Goal: Contribute content: Contribute content

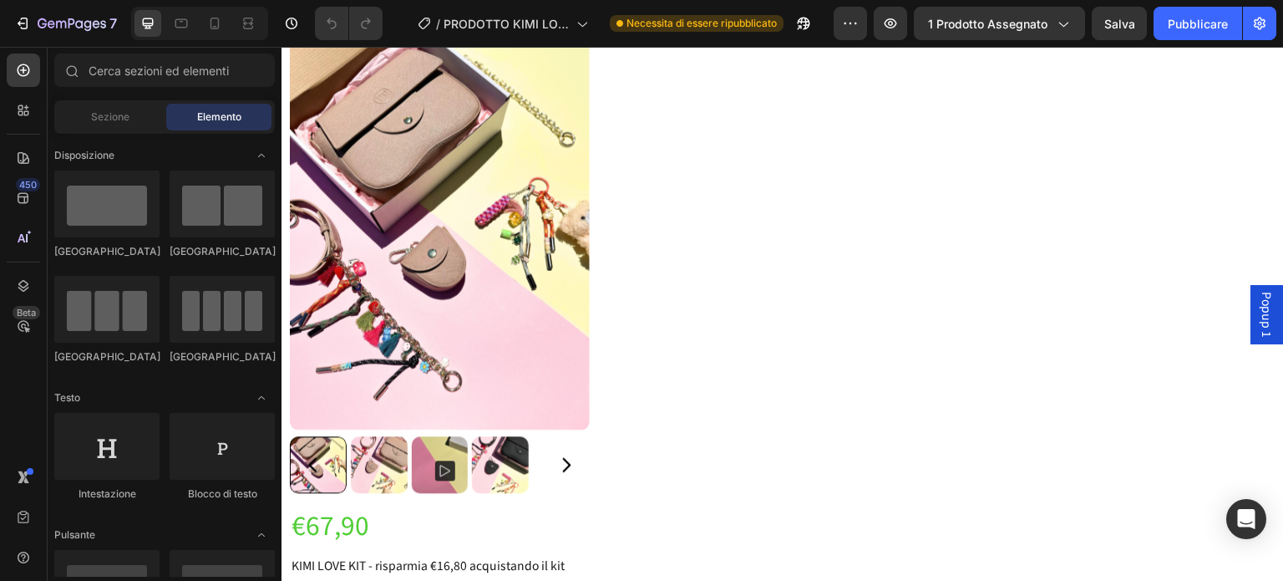
scroll to position [1309, 0]
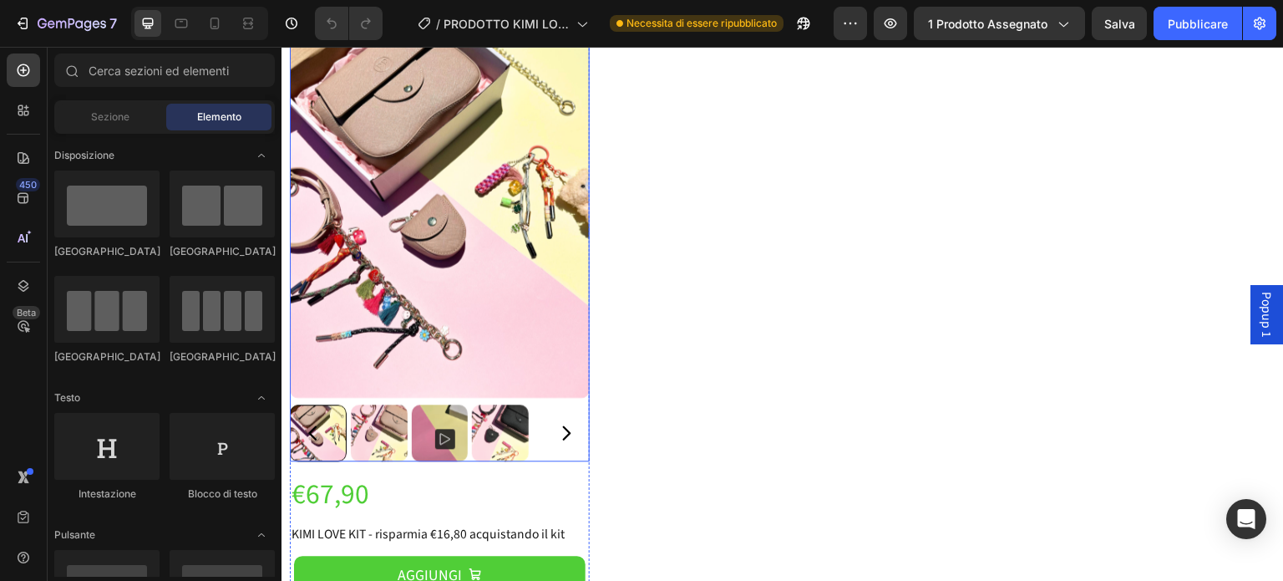
click at [577, 445] on div at bounding box center [440, 432] width 300 height 57
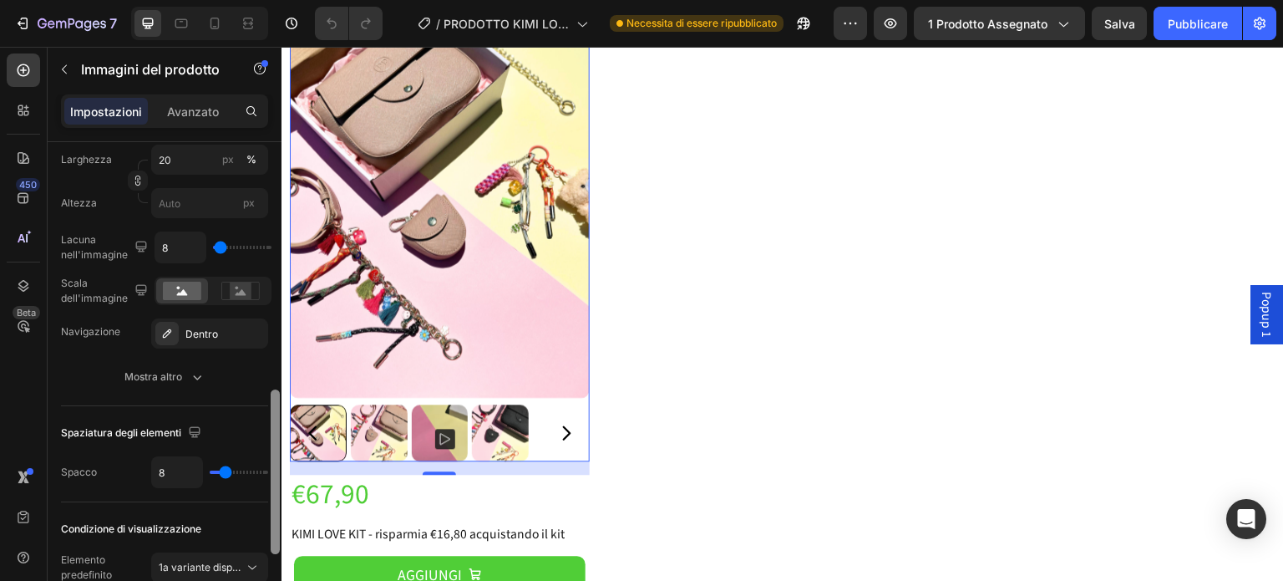
scroll to position [688, 0]
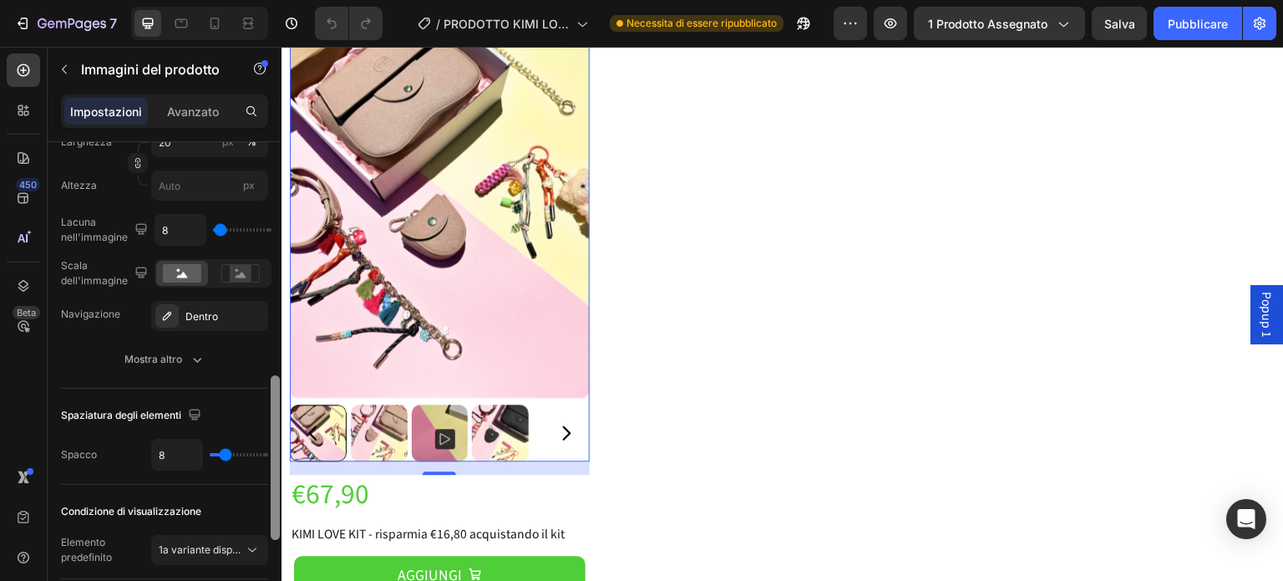
drag, startPoint x: 275, startPoint y: 287, endPoint x: 256, endPoint y: 521, distance: 234.8
click at [256, 521] on div "Disposizione In primo piano Fonte del prodotto KIMI LOVE KIT - risparmia €16,80…" at bounding box center [165, 385] width 234 height 486
click at [164, 360] on font "Mostra altro" at bounding box center [154, 359] width 58 height 13
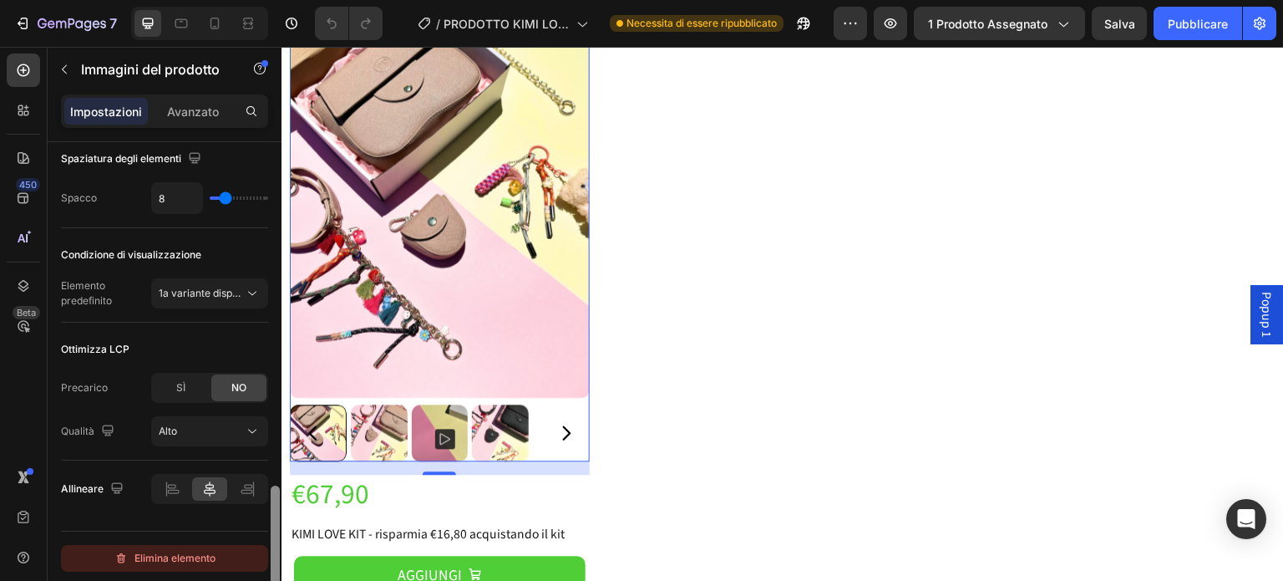
scroll to position [1162, 0]
drag, startPoint x: 274, startPoint y: 394, endPoint x: 257, endPoint y: 556, distance: 163.0
click at [257, 556] on div "Disposizione In primo piano Fonte del prodotto KIMI LOVE KIT - risparmia €16,80…" at bounding box center [165, 385] width 234 height 486
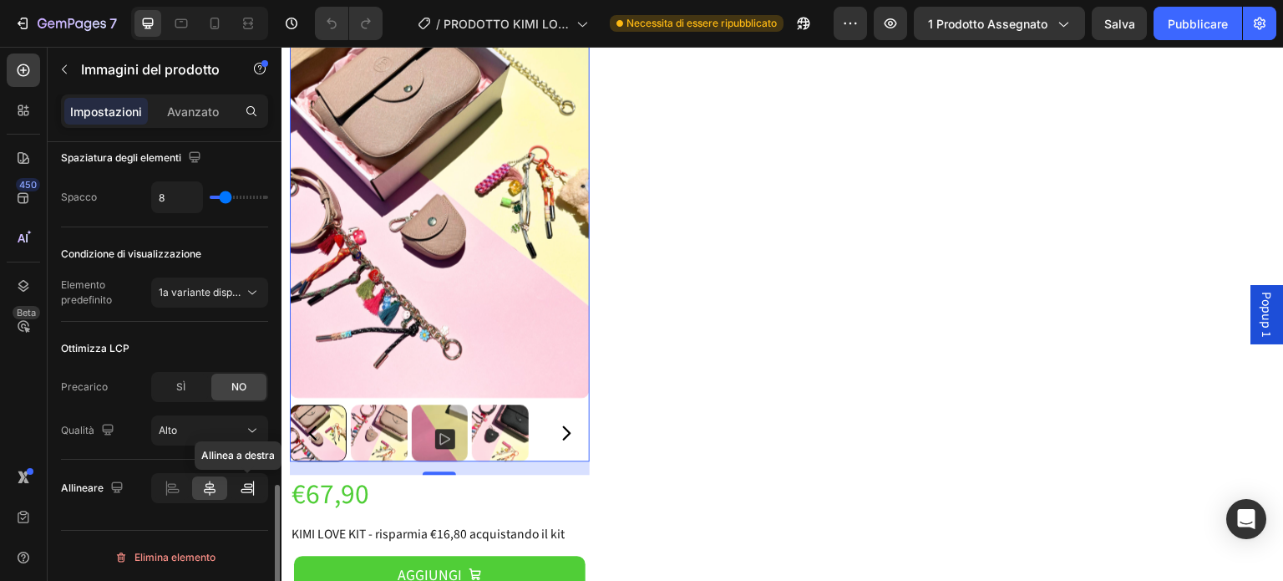
click at [247, 489] on icon at bounding box center [247, 491] width 12 height 4
click at [167, 480] on icon at bounding box center [172, 488] width 17 height 17
click at [199, 490] on div at bounding box center [209, 487] width 34 height 23
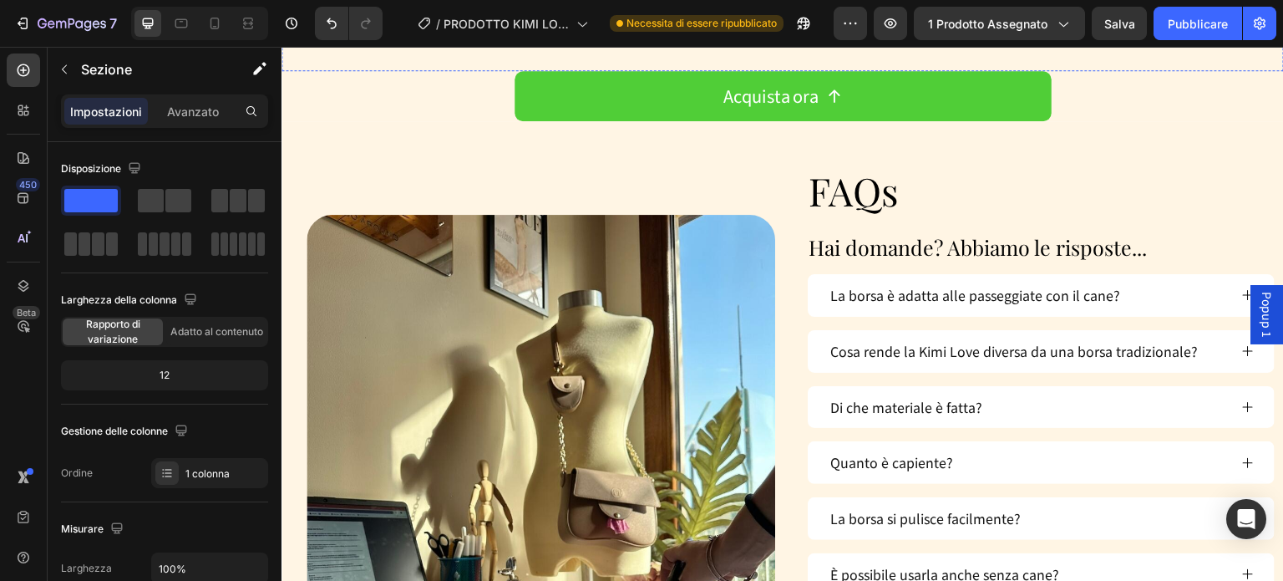
scroll to position [2420, 0]
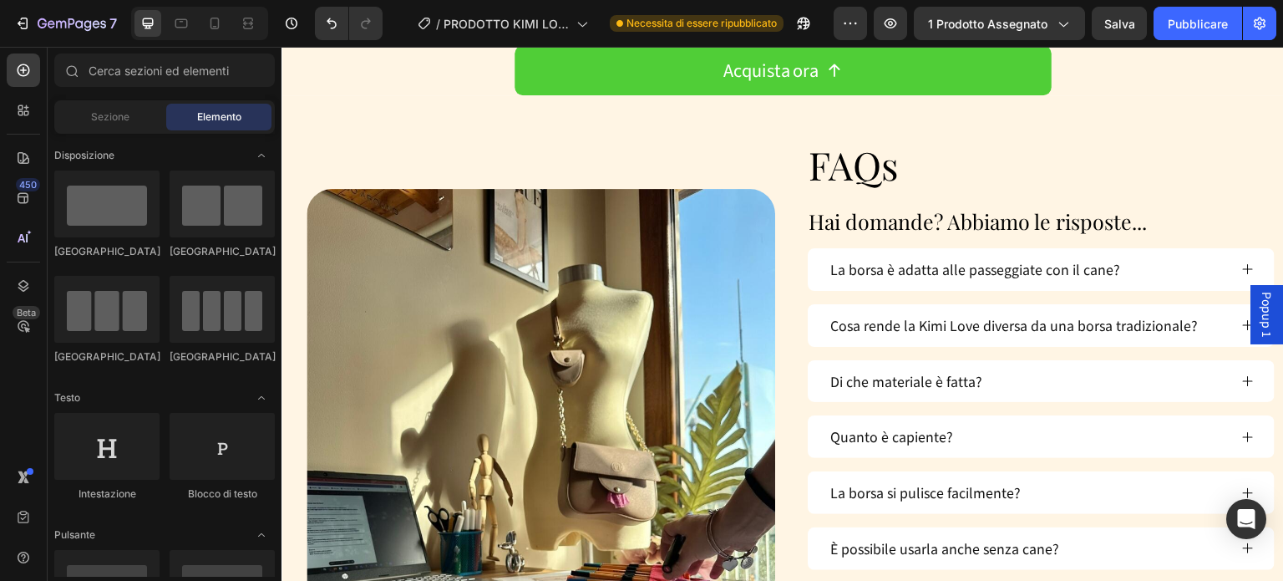
drag, startPoint x: 1282, startPoint y: 273, endPoint x: 1221, endPoint y: 74, distance: 208.0
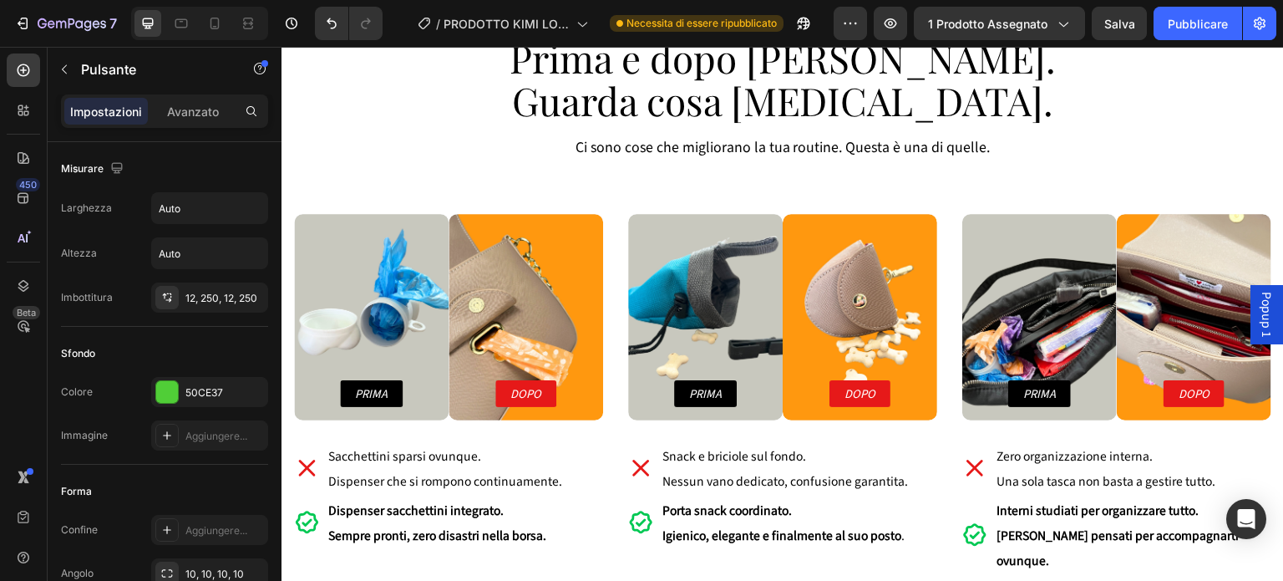
scroll to position [4953, 0]
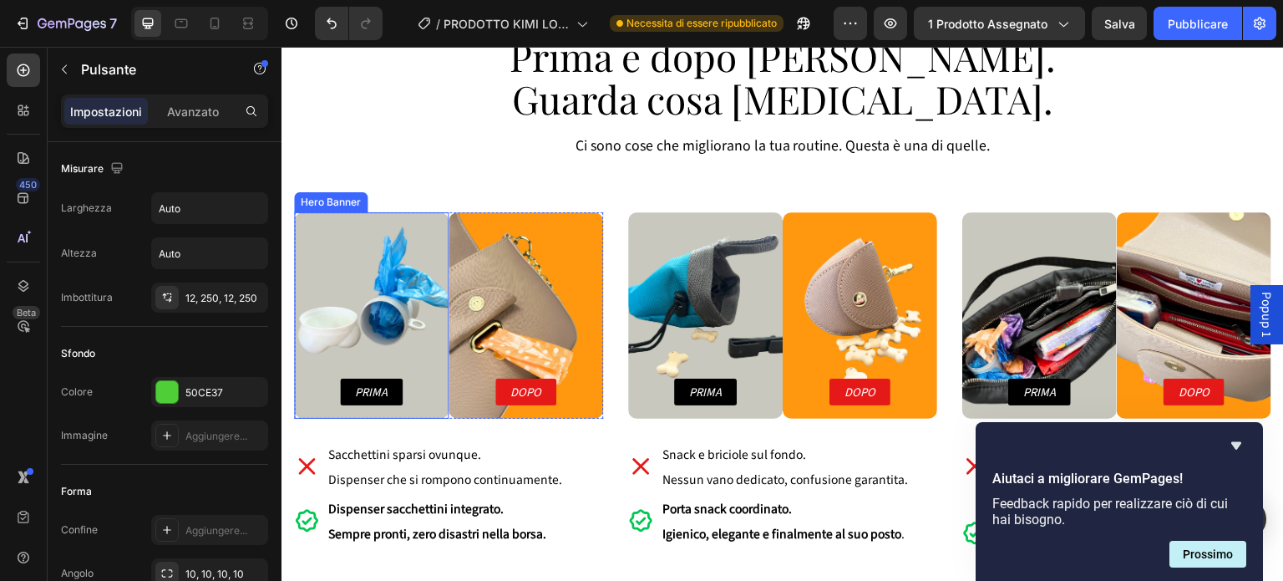
click at [356, 291] on div "Background Image" at bounding box center [371, 315] width 155 height 206
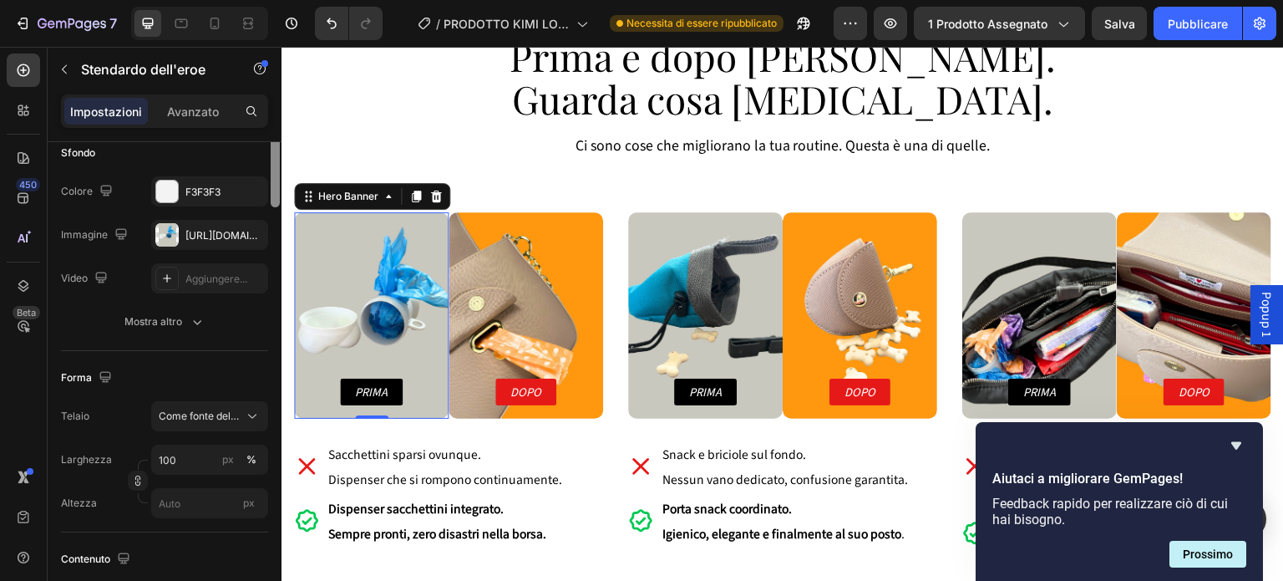
scroll to position [0, 0]
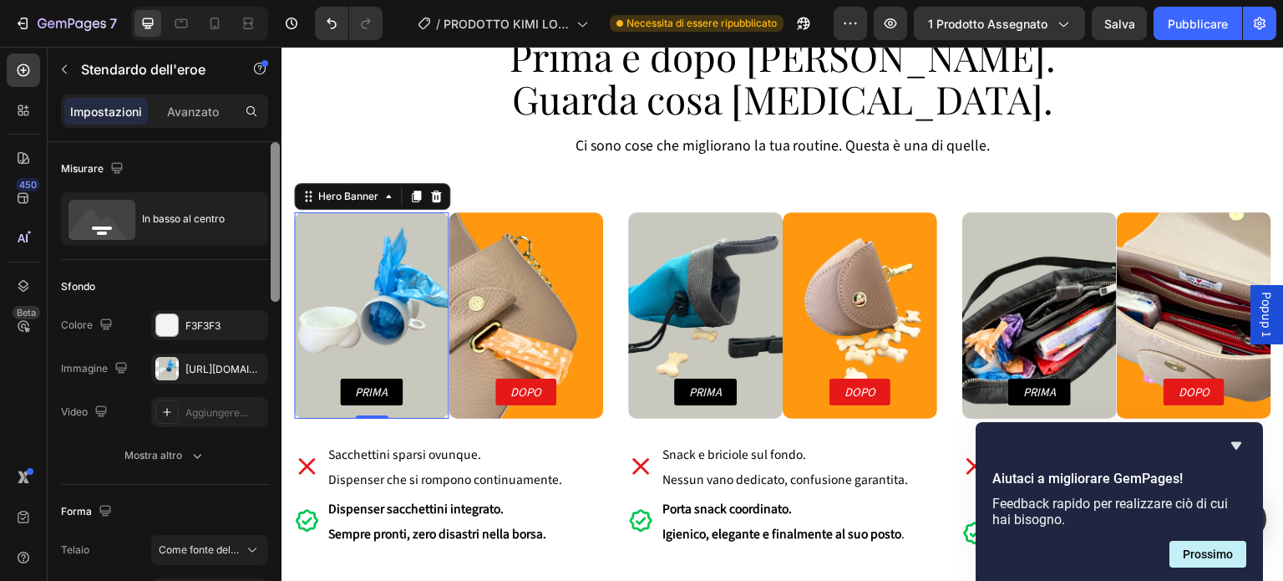
drag, startPoint x: 274, startPoint y: 226, endPoint x: 265, endPoint y: 165, distance: 61.7
click at [265, 165] on div "Misurare In basso al centro Sfondo Le modifiche potrebbero essere nascoste dall…" at bounding box center [165, 385] width 234 height 486
click at [348, 312] on div "Background Image" at bounding box center [371, 315] width 155 height 206
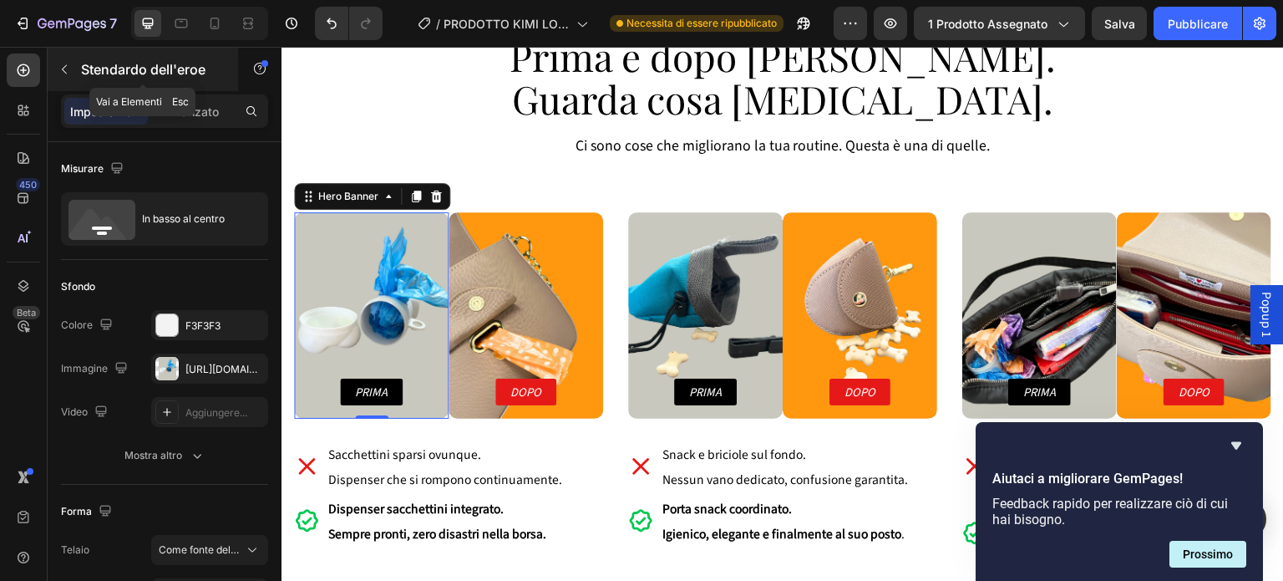
click at [64, 74] on icon "button" at bounding box center [64, 69] width 13 height 13
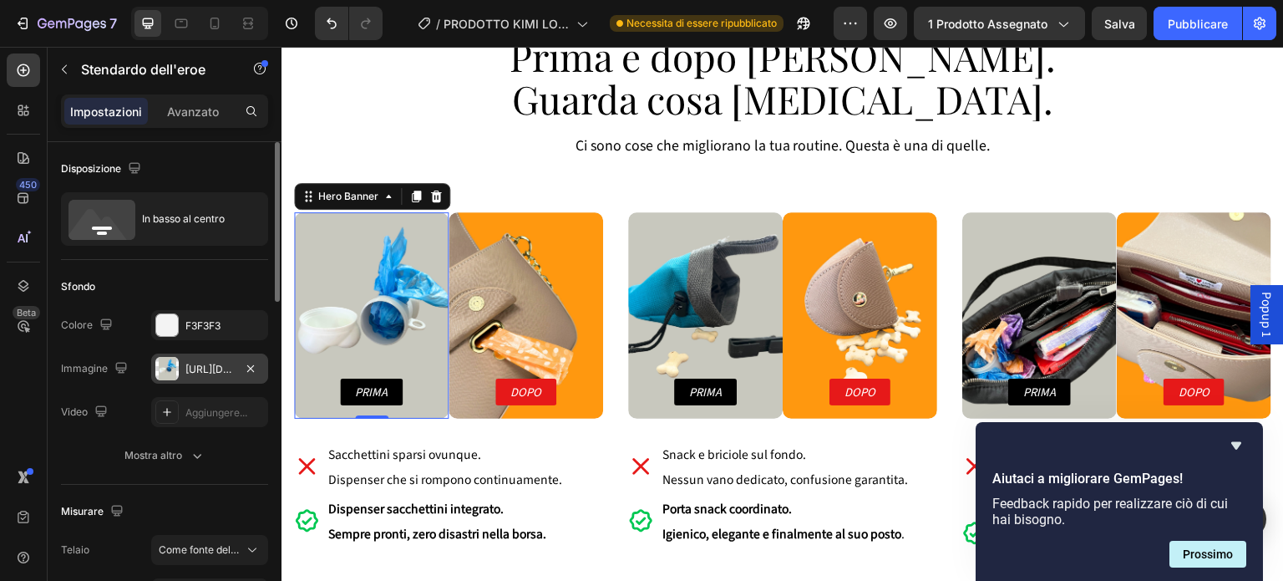
click at [173, 358] on div at bounding box center [166, 368] width 23 height 23
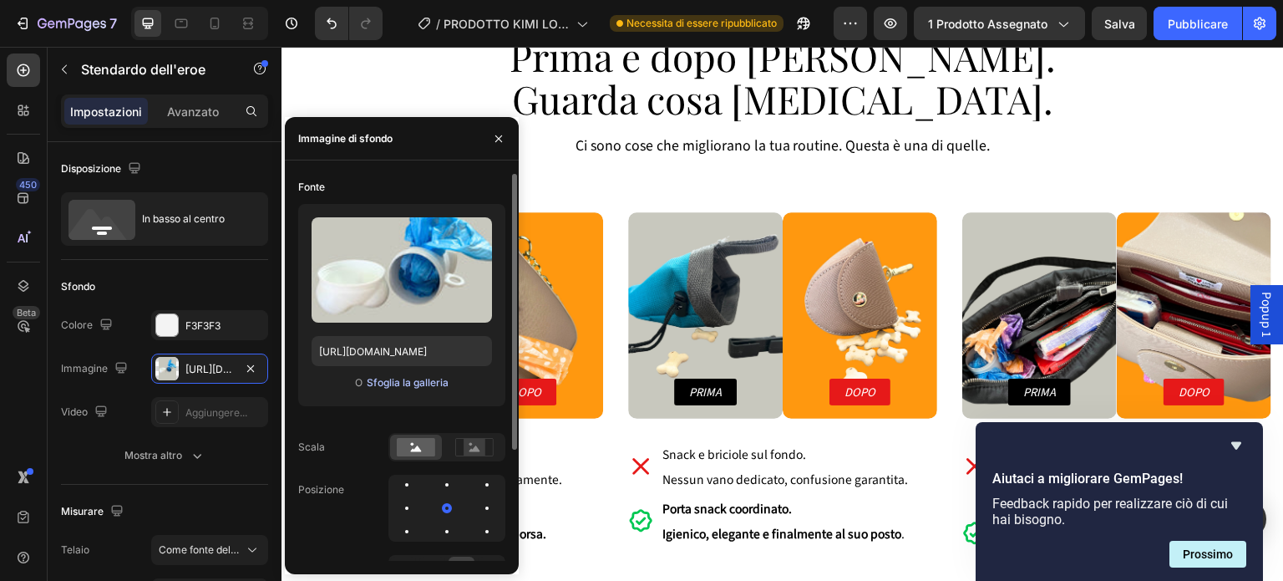
click at [414, 388] on font "Sfoglia la galleria" at bounding box center [408, 382] width 82 height 13
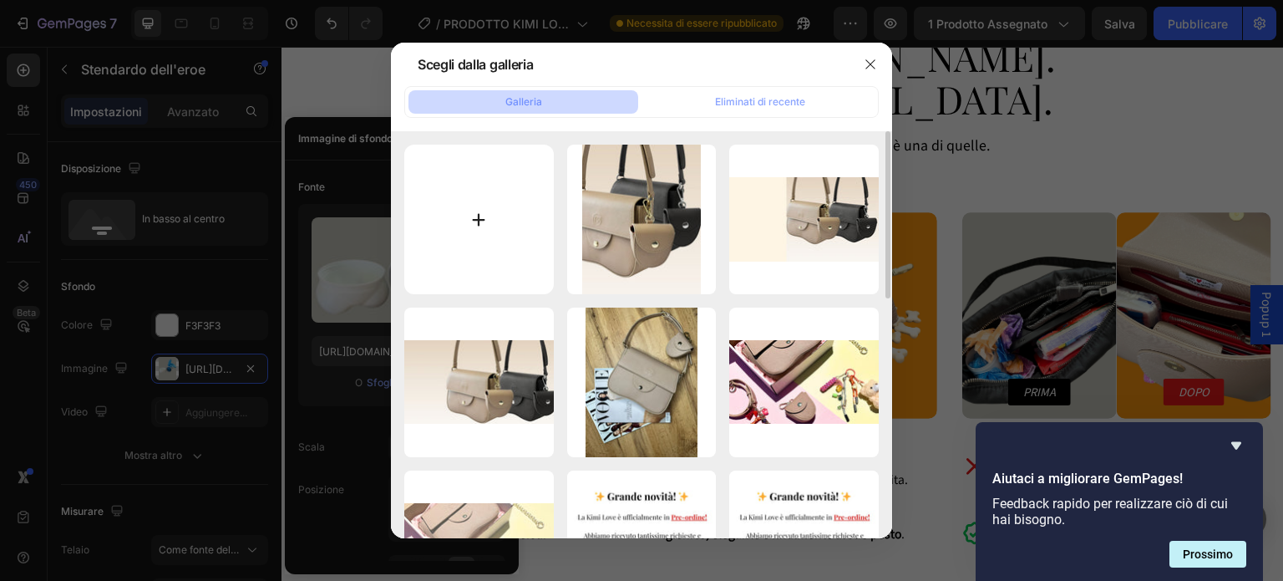
click at [468, 246] on input "file" at bounding box center [479, 220] width 150 height 150
type input "C:\fakepath\1.jpg"
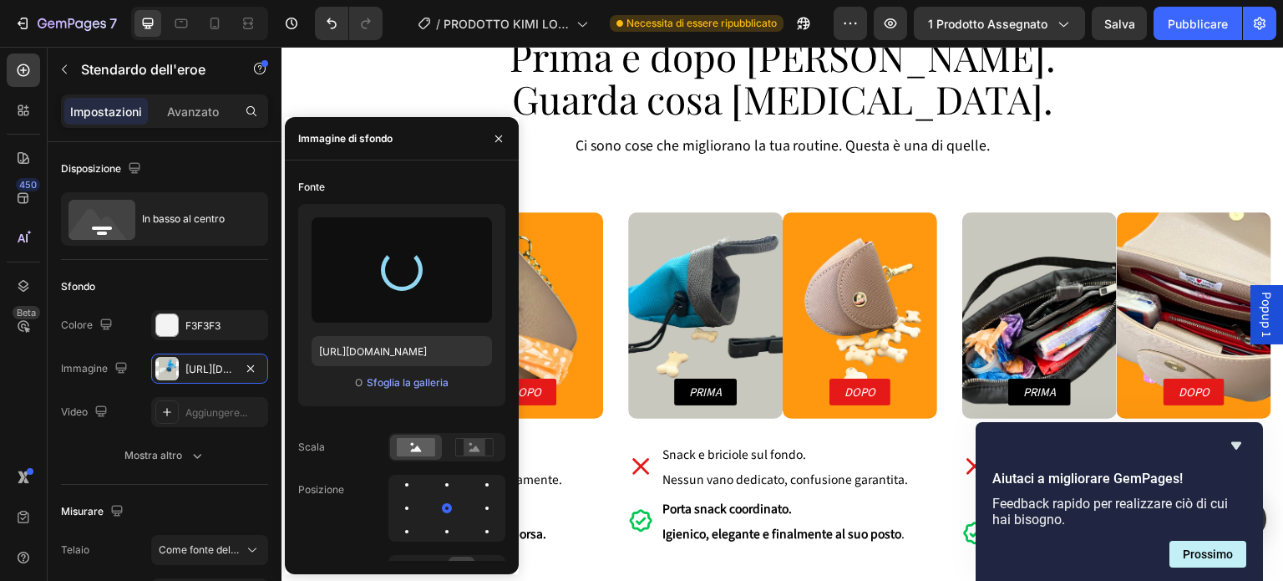
type input "[URL][DOMAIN_NAME]"
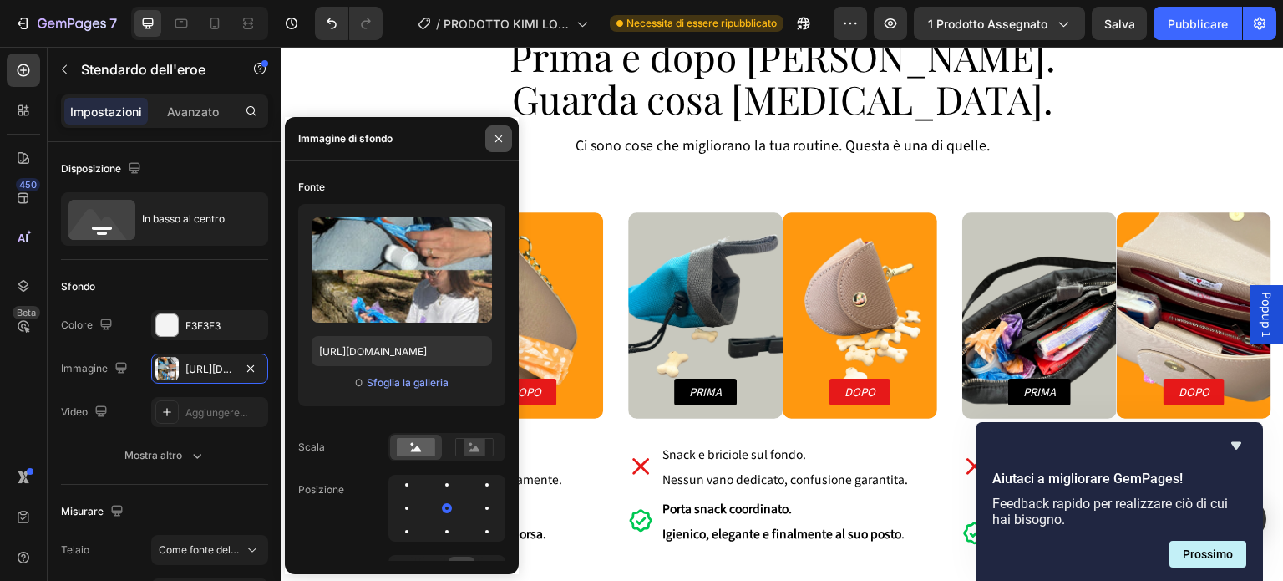
click at [499, 126] on button "button" at bounding box center [498, 138] width 27 height 27
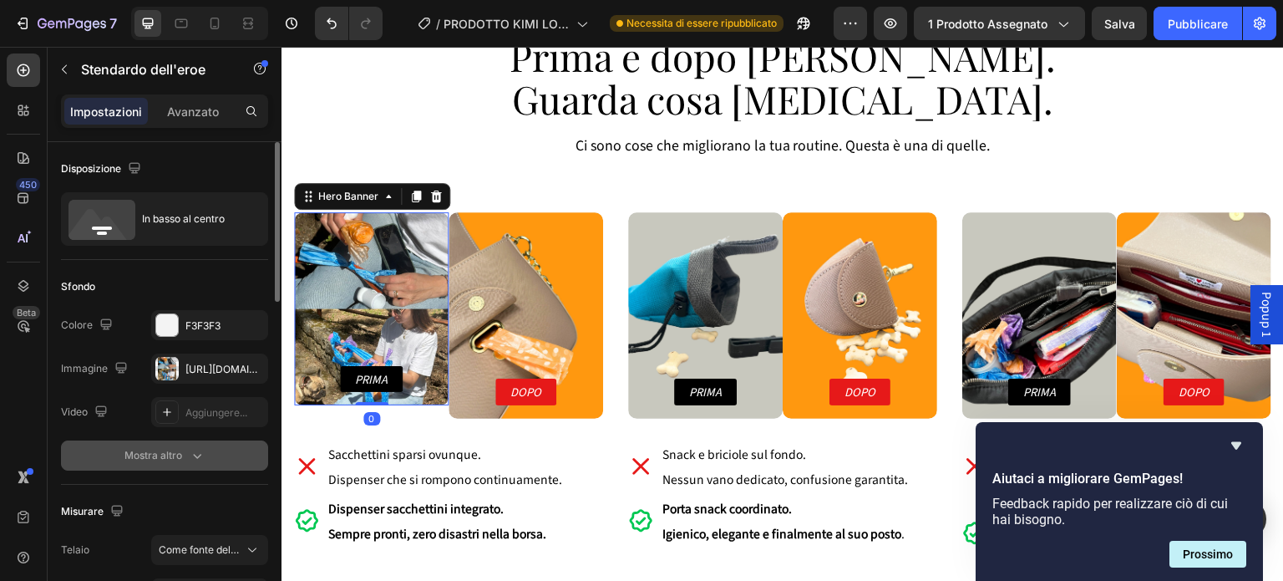
click at [191, 455] on icon "button" at bounding box center [197, 455] width 17 height 17
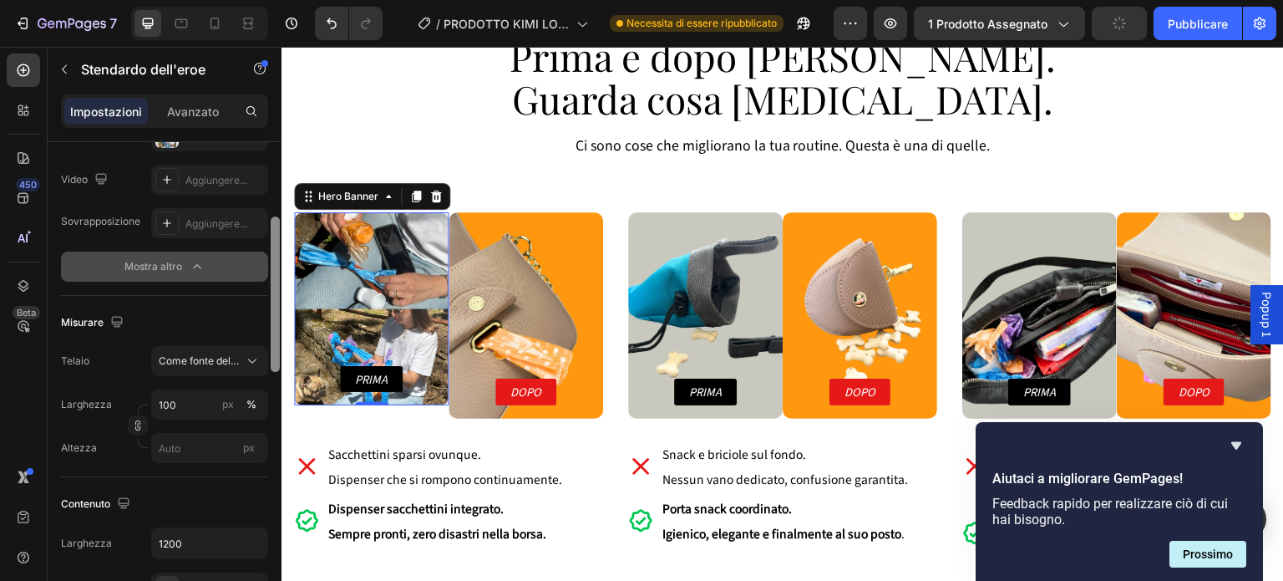
drag, startPoint x: 278, startPoint y: 260, endPoint x: 279, endPoint y: 338, distance: 78.6
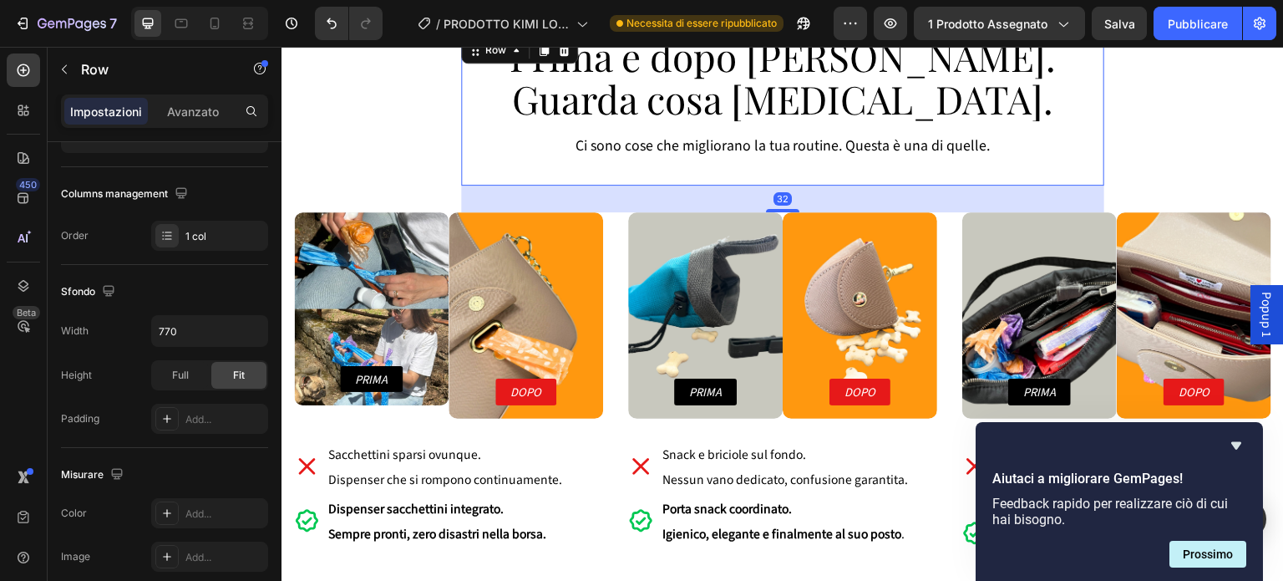
drag, startPoint x: 561, startPoint y: 385, endPoint x: 649, endPoint y: 176, distance: 226.9
click at [649, 176] on div "Prima e dopo [PERSON_NAME]. Guarda cosa [MEDICAL_DATA]. Heading Prima e dopo Ki…" at bounding box center [782, 109] width 643 height 152
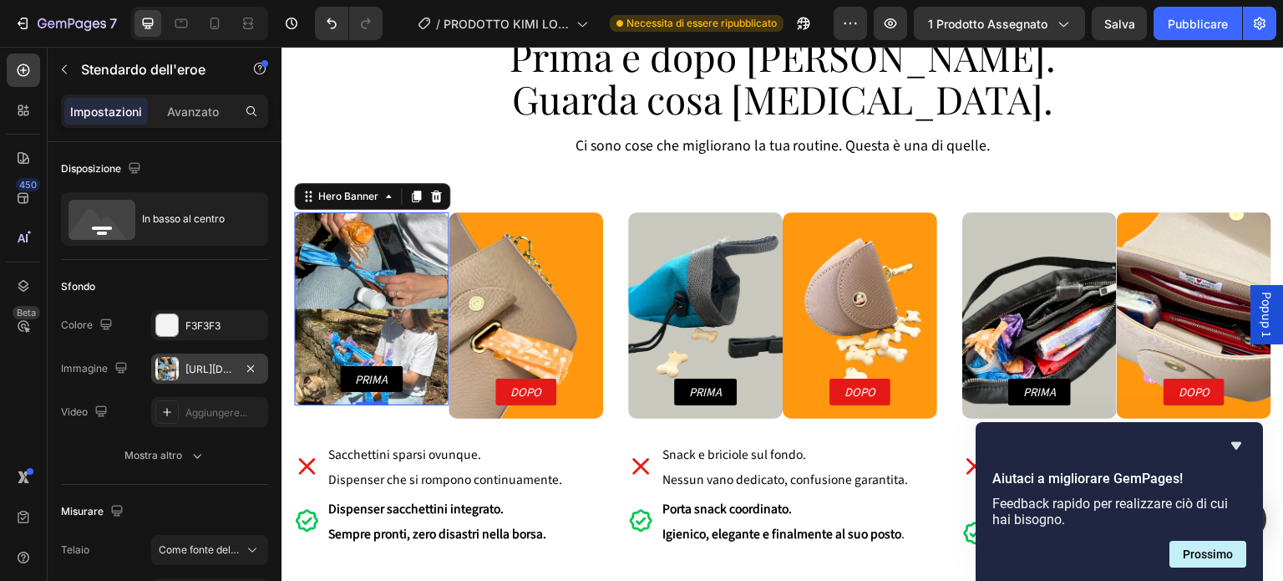
click at [197, 370] on font "[URL][DOMAIN_NAME]" at bounding box center [240, 369] width 108 height 13
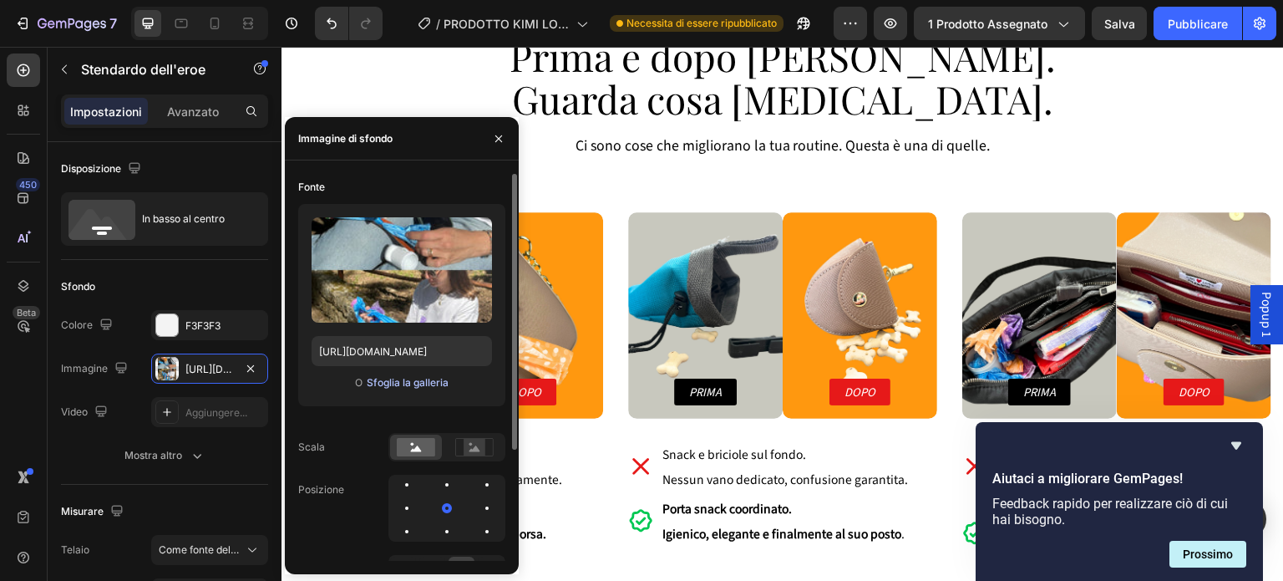
drag, startPoint x: 399, startPoint y: 384, endPoint x: 379, endPoint y: 382, distance: 21.0
click at [379, 382] on font "Sfoglia la galleria" at bounding box center [408, 382] width 82 height 13
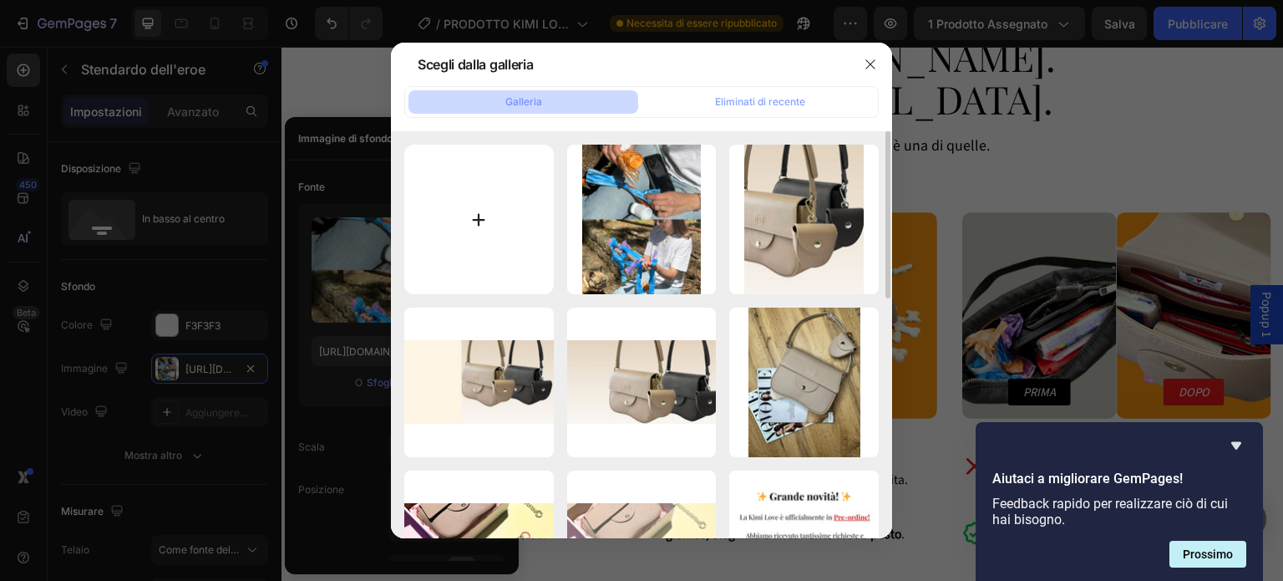
click at [472, 203] on input "file" at bounding box center [479, 220] width 150 height 150
type input "C:\fakepath\1.jpg"
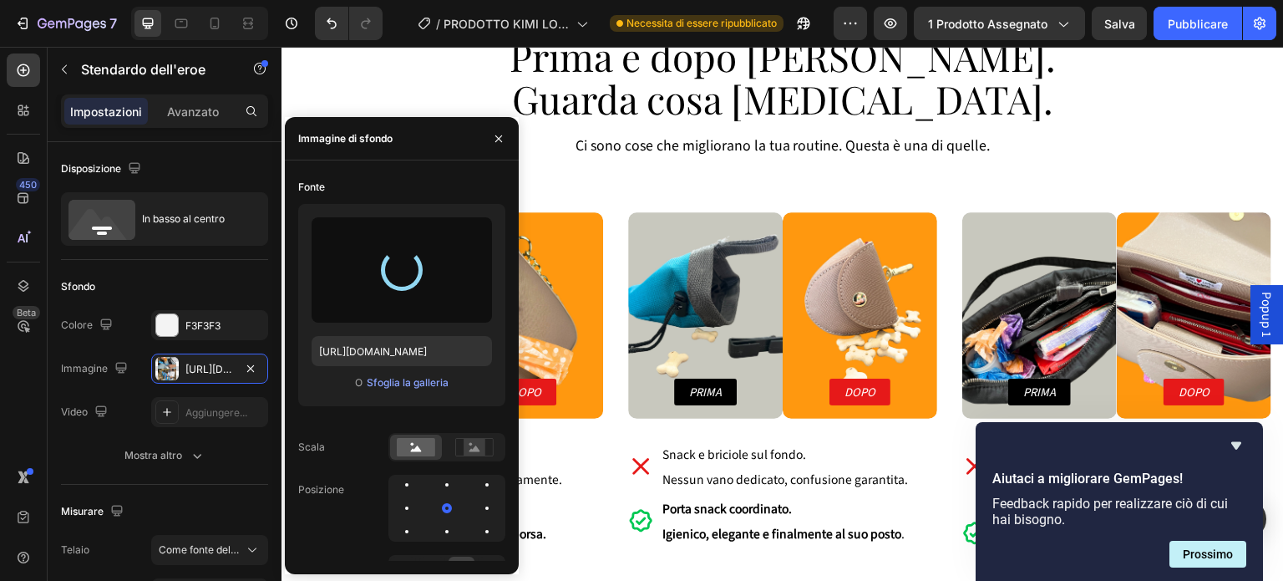
type input "[URL][DOMAIN_NAME]"
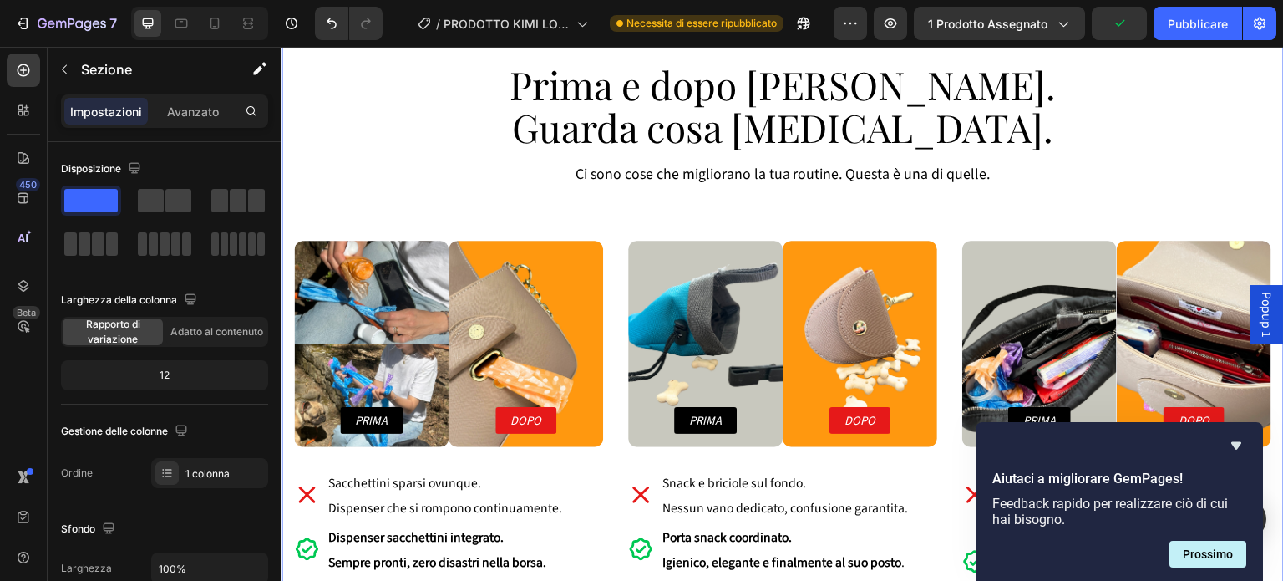
scroll to position [4928, 0]
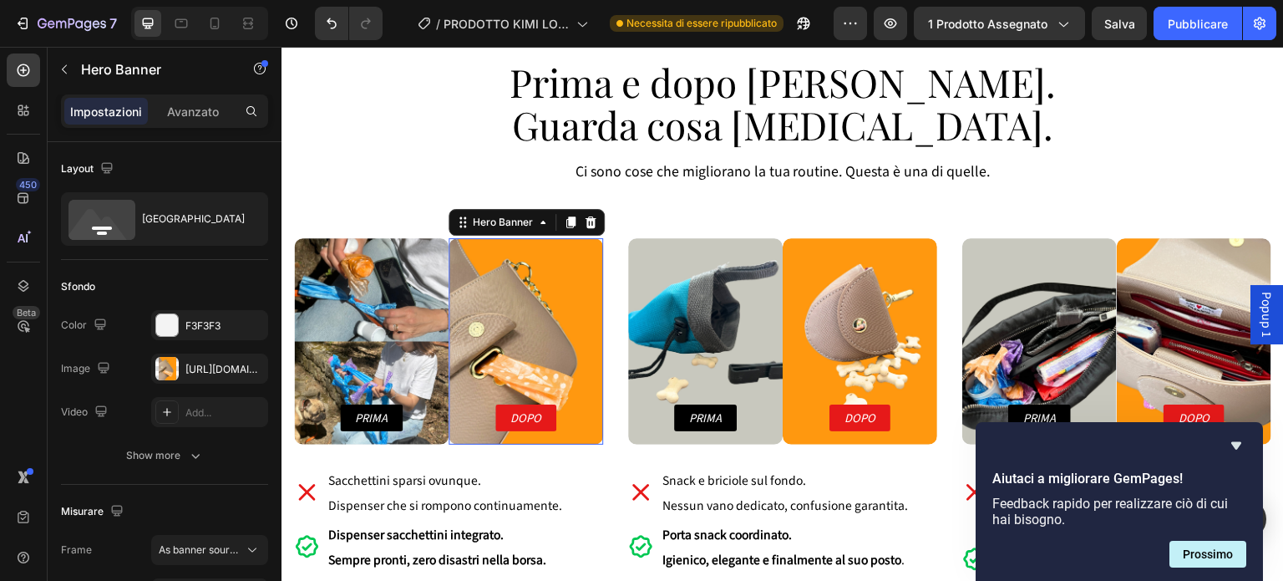
click at [529, 368] on div "Background Image" at bounding box center [526, 341] width 155 height 206
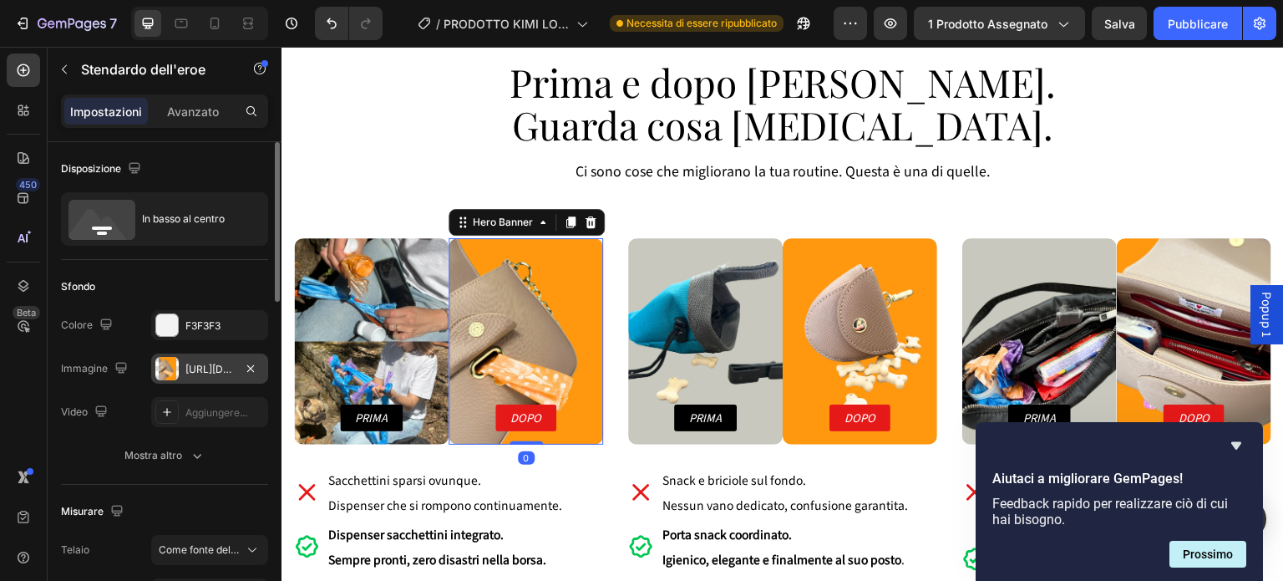
click at [234, 377] on div "[URL][DOMAIN_NAME]" at bounding box center [209, 368] width 117 height 30
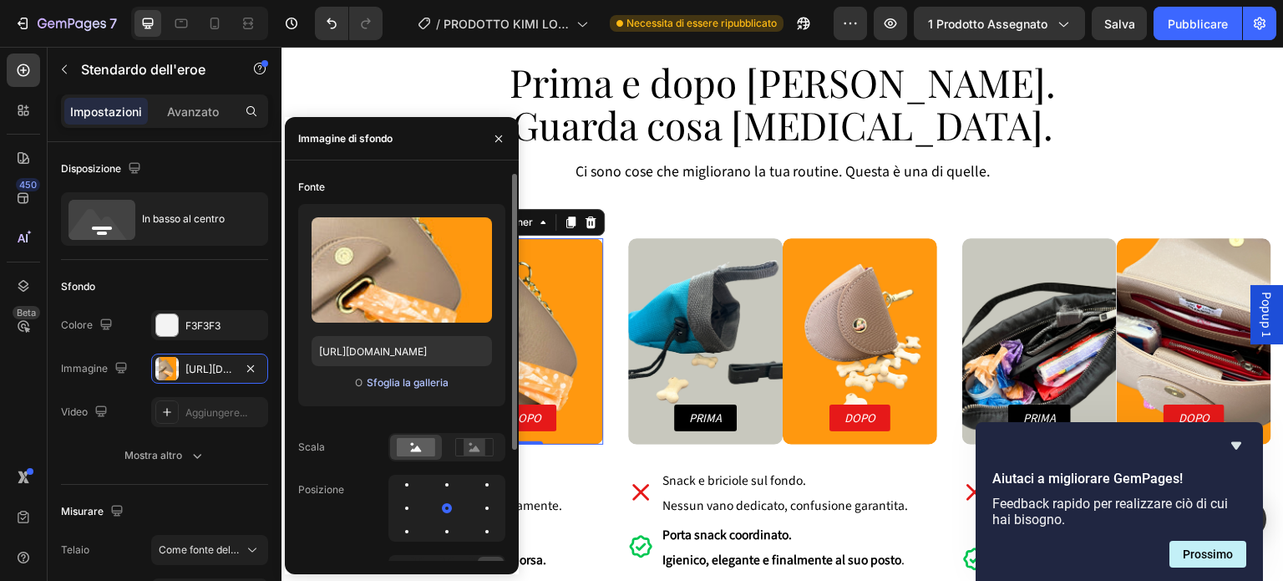
click at [397, 380] on font "Sfoglia la galleria" at bounding box center [408, 382] width 82 height 13
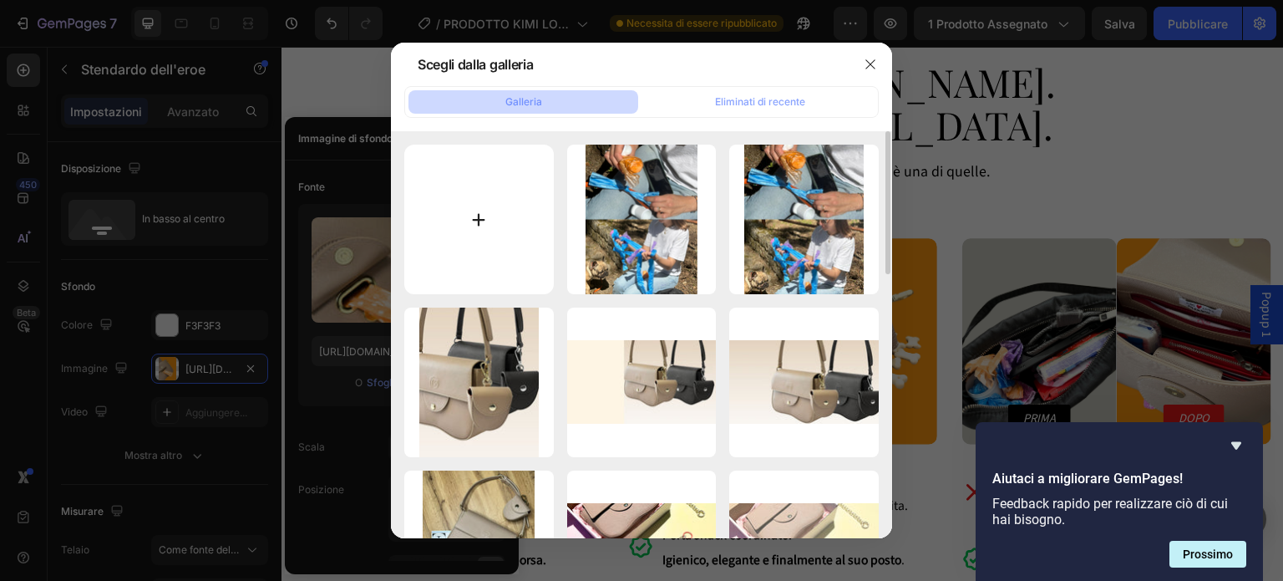
click at [470, 238] on input "file" at bounding box center [479, 220] width 150 height 150
type input "C:\fakepath\2.png"
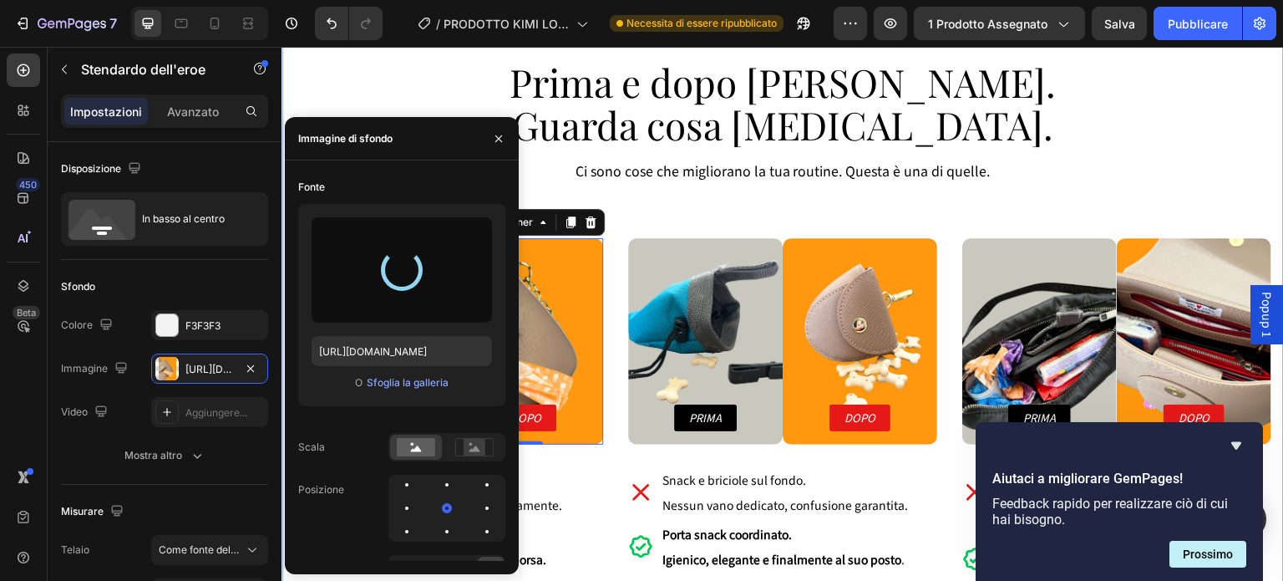
type input "[URL][DOMAIN_NAME]"
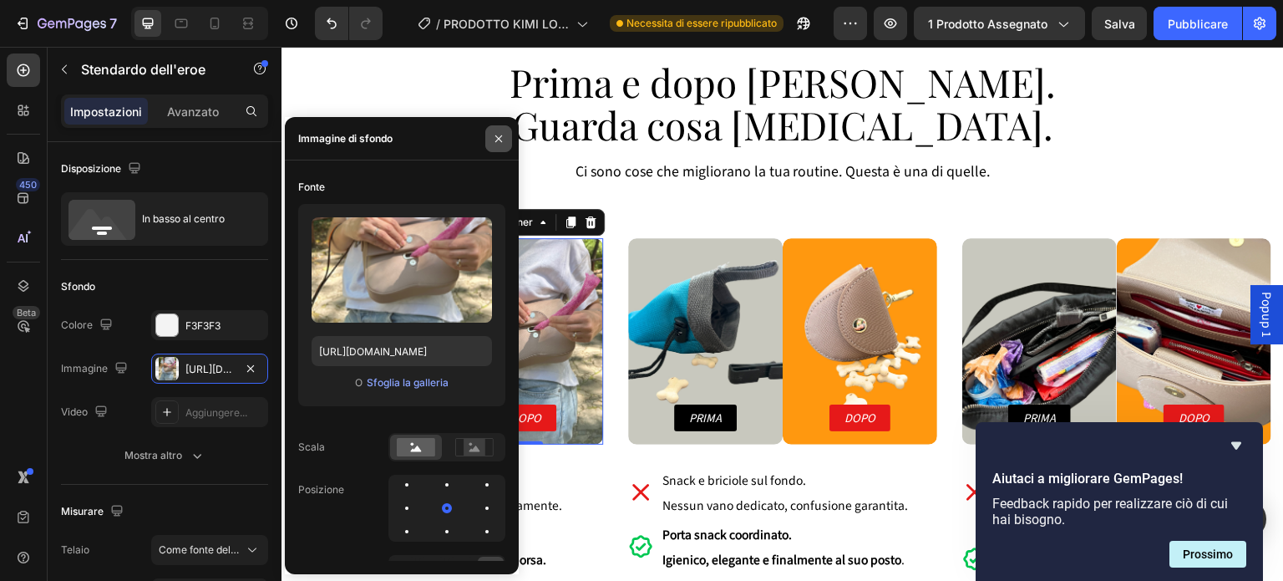
click at [502, 140] on icon "button" at bounding box center [498, 138] width 13 height 13
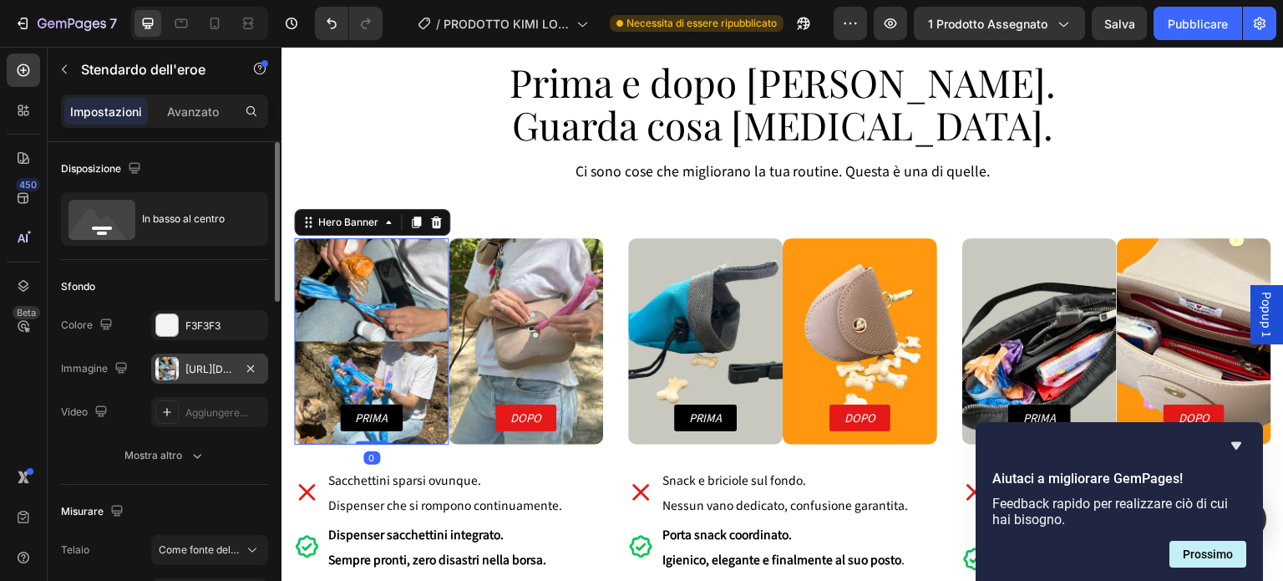
click at [231, 358] on div "[URL][DOMAIN_NAME]" at bounding box center [209, 368] width 117 height 30
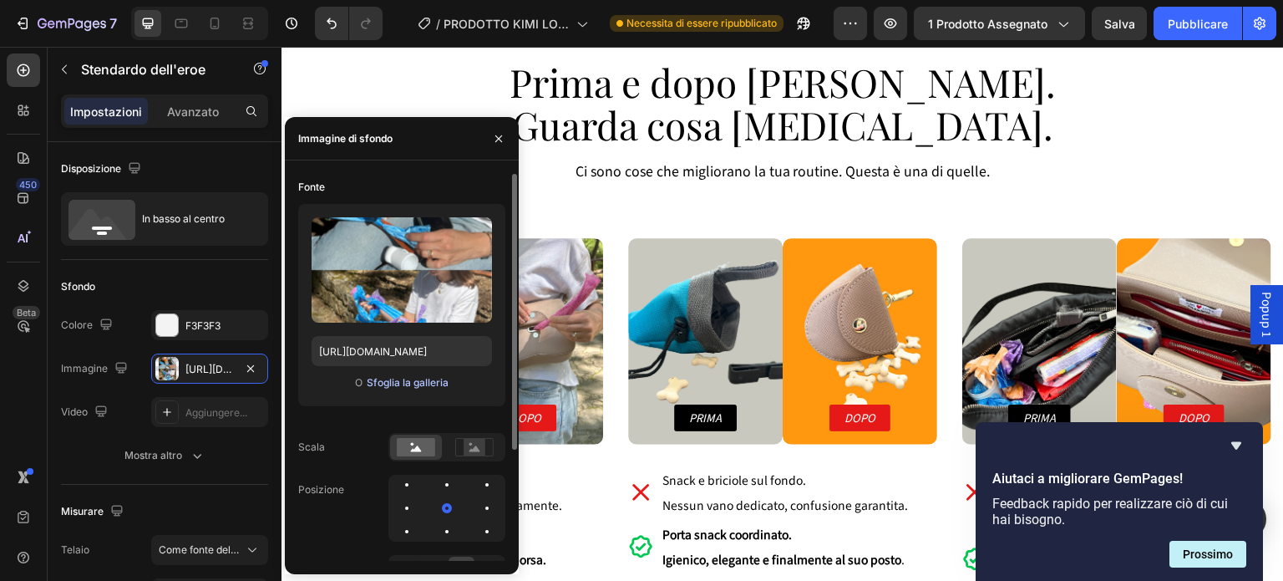
click at [401, 387] on font "Sfoglia la galleria" at bounding box center [408, 382] width 82 height 13
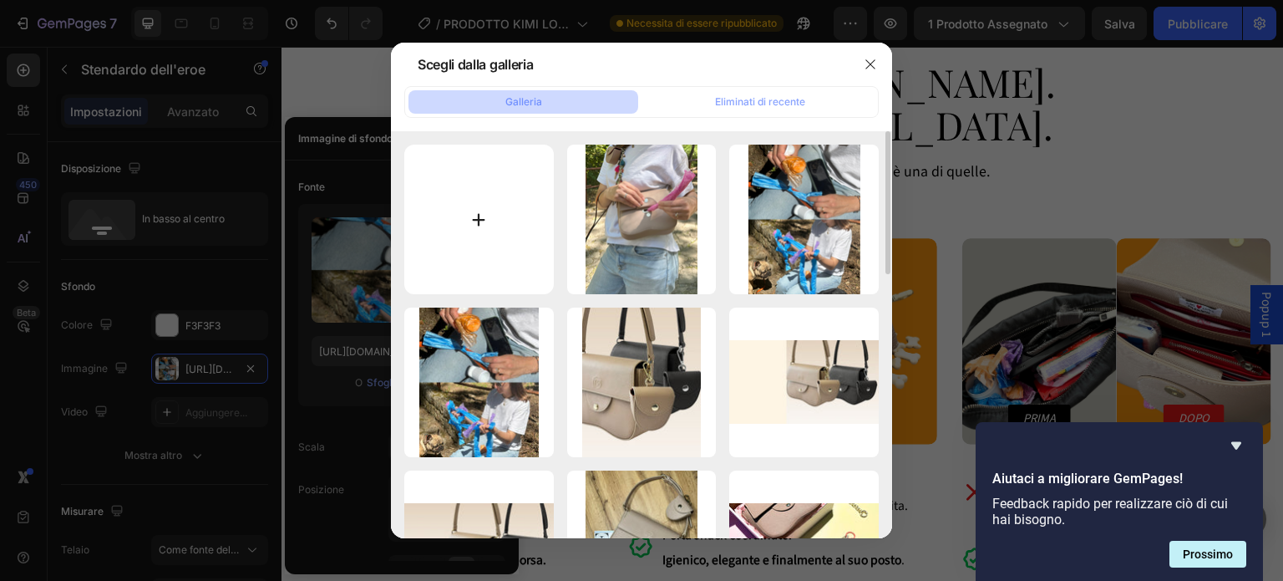
click at [480, 263] on input "file" at bounding box center [479, 220] width 150 height 150
type input "C:\fakepath\1.jpg"
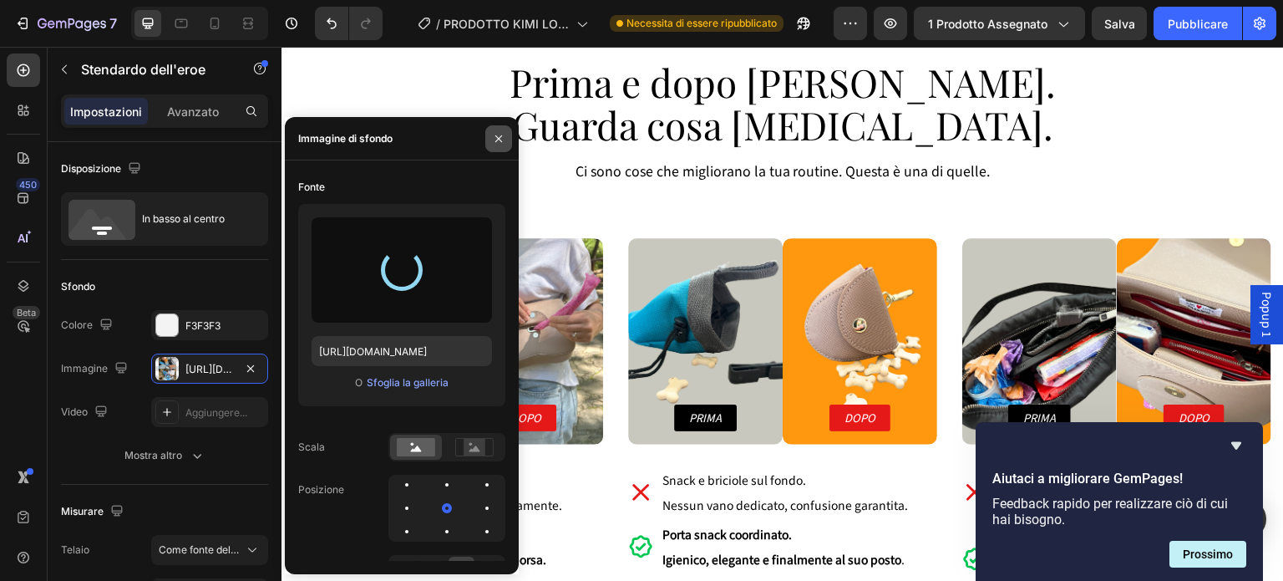
type input "[URL][DOMAIN_NAME]"
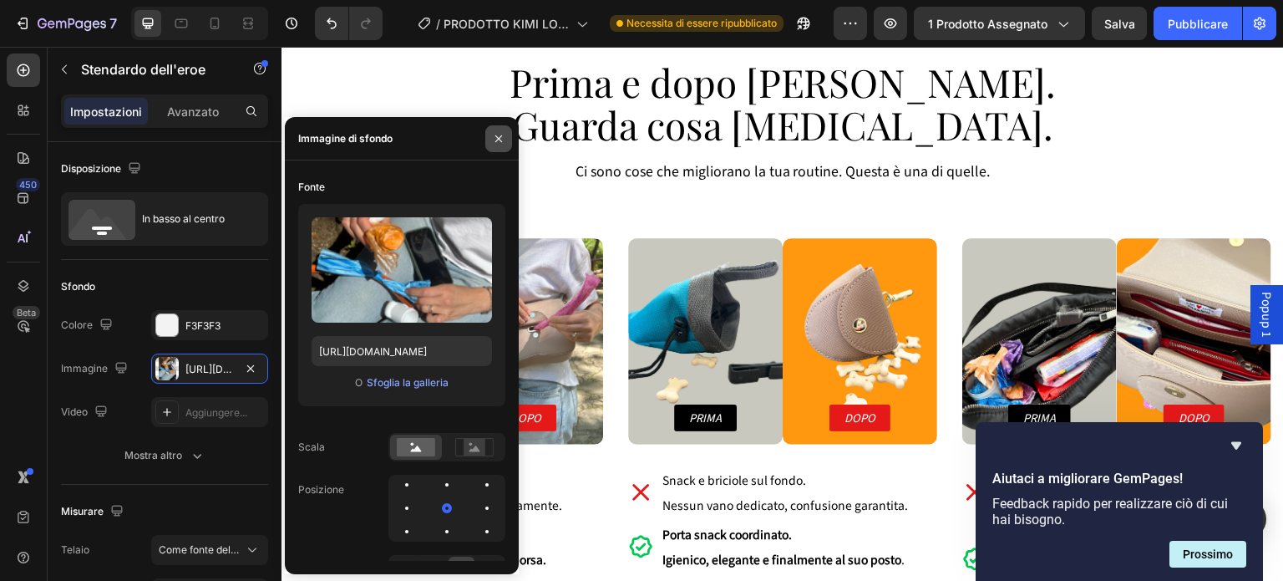
click at [492, 140] on icon "button" at bounding box center [498, 138] width 13 height 13
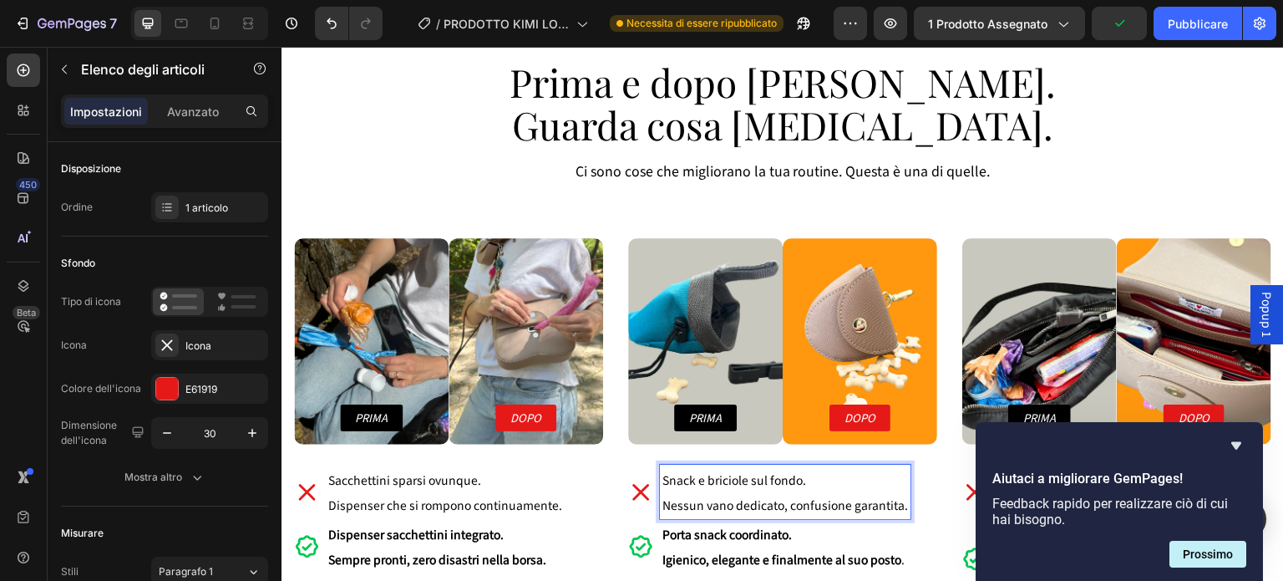
click at [780, 505] on span "Nessun vano dedicato, confusione garantita." at bounding box center [786, 504] width 246 height 17
drag, startPoint x: 780, startPoint y: 505, endPoint x: 772, endPoint y: 481, distance: 24.8
click at [772, 481] on p "Snack e briciole sul fondo. Nessun vano dedicato, confusione garantita." at bounding box center [786, 492] width 246 height 50
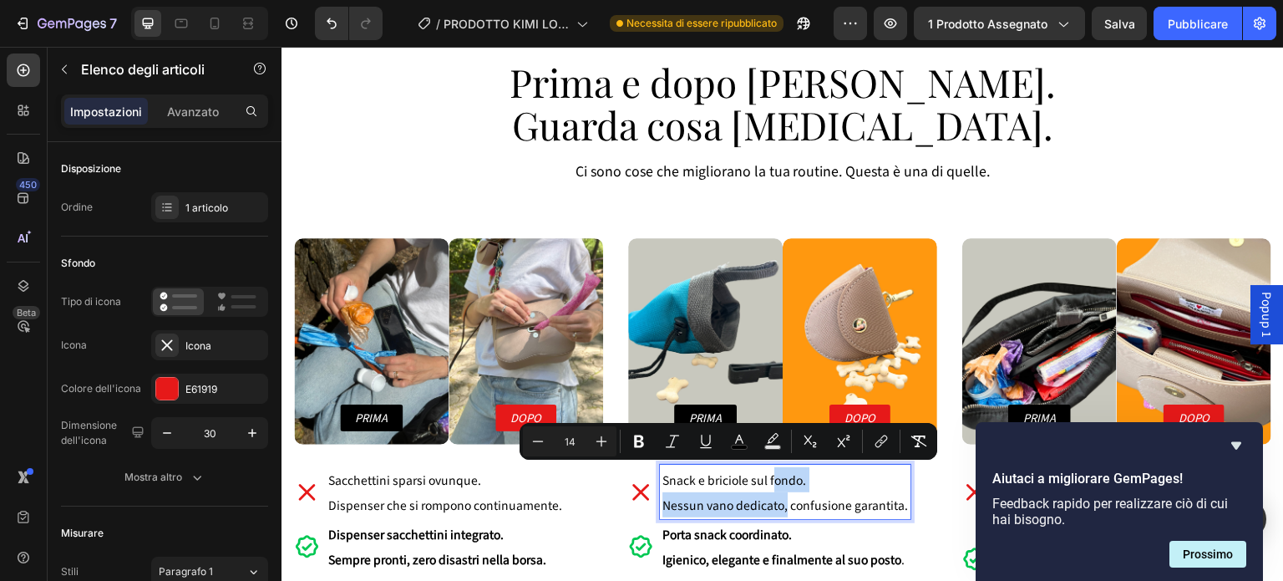
click at [772, 481] on span "Snack e briciole sul fondo." at bounding box center [735, 479] width 144 height 17
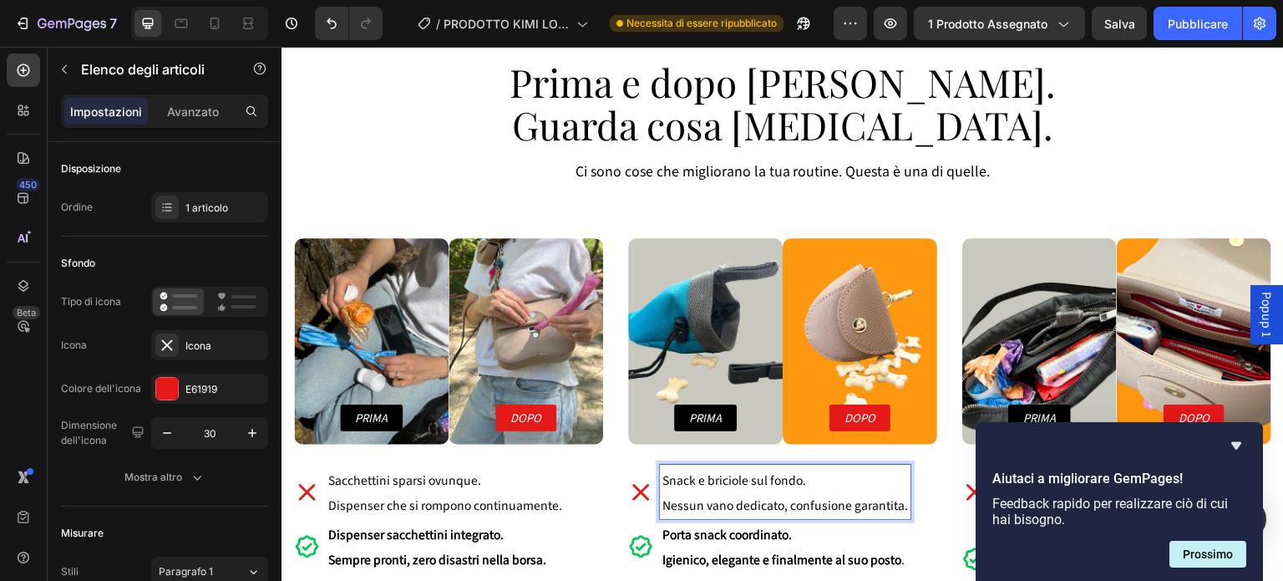
click at [783, 506] on span "Nessun vano dedicato, confusione garantita." at bounding box center [786, 504] width 246 height 17
click at [898, 504] on span "Nessun vano dedicato e confusione garantita." at bounding box center [789, 504] width 252 height 17
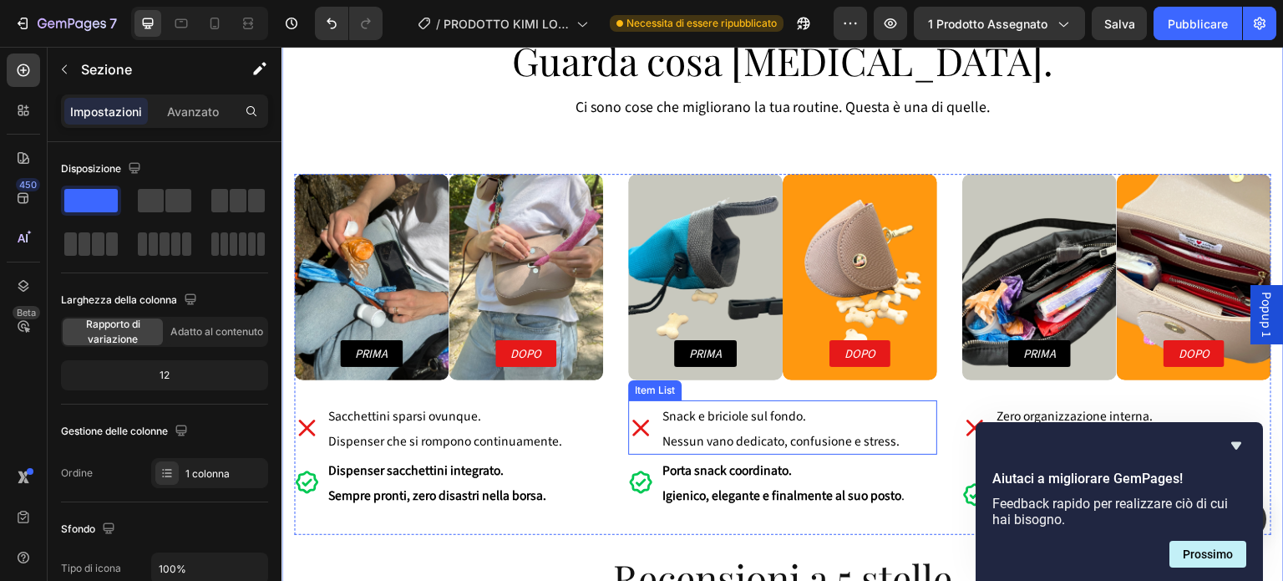
scroll to position [4994, 0]
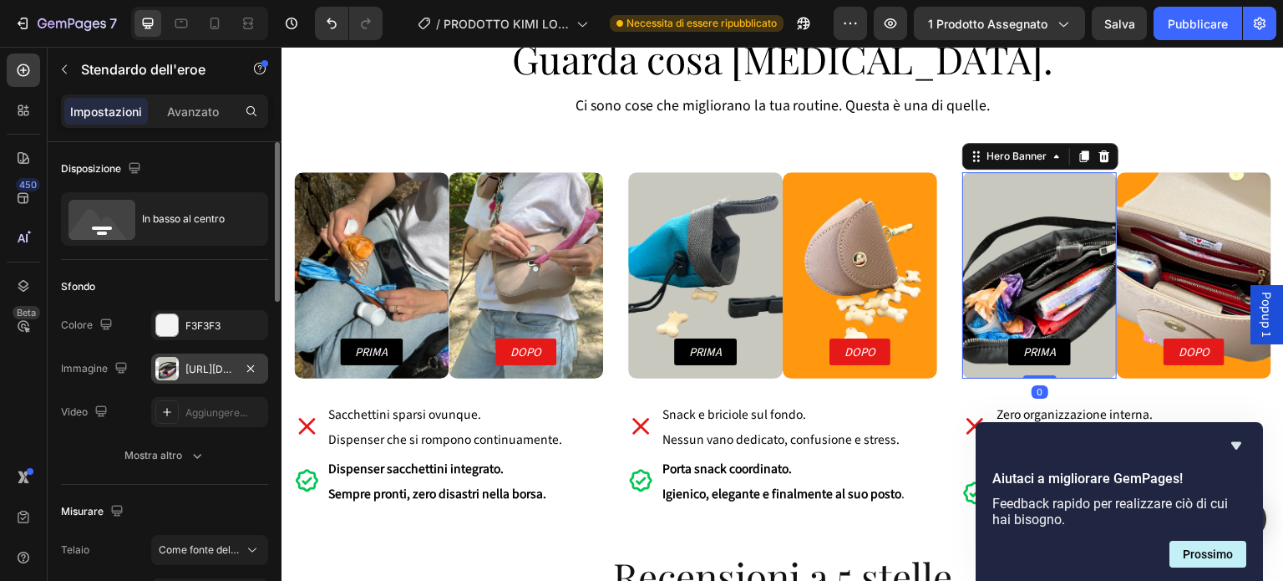
click at [227, 369] on font "[URL][DOMAIN_NAME]" at bounding box center [240, 369] width 108 height 13
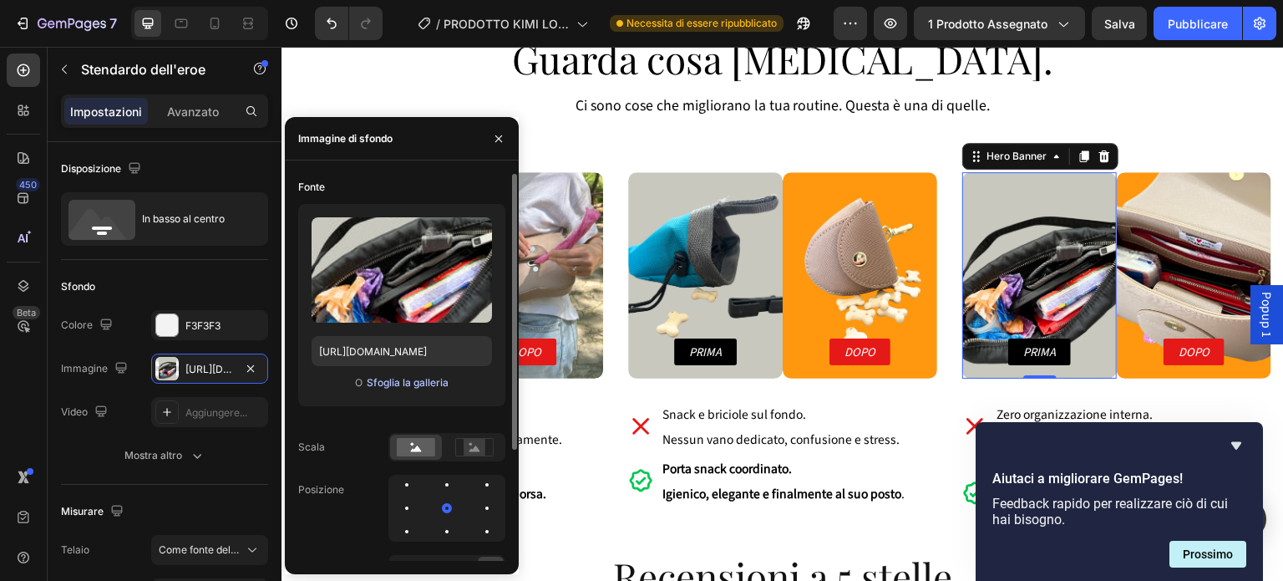
click at [387, 384] on font "Sfoglia la galleria" at bounding box center [408, 382] width 82 height 13
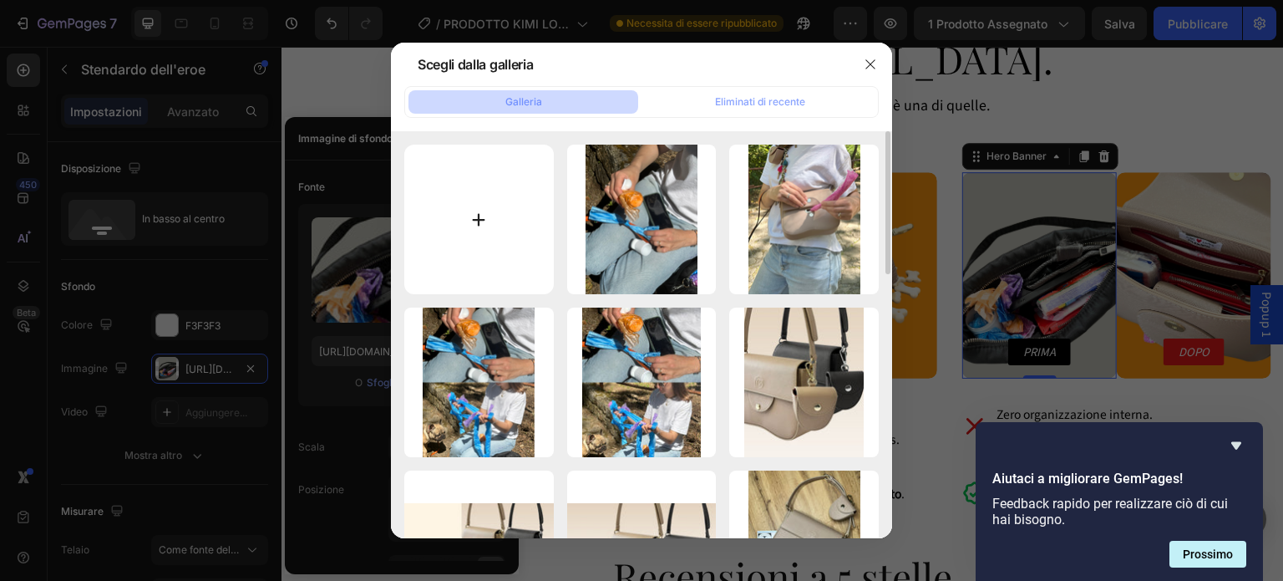
click at [475, 229] on input "file" at bounding box center [479, 220] width 150 height 150
type input "C:\fakepath\3.png"
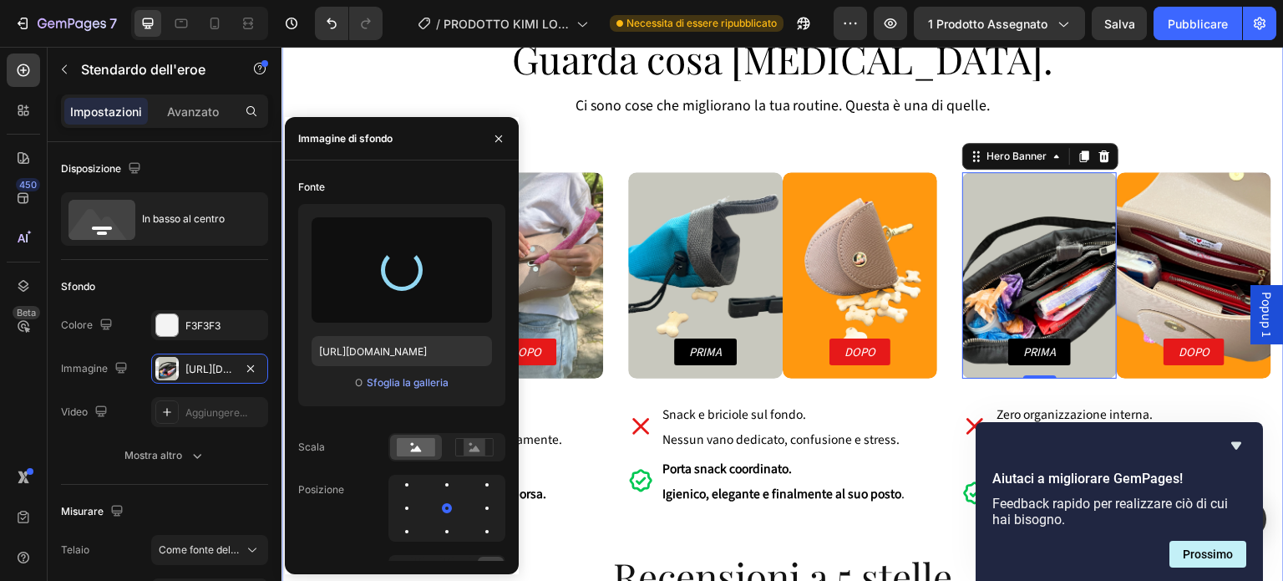
type input "[URL][DOMAIN_NAME]"
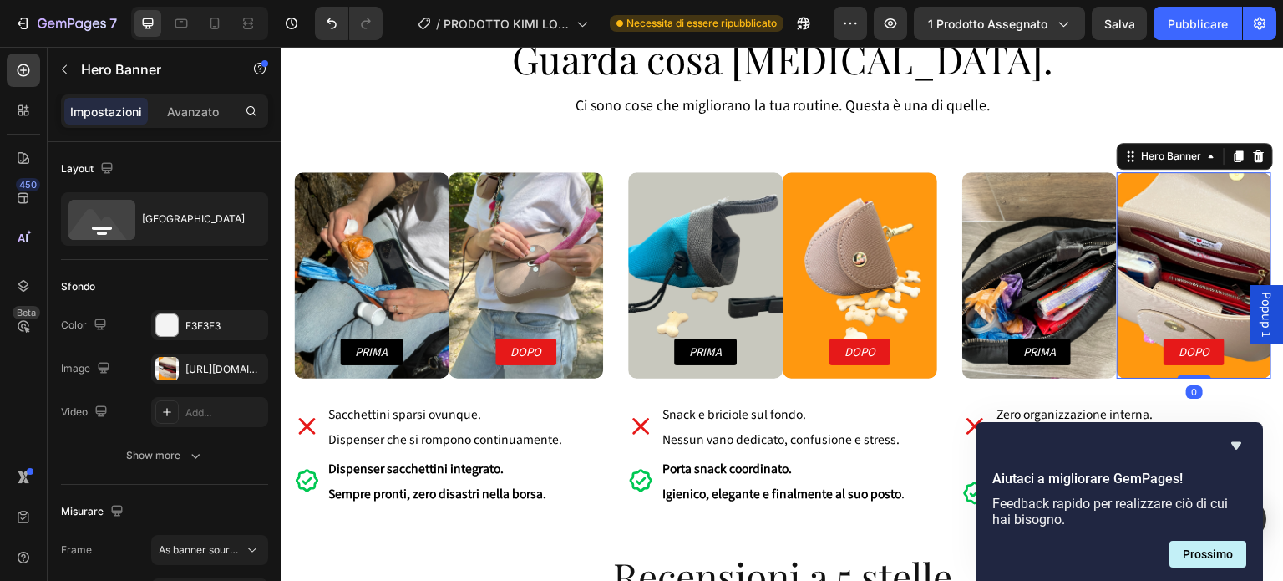
click at [1159, 274] on div "Background Image" at bounding box center [1194, 275] width 155 height 206
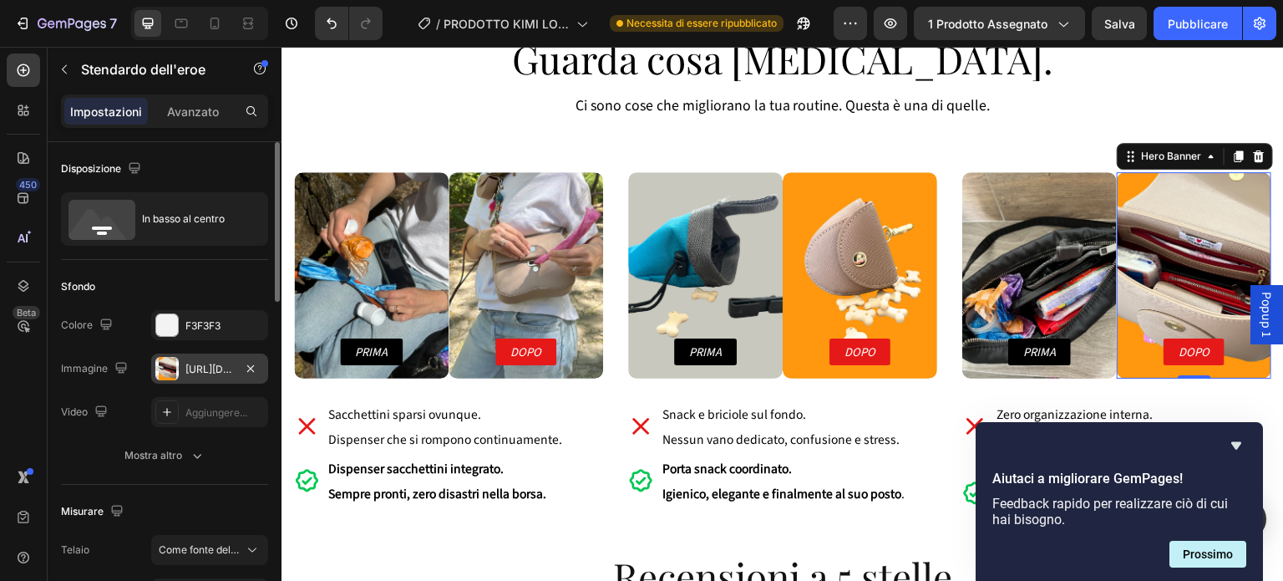
click at [214, 369] on font "[URL][DOMAIN_NAME]" at bounding box center [240, 369] width 108 height 13
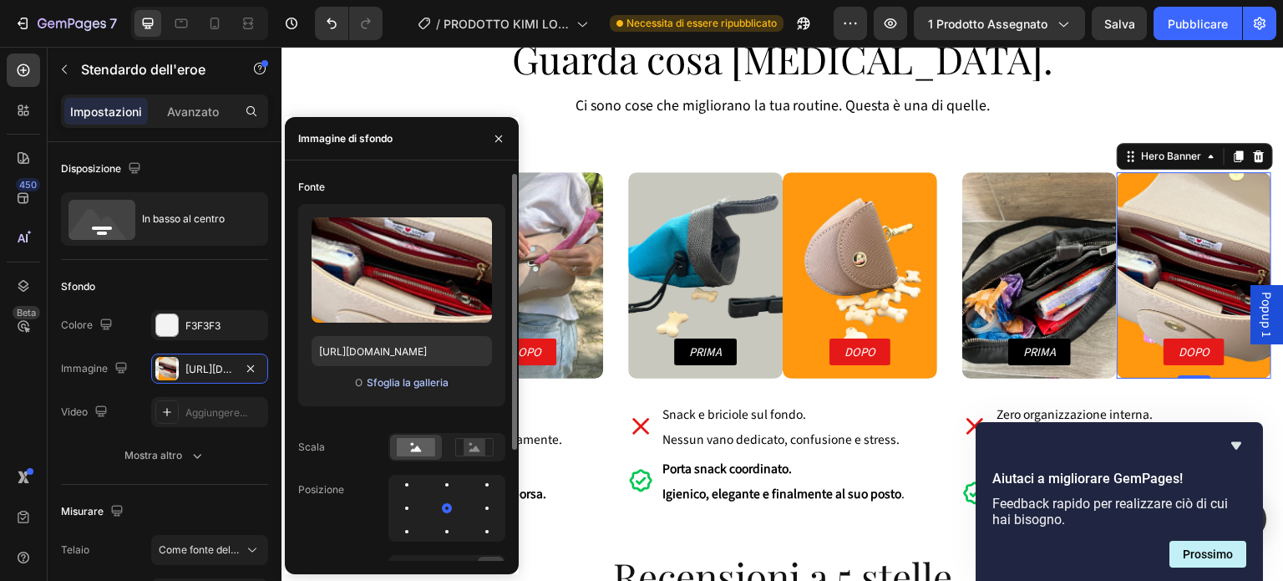
click at [375, 384] on font "Sfoglia la galleria" at bounding box center [408, 382] width 82 height 13
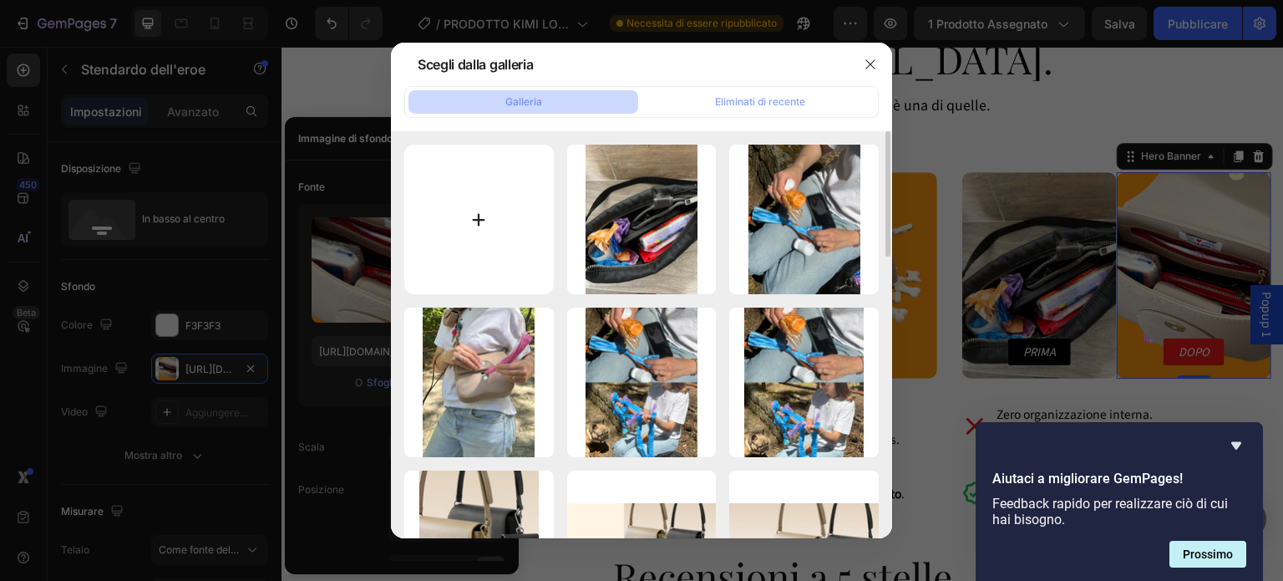
click at [466, 225] on input "file" at bounding box center [479, 220] width 150 height 150
type input "C:\fakepath\4.png"
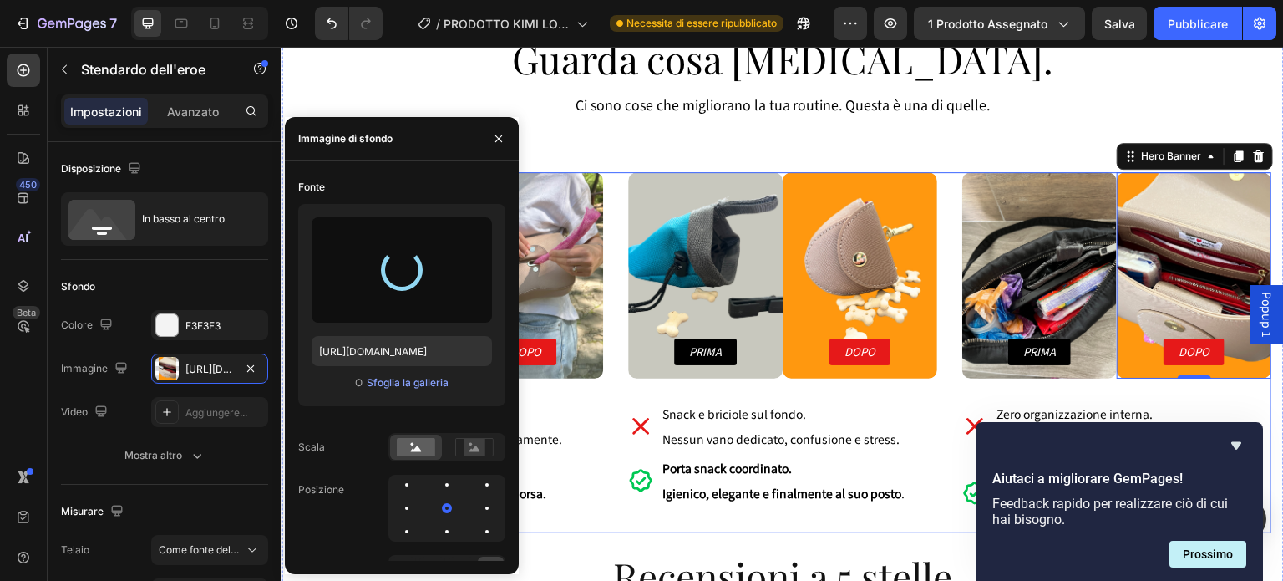
type input "[URL][DOMAIN_NAME]"
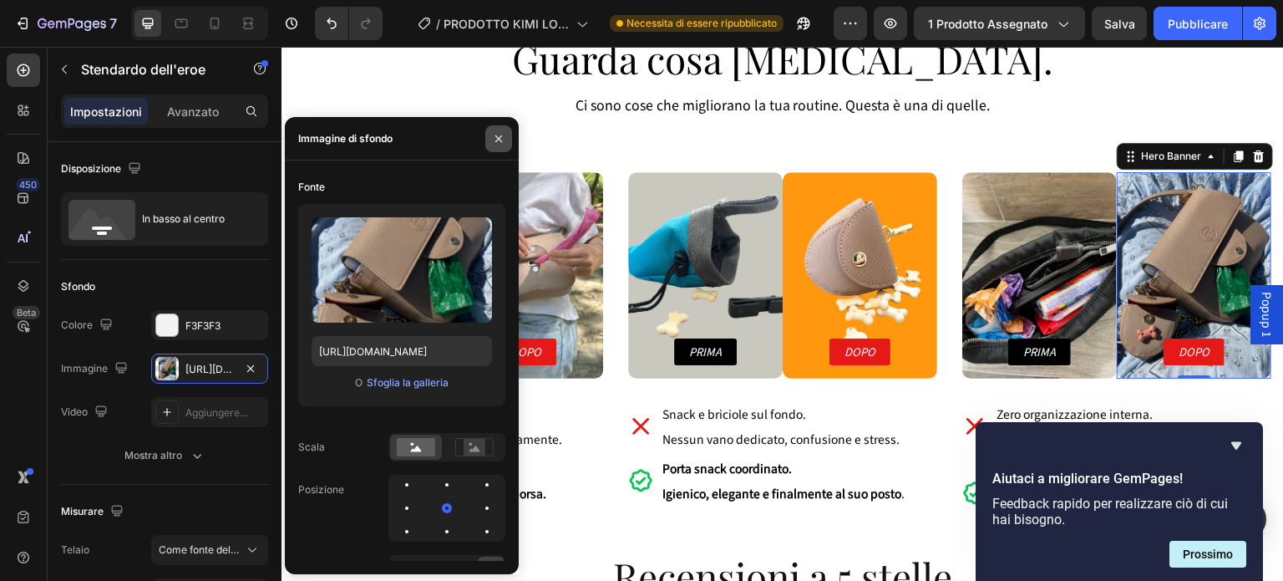
click at [498, 134] on icon "button" at bounding box center [498, 138] width 13 height 13
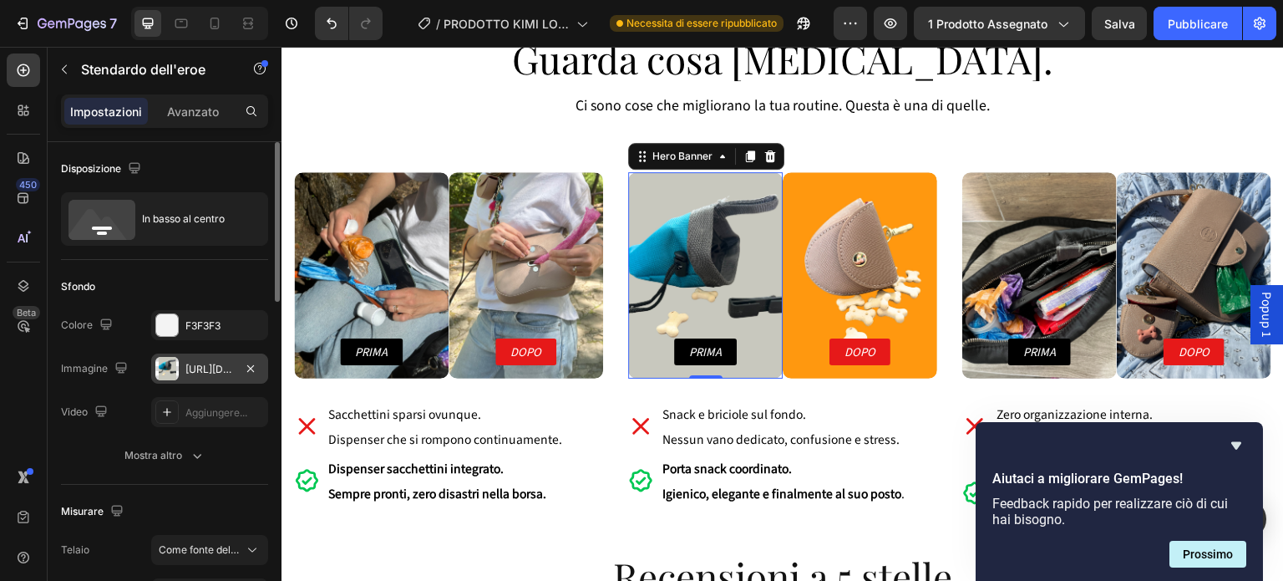
click at [234, 356] on div "[URL][DOMAIN_NAME]" at bounding box center [209, 368] width 117 height 30
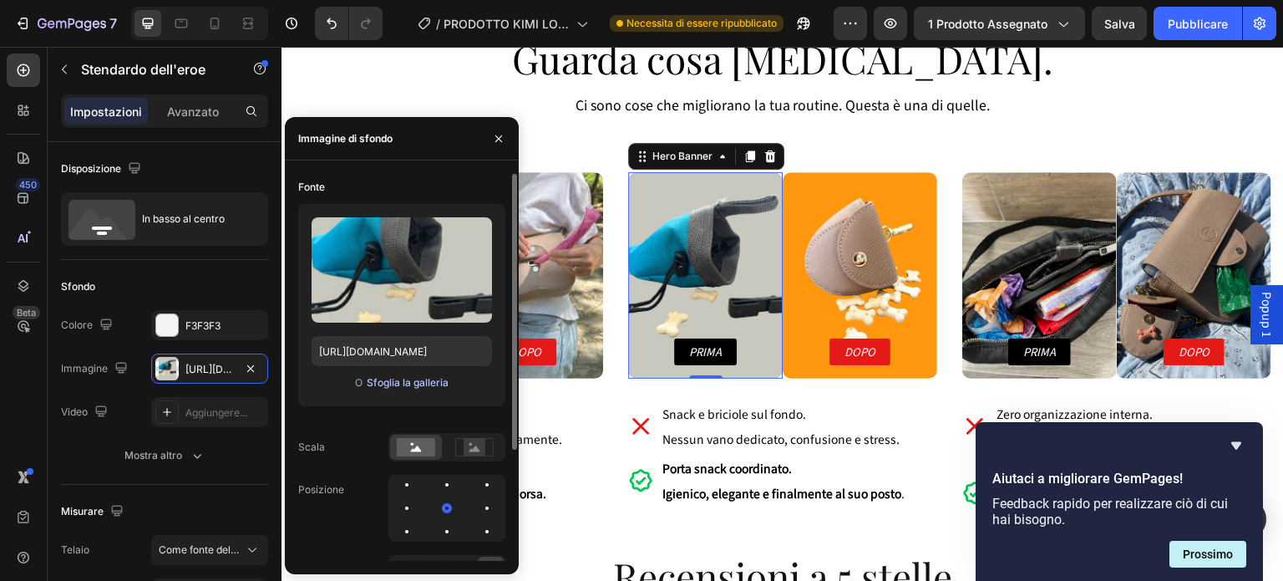
click at [381, 386] on font "Sfoglia la galleria" at bounding box center [408, 382] width 82 height 13
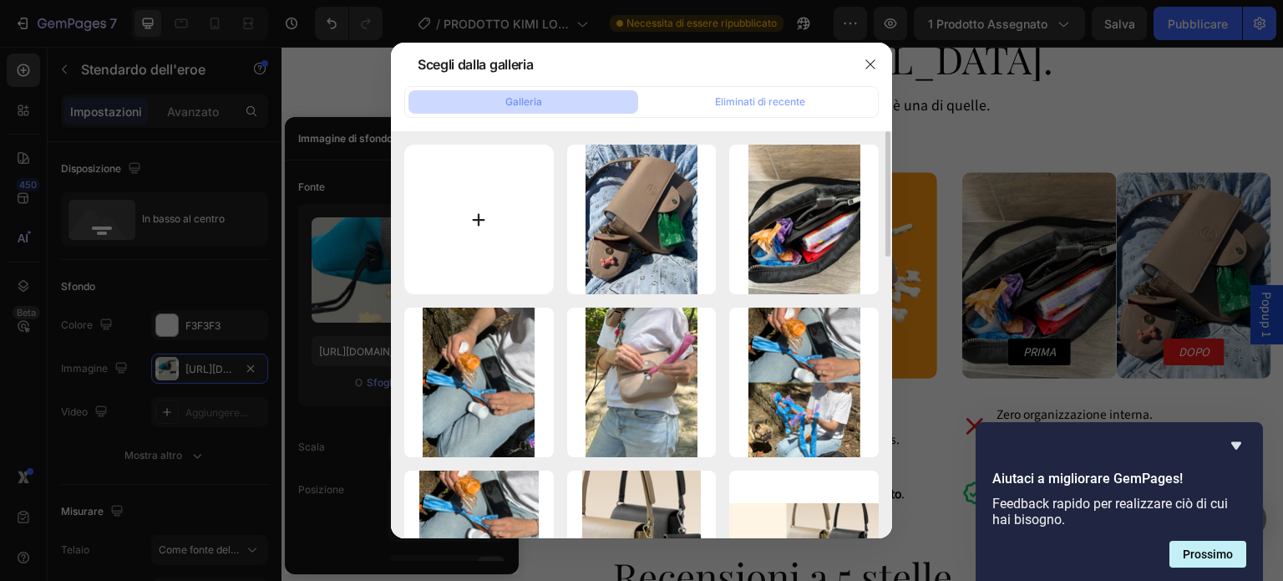
click at [486, 212] on input "file" at bounding box center [479, 220] width 150 height 150
type input "C:\fakepath\5.png"
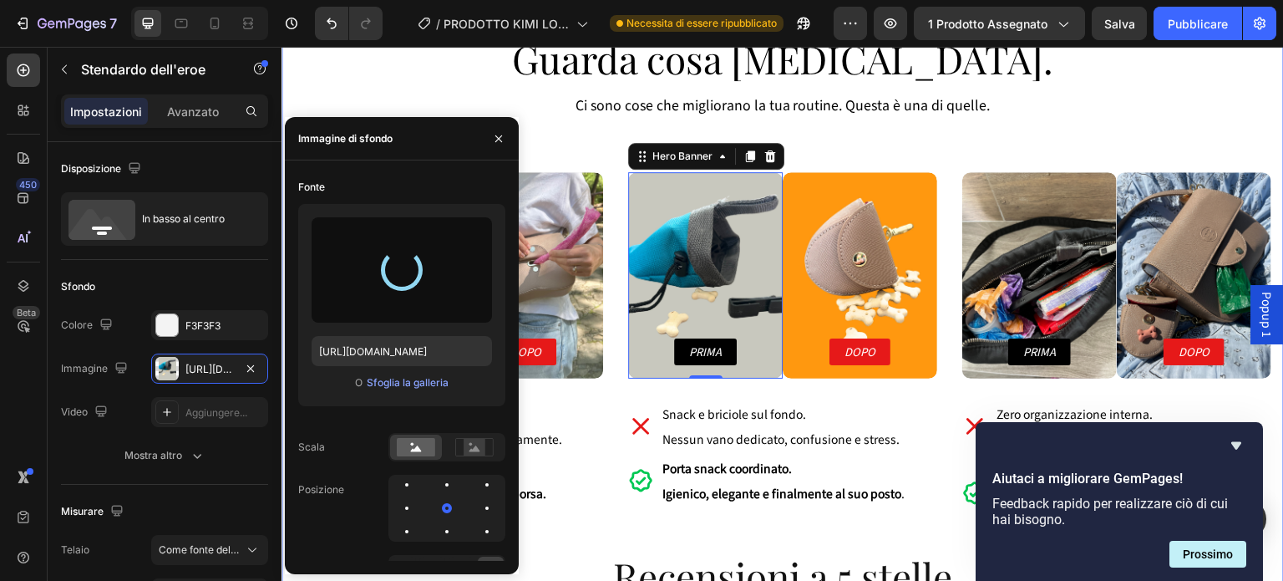
type input "[URL][DOMAIN_NAME]"
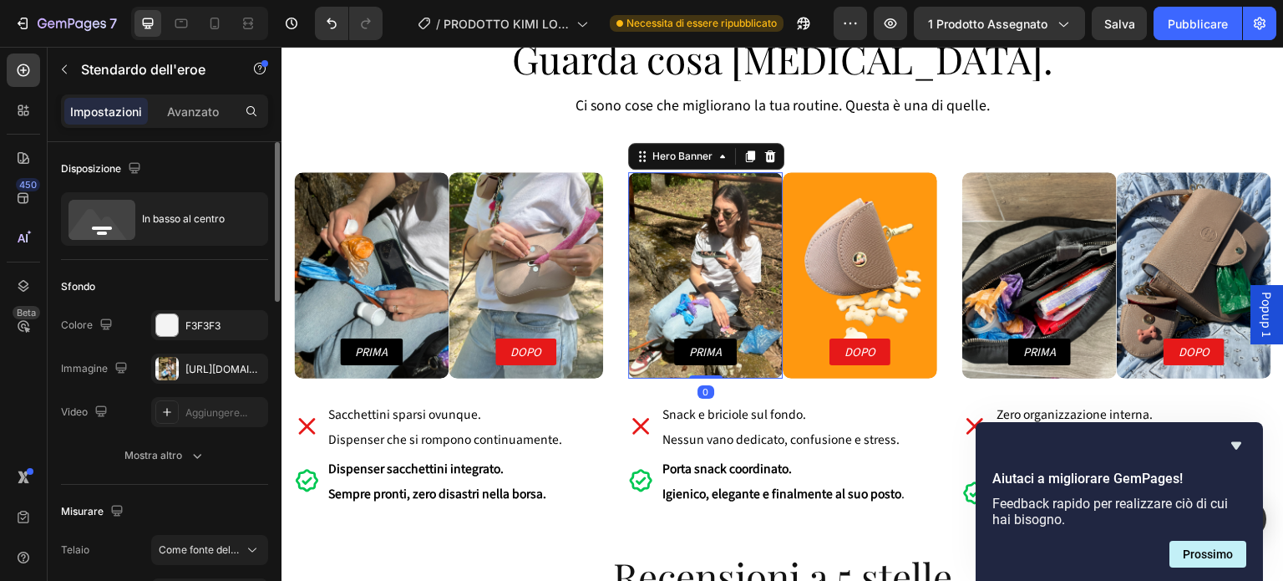
click at [196, 384] on div "Le modifiche potrebbero essere nascoste dall'immagine e dal video. Colore F3F3F…" at bounding box center [164, 368] width 207 height 117
click at [207, 374] on font "[URL][DOMAIN_NAME]" at bounding box center [240, 369] width 108 height 13
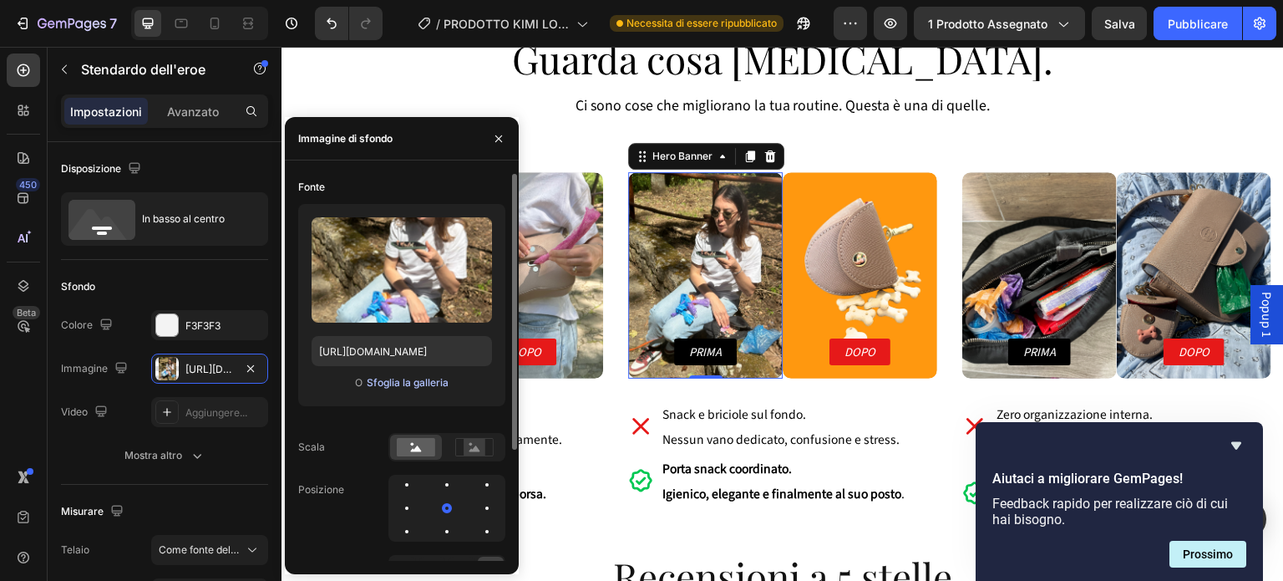
click at [374, 384] on font "Sfoglia la galleria" at bounding box center [408, 382] width 82 height 13
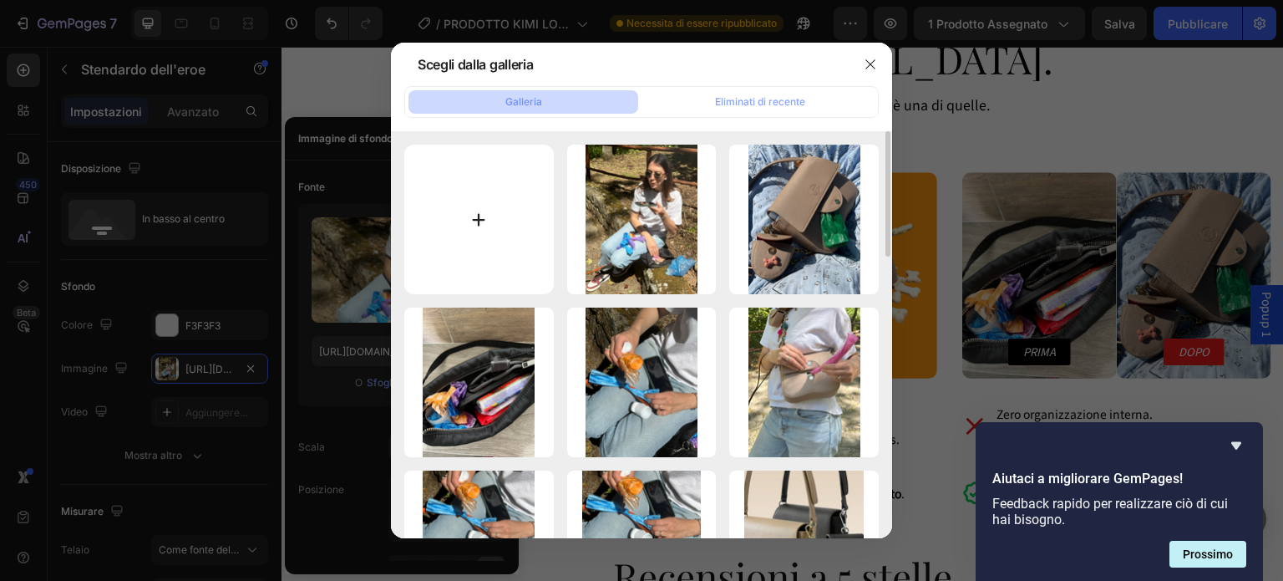
click at [482, 242] on input "file" at bounding box center [479, 220] width 150 height 150
type input "C:\fakepath\5.png"
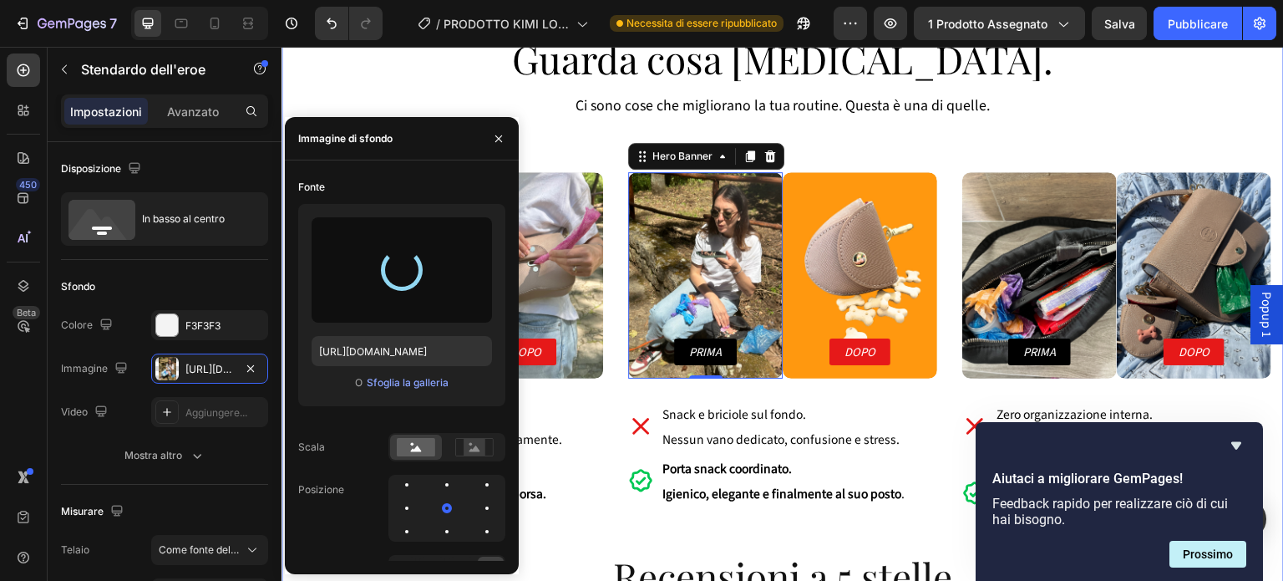
type input "[URL][DOMAIN_NAME]"
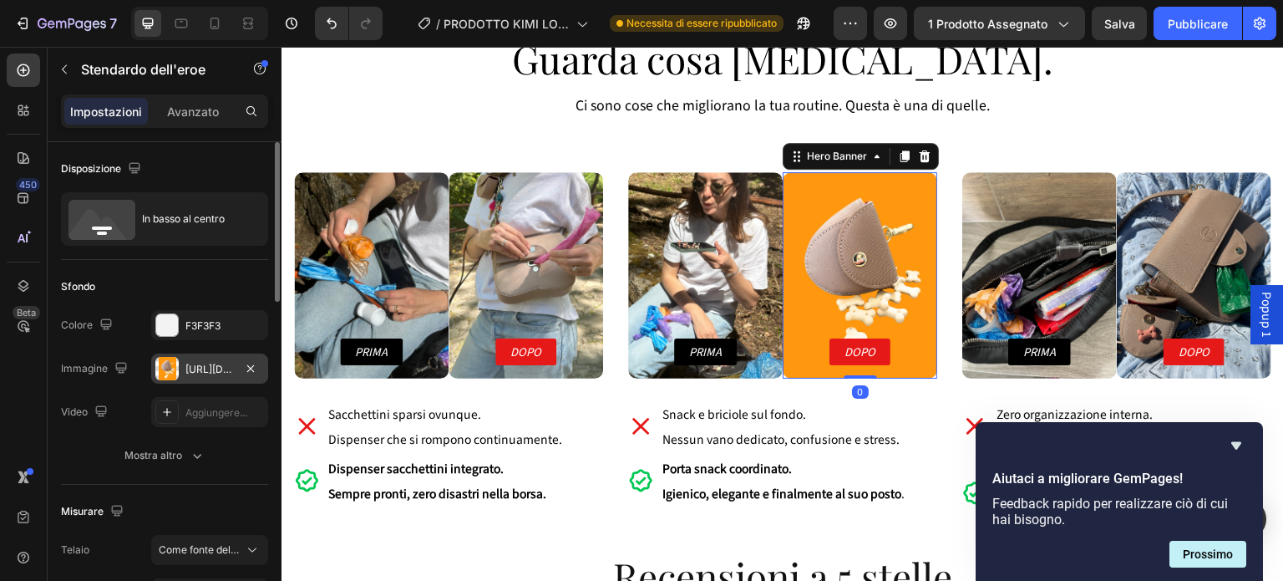
click at [203, 381] on div "[URL][DOMAIN_NAME]" at bounding box center [209, 368] width 117 height 30
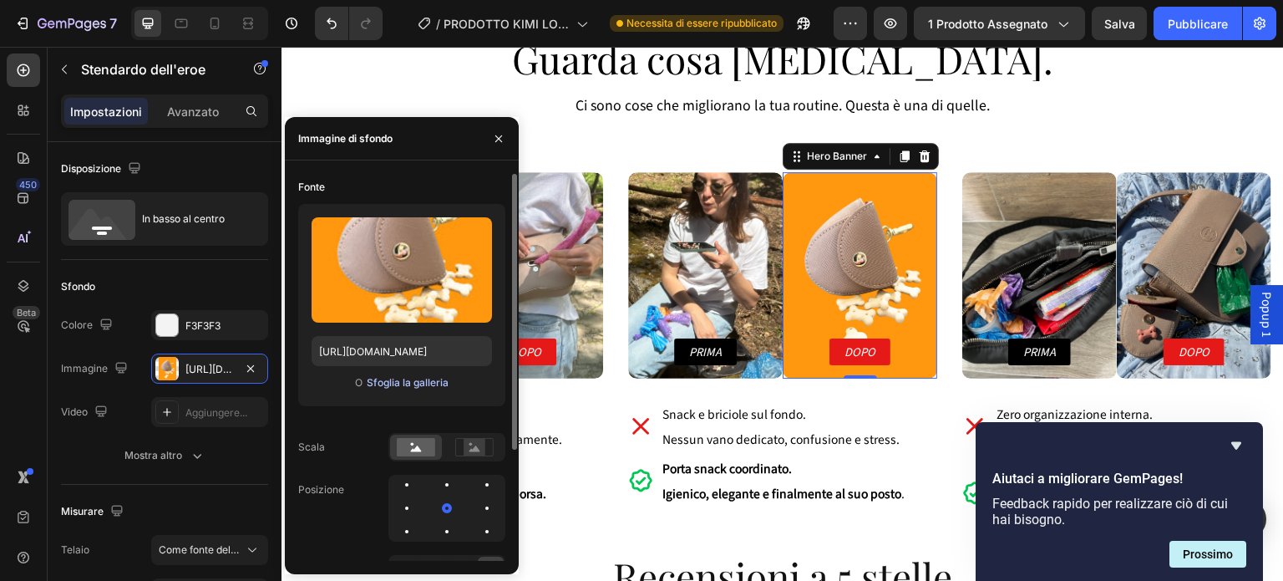
click at [402, 379] on font "Sfoglia la galleria" at bounding box center [408, 382] width 82 height 13
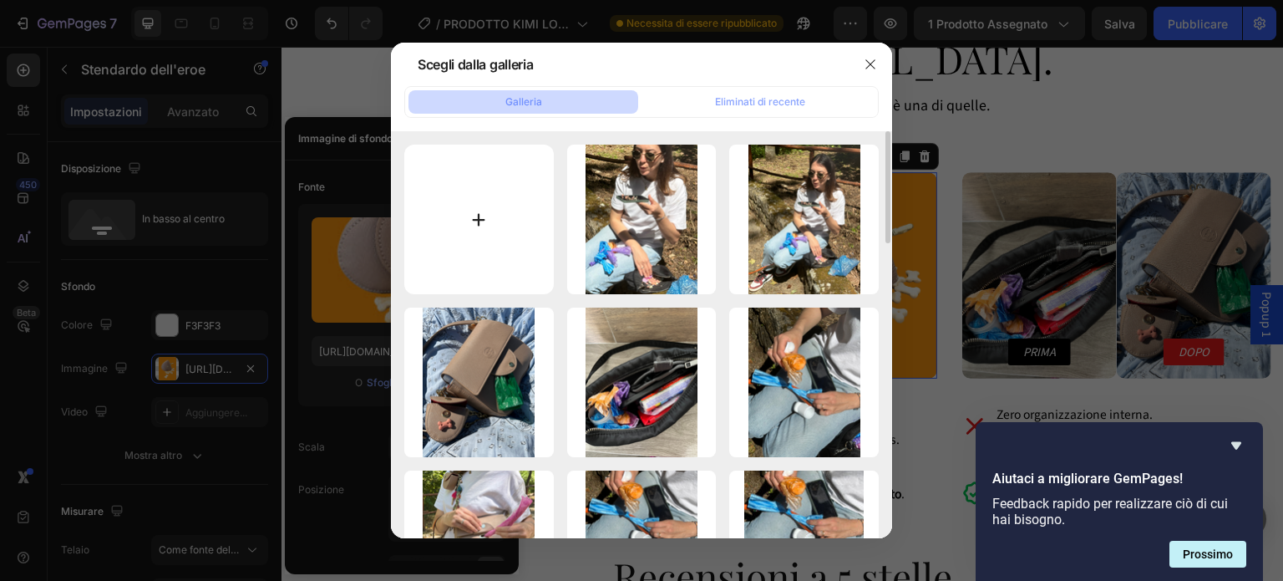
click at [481, 253] on input "file" at bounding box center [479, 220] width 150 height 150
type input "C:\fakepath\6.png"
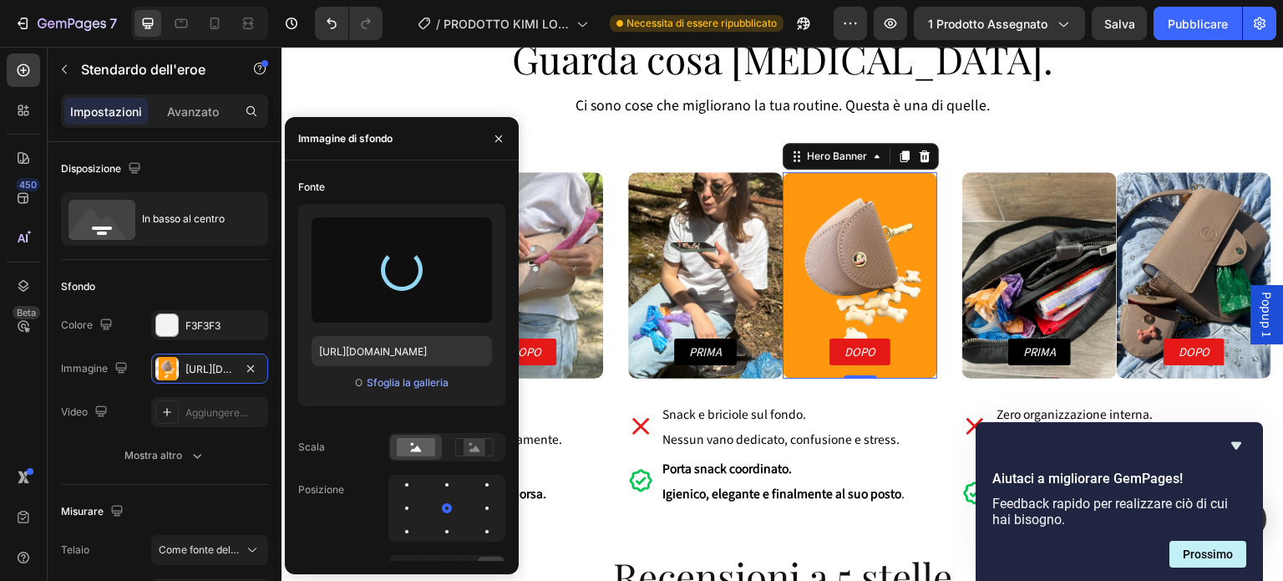
type input "[URL][DOMAIN_NAME]"
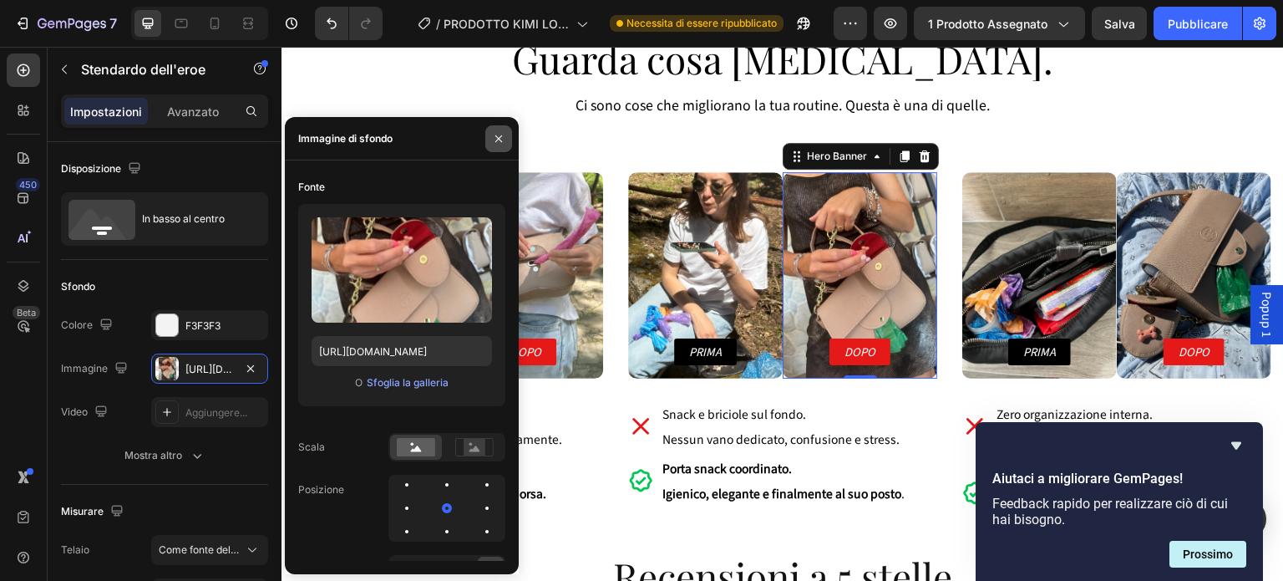
click at [501, 139] on icon "button" at bounding box center [498, 138] width 13 height 13
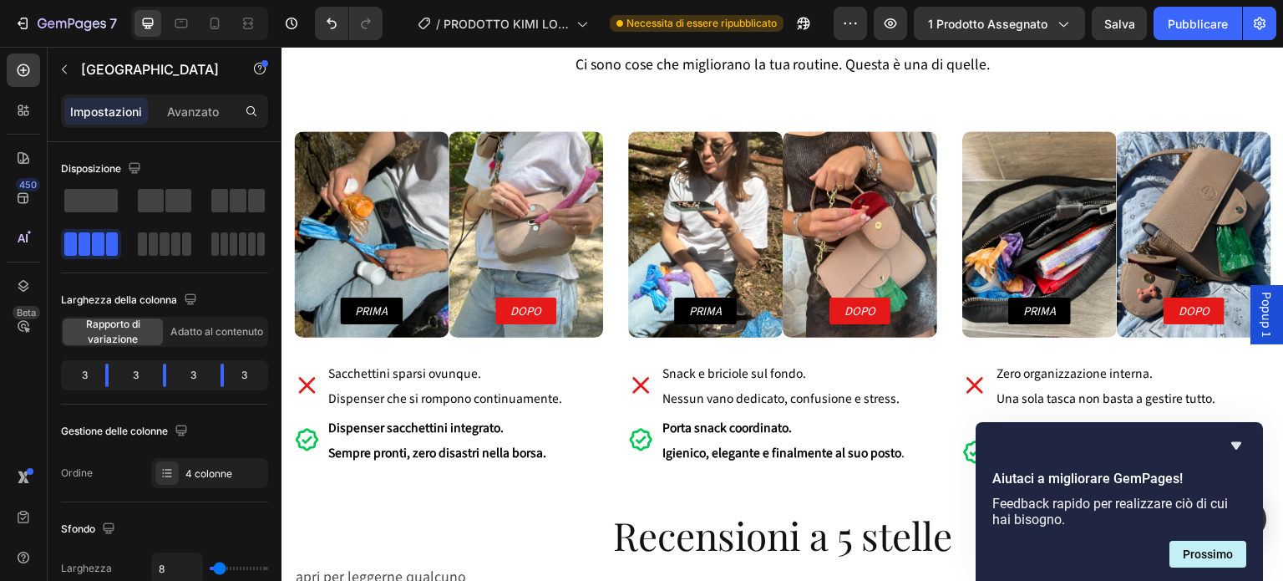
scroll to position [5037, 0]
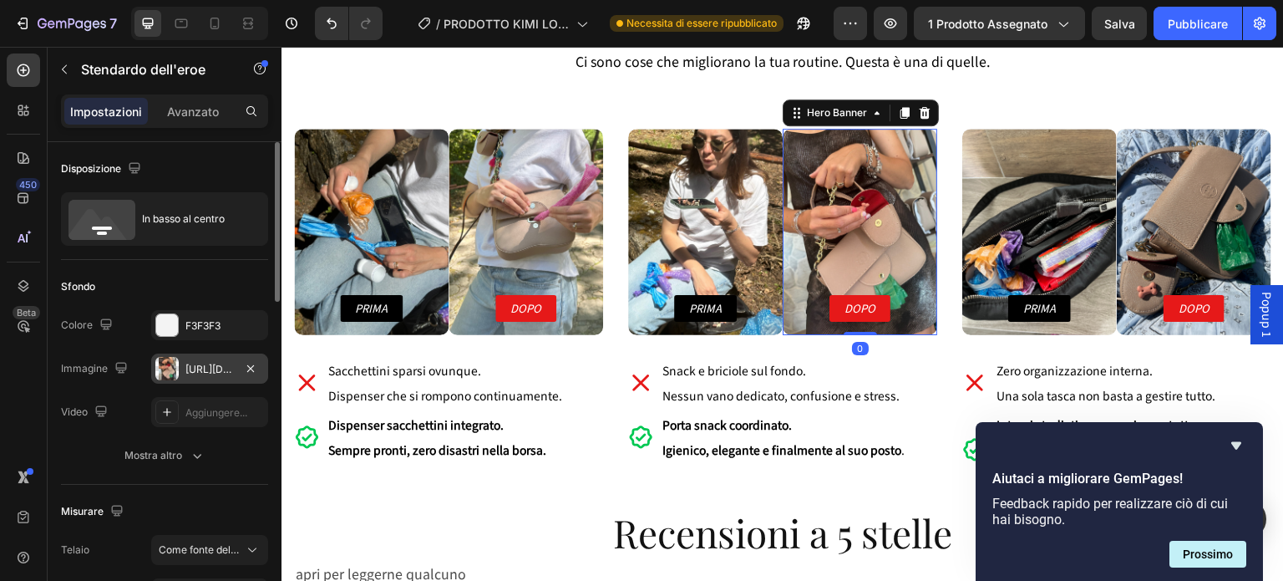
click at [226, 366] on font "[URL][DOMAIN_NAME]" at bounding box center [240, 369] width 108 height 13
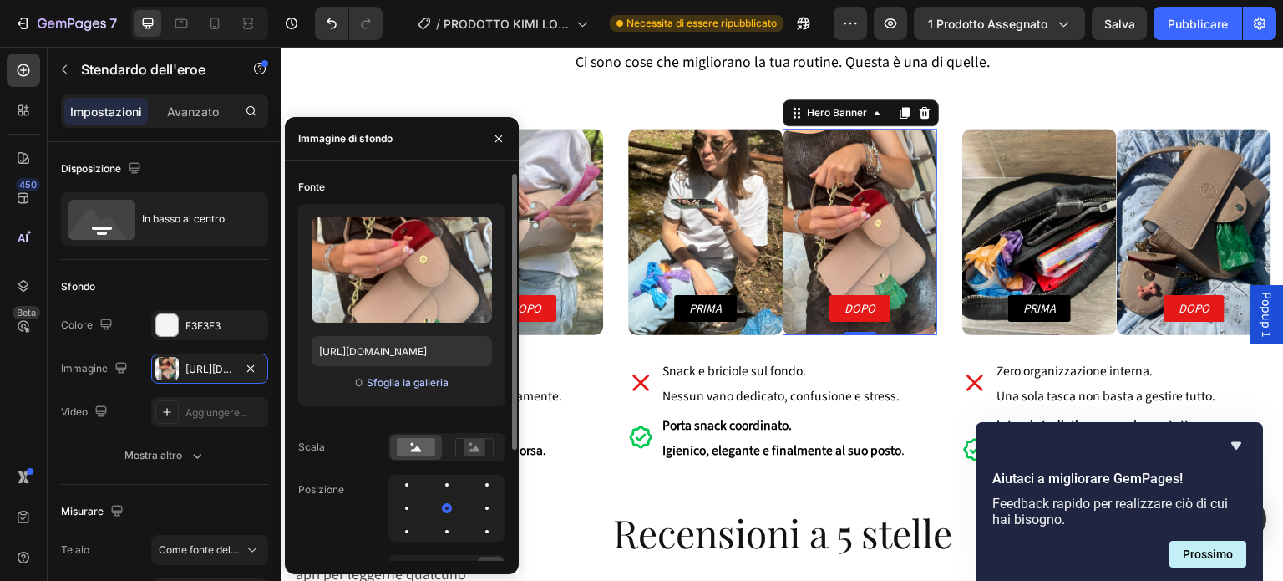
click at [407, 376] on font "Sfoglia la galleria" at bounding box center [408, 382] width 82 height 13
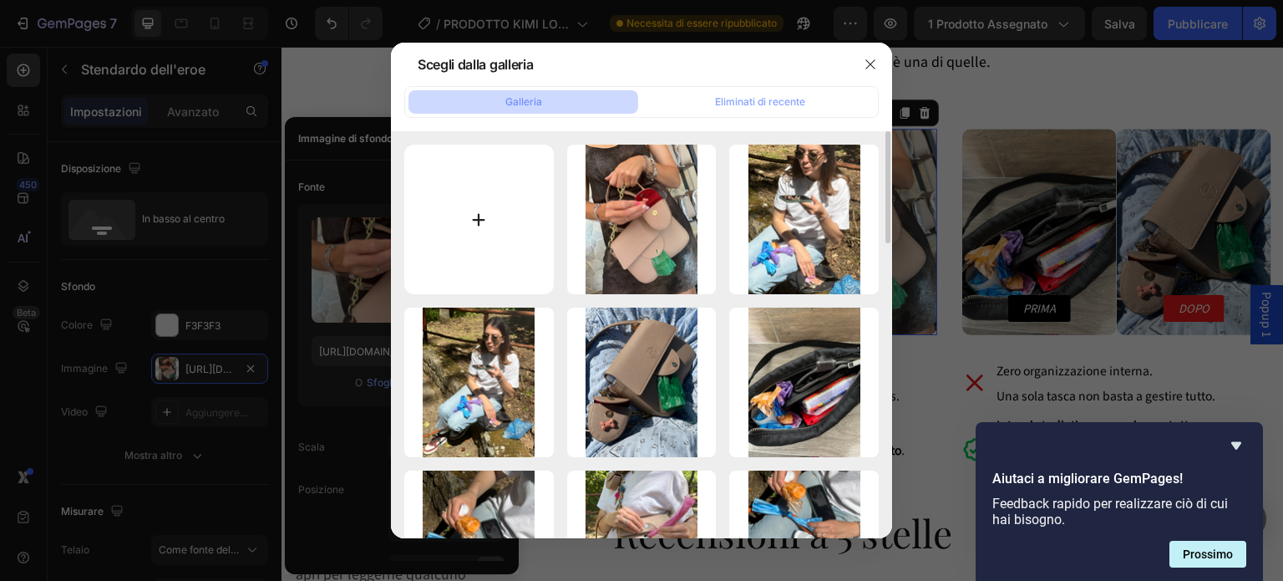
click at [493, 203] on input "file" at bounding box center [479, 220] width 150 height 150
type input "C:\fakepath\7.png"
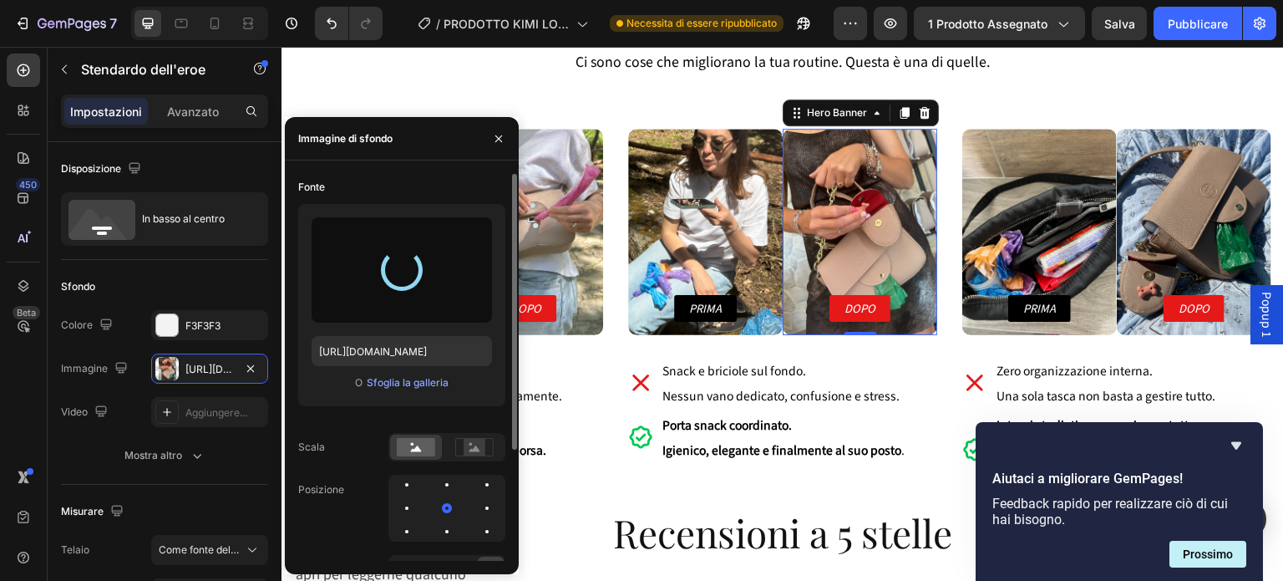
type input "[URL][DOMAIN_NAME]"
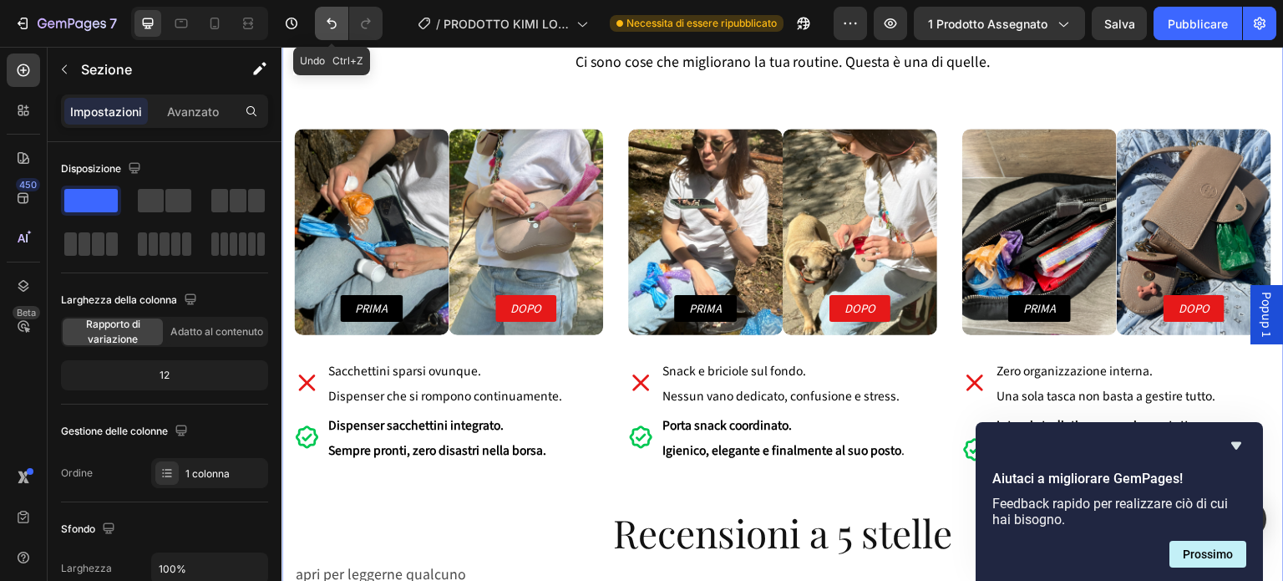
click at [325, 25] on icon "Annulla/Ripristina" at bounding box center [331, 23] width 17 height 17
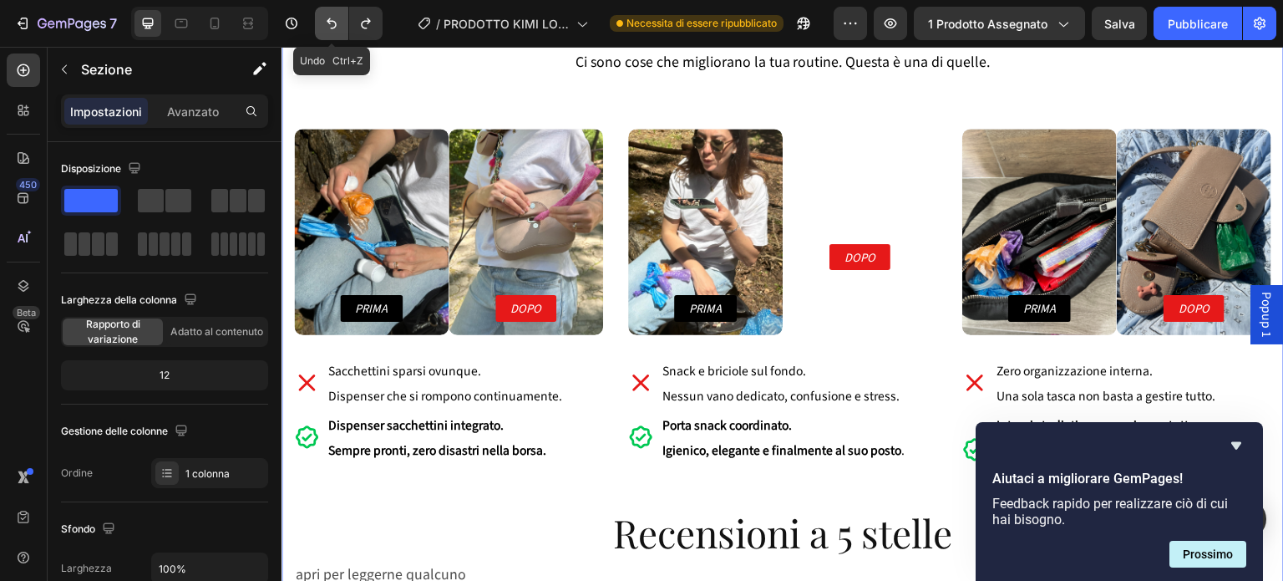
click at [329, 24] on icon "Annulla/Ripristina" at bounding box center [331, 23] width 17 height 17
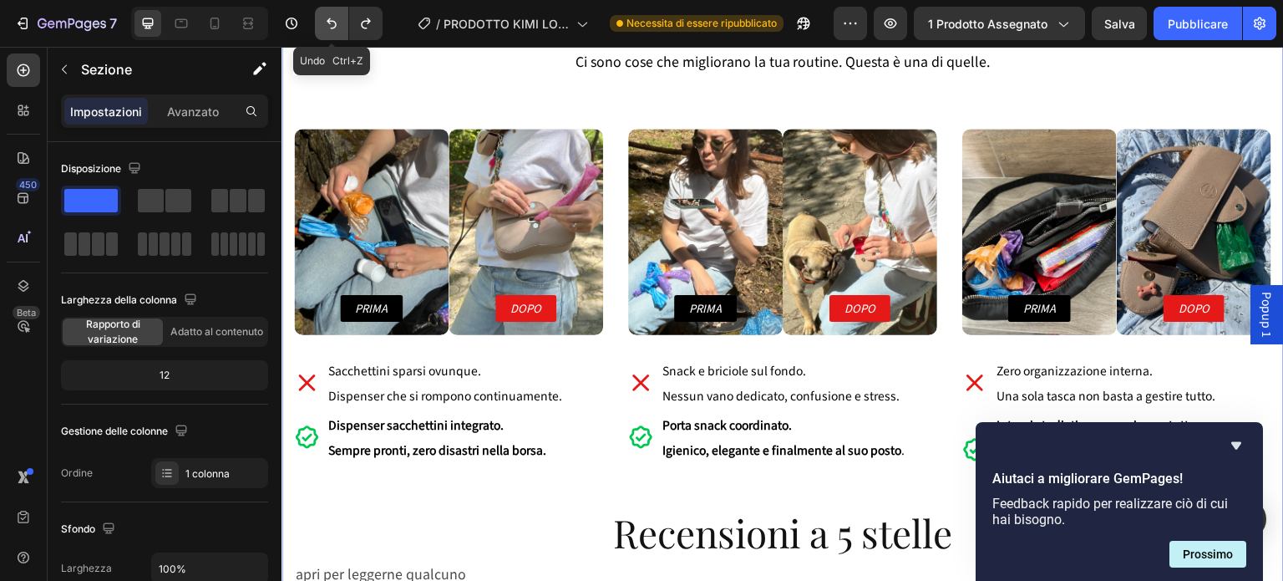
click at [329, 24] on icon "Annulla/Ripristina" at bounding box center [331, 23] width 17 height 17
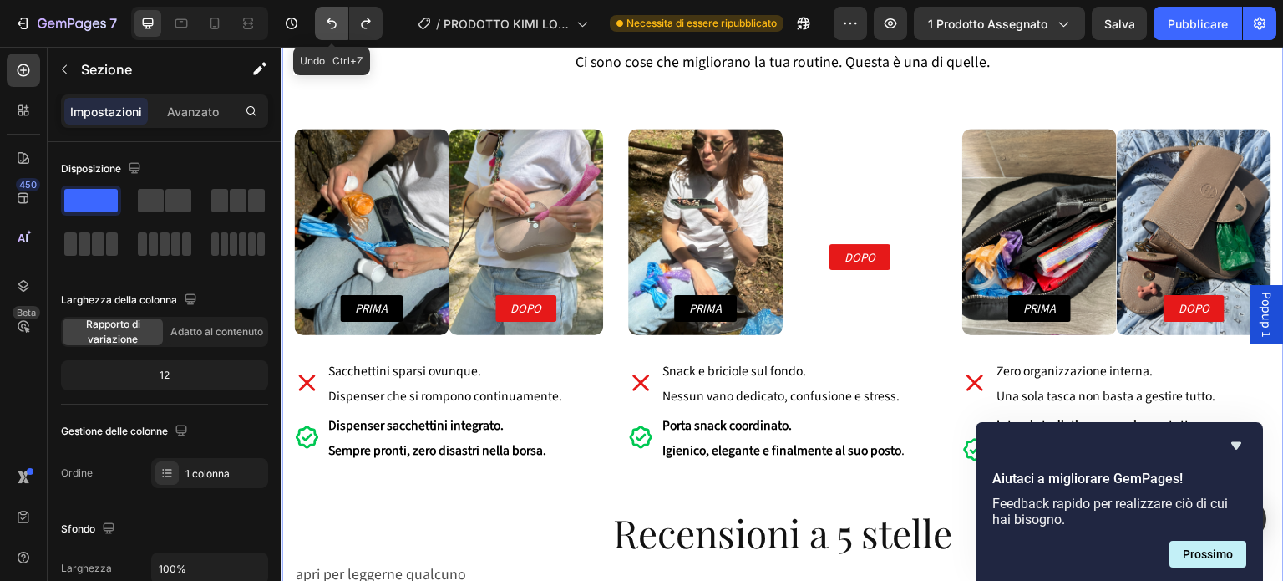
click at [329, 24] on icon "Annulla/Ripristina" at bounding box center [331, 23] width 17 height 17
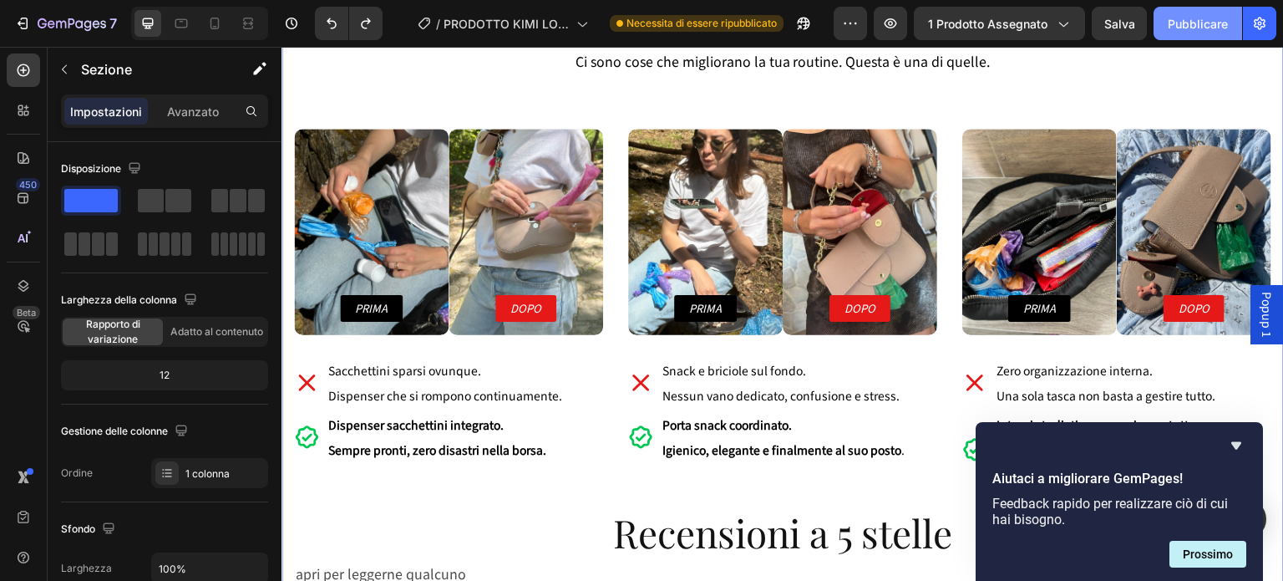
click at [1231, 27] on button "Pubblicare" at bounding box center [1198, 23] width 89 height 33
click at [180, 25] on icon at bounding box center [181, 23] width 17 height 17
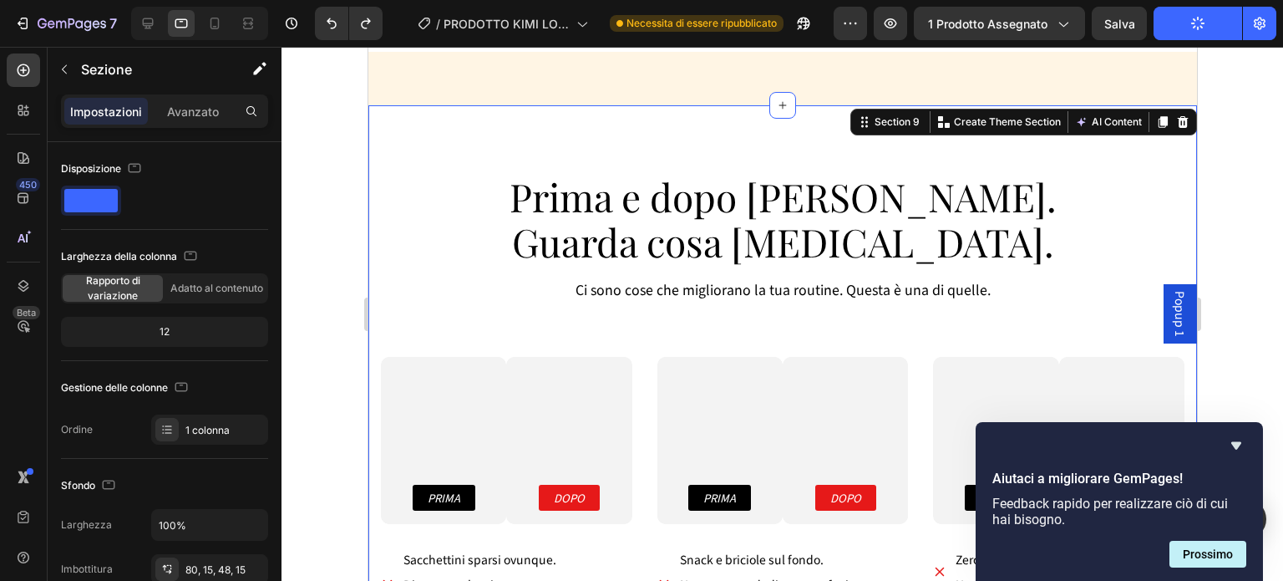
scroll to position [4856, 0]
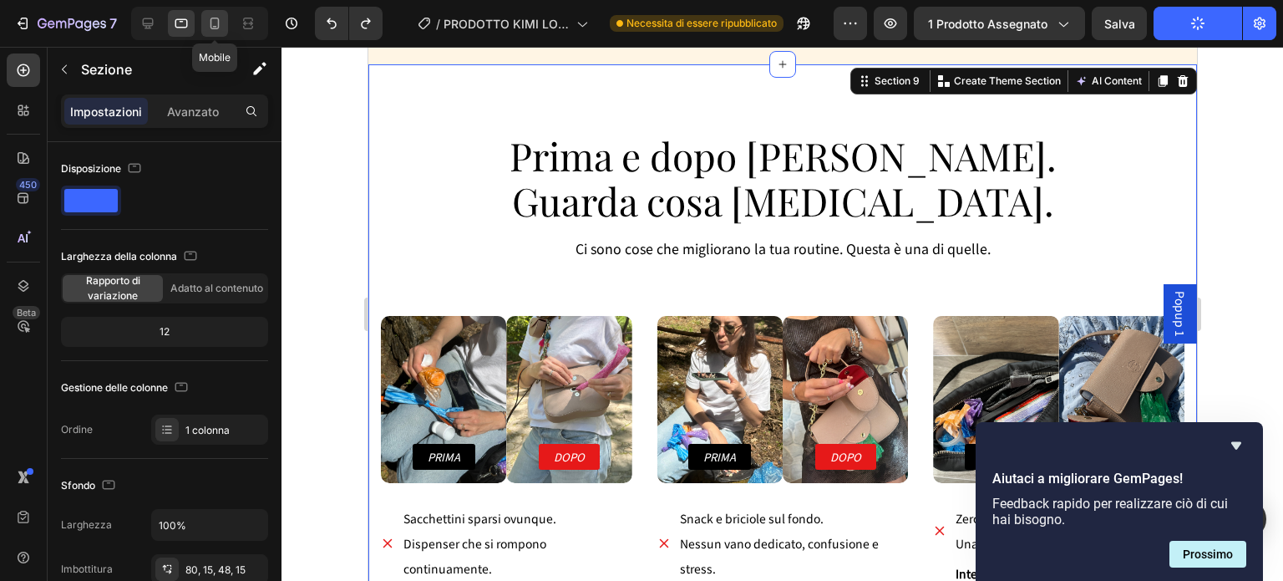
click at [216, 19] on icon at bounding box center [214, 23] width 17 height 17
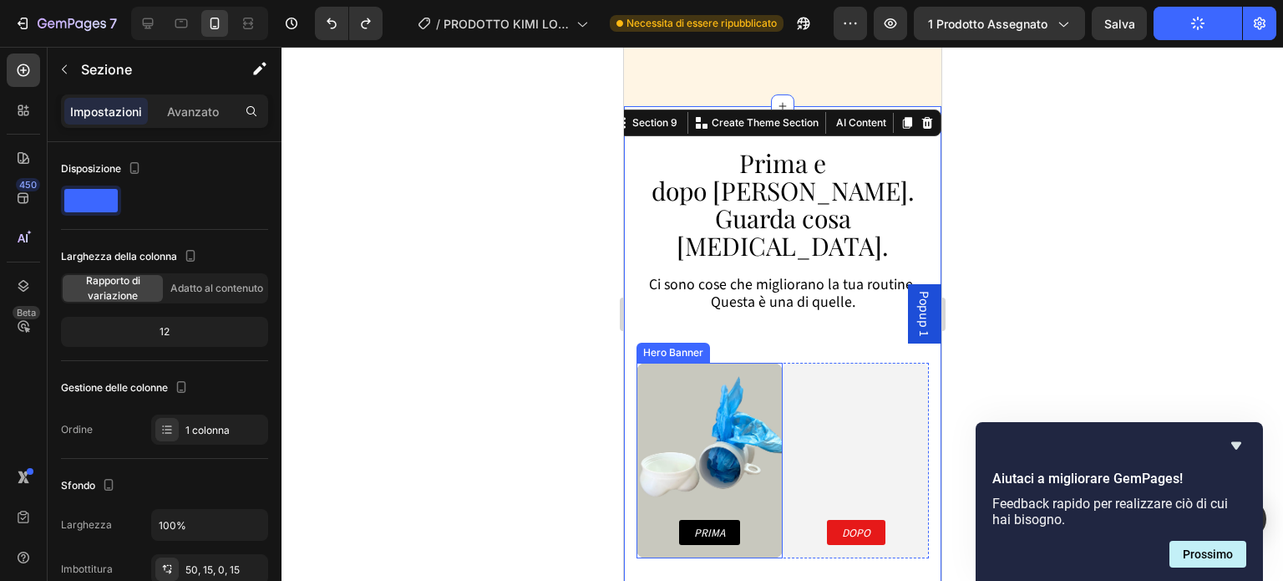
scroll to position [5443, 0]
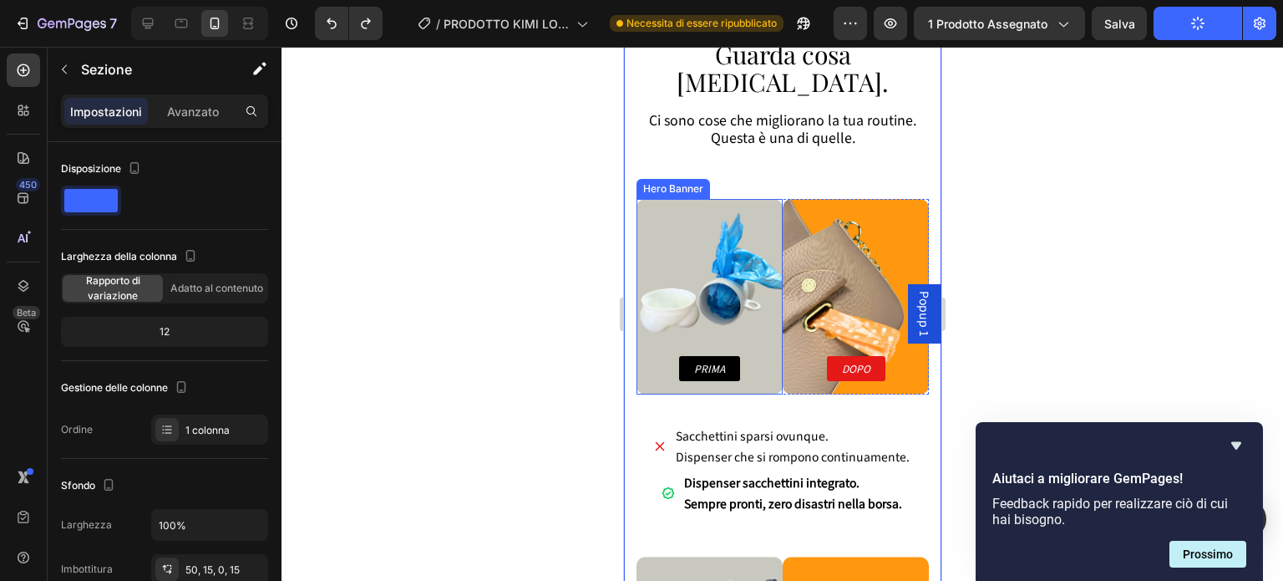
click at [690, 270] on div "Background Image" at bounding box center [709, 296] width 146 height 195
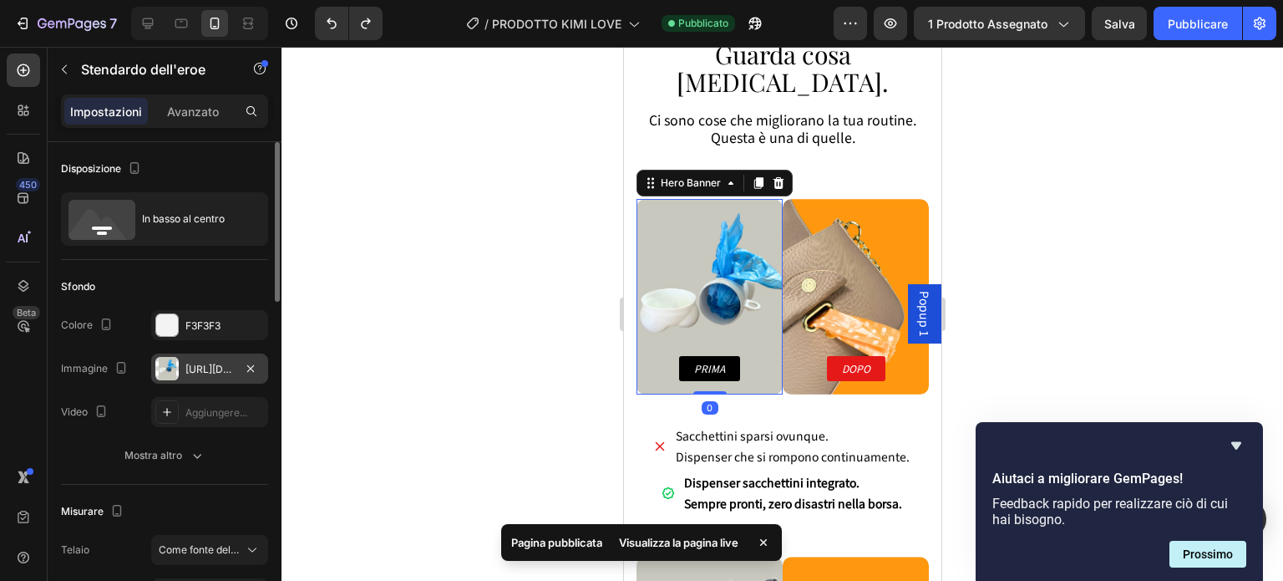
click at [226, 363] on font "[URL][DOMAIN_NAME]" at bounding box center [240, 369] width 108 height 13
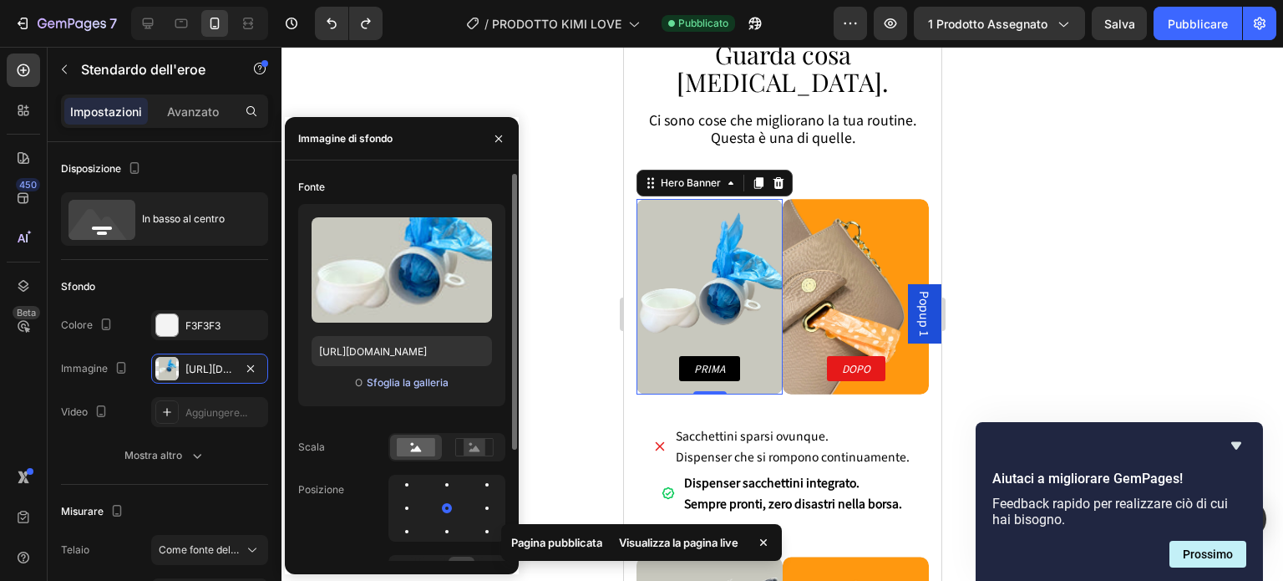
click at [397, 376] on font "Sfoglia la galleria" at bounding box center [408, 382] width 82 height 13
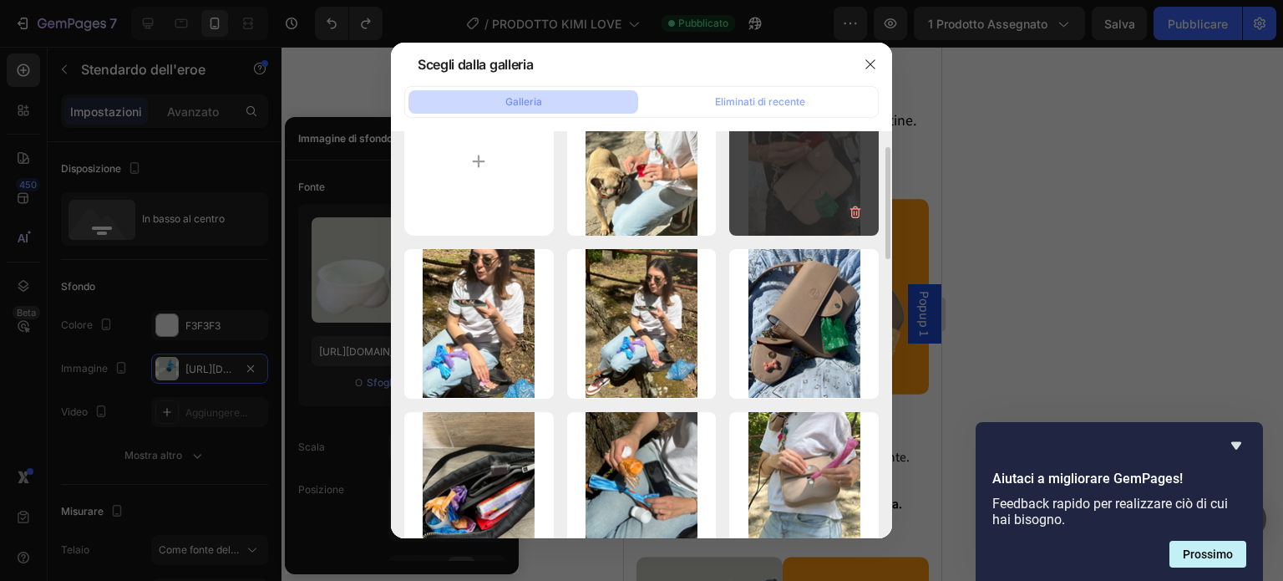
scroll to position [144, 0]
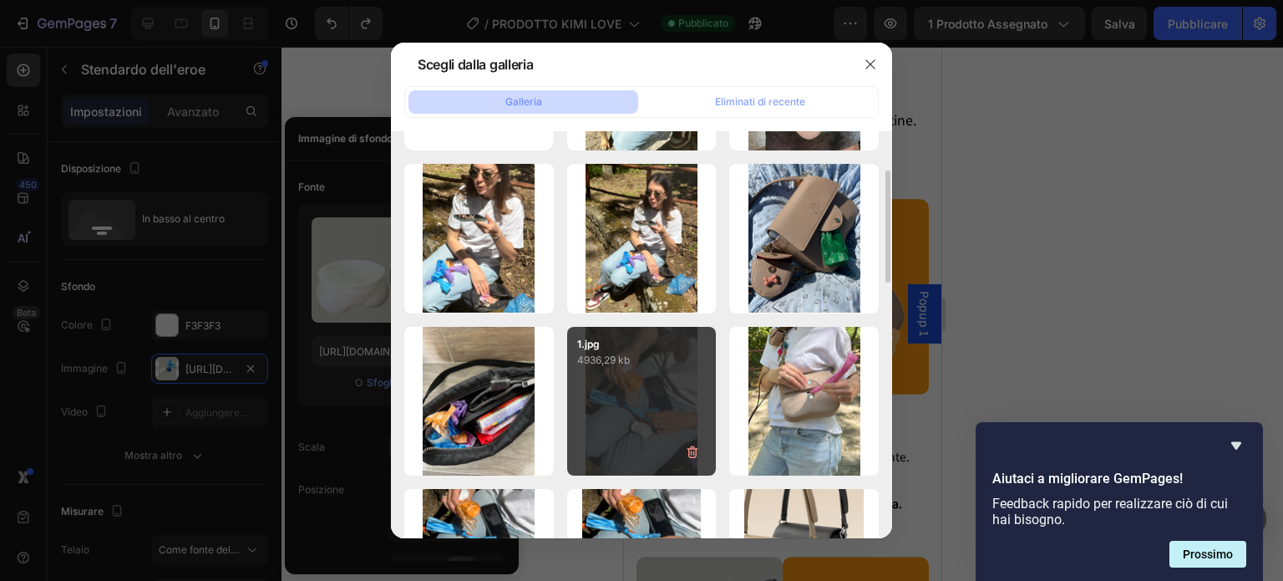
click at [656, 408] on div "1.jpg 4936,29 kb" at bounding box center [642, 402] width 150 height 150
type input "[URL][DOMAIN_NAME]"
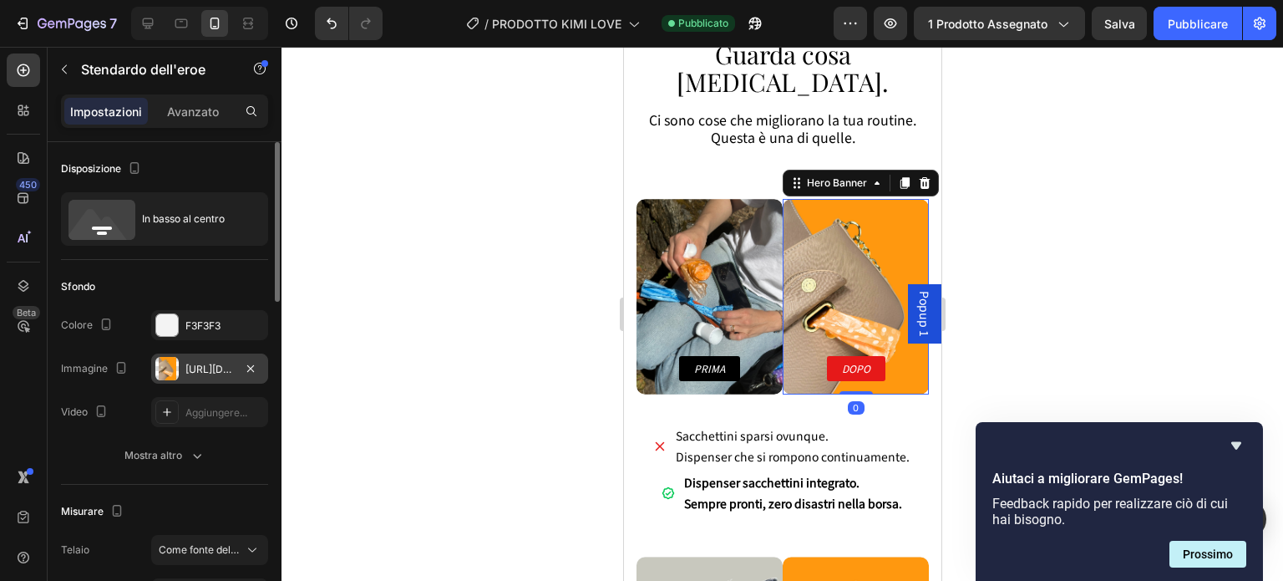
click at [231, 362] on div "[URL][DOMAIN_NAME]" at bounding box center [210, 369] width 48 height 15
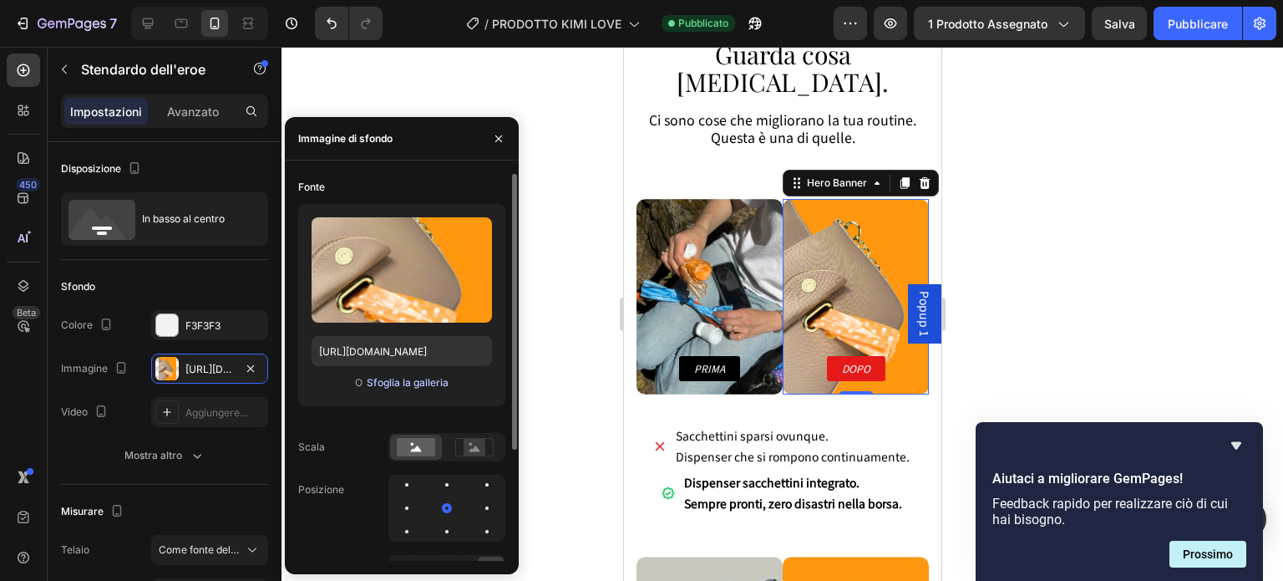
click at [404, 384] on font "Sfoglia la galleria" at bounding box center [408, 382] width 82 height 13
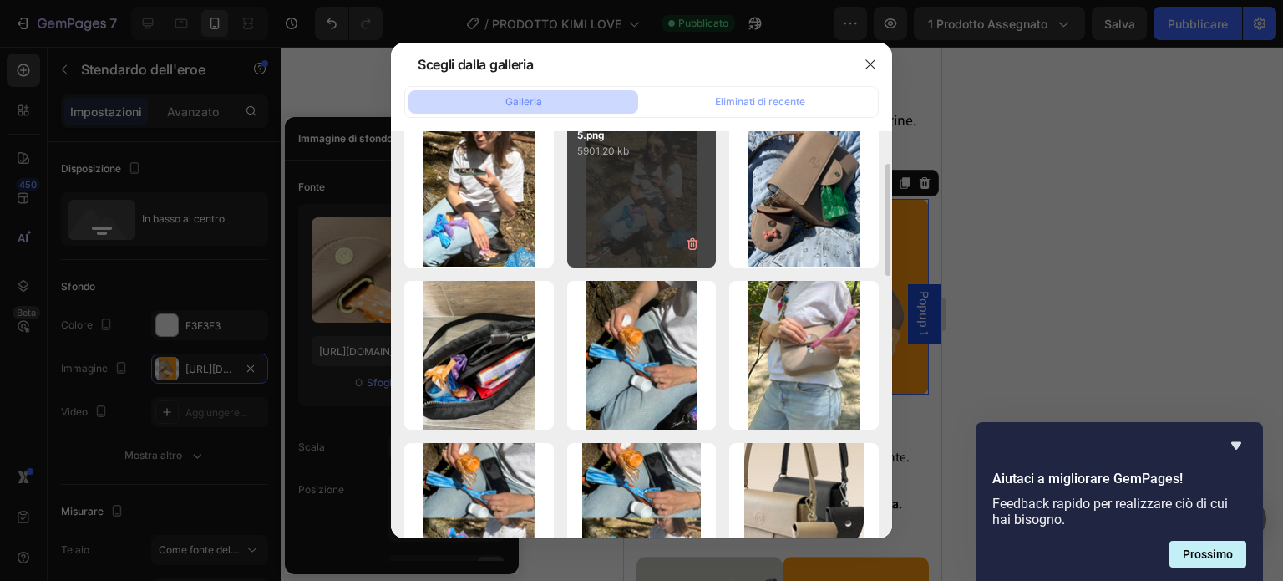
scroll to position [201, 0]
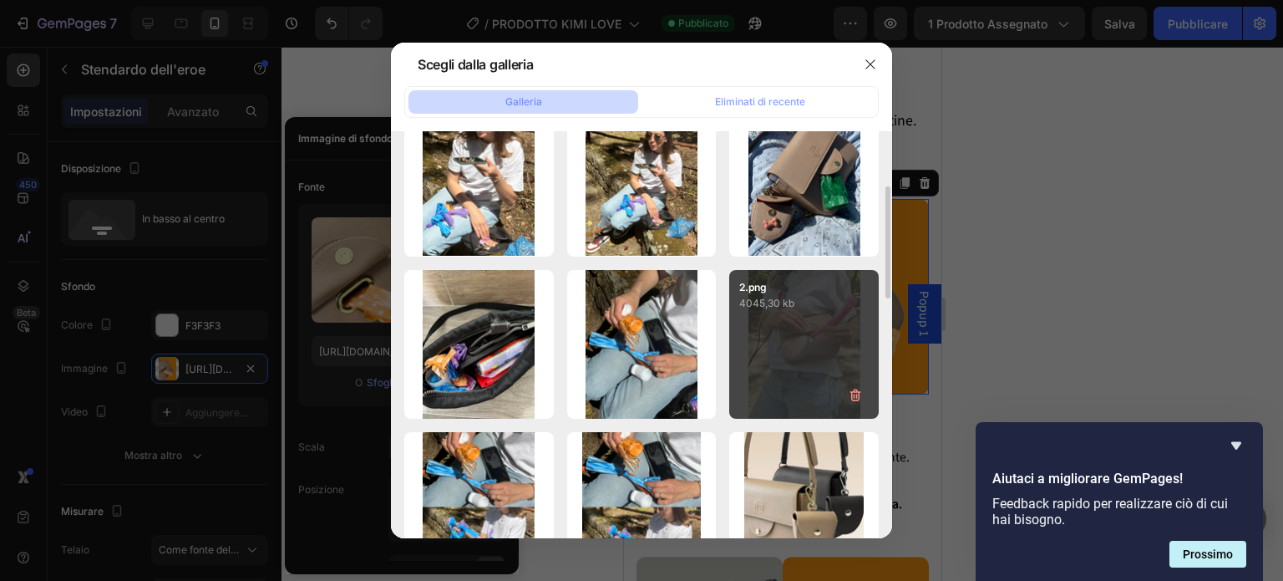
click at [788, 333] on div "2.png 4045,30 kb" at bounding box center [804, 345] width 150 height 150
type input "[URL][DOMAIN_NAME]"
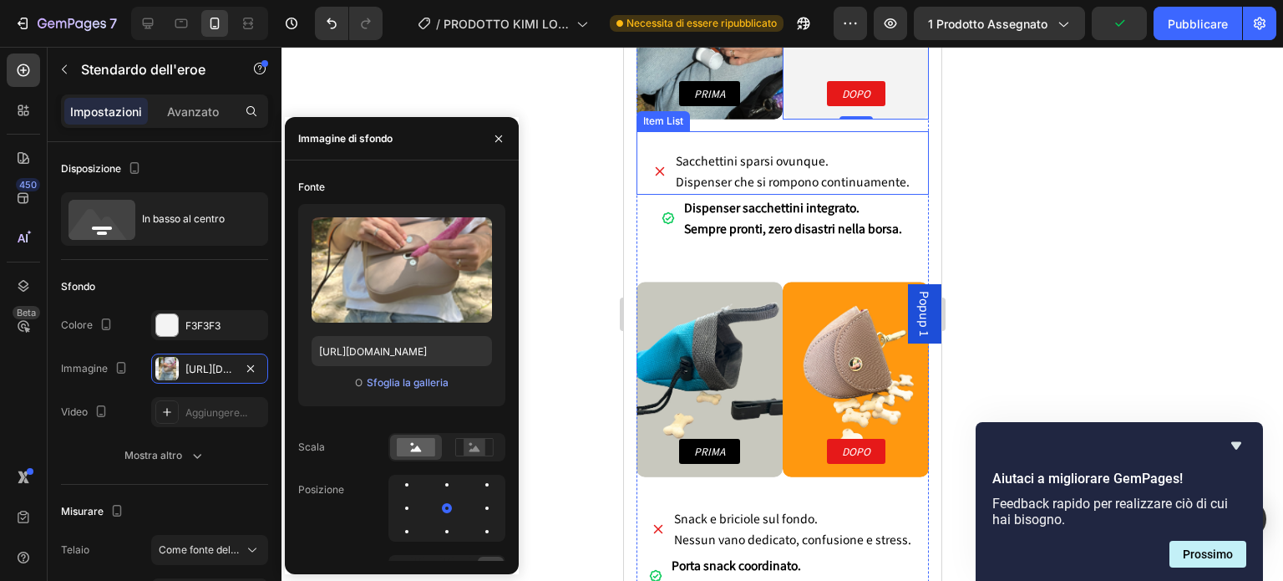
scroll to position [5721, 0]
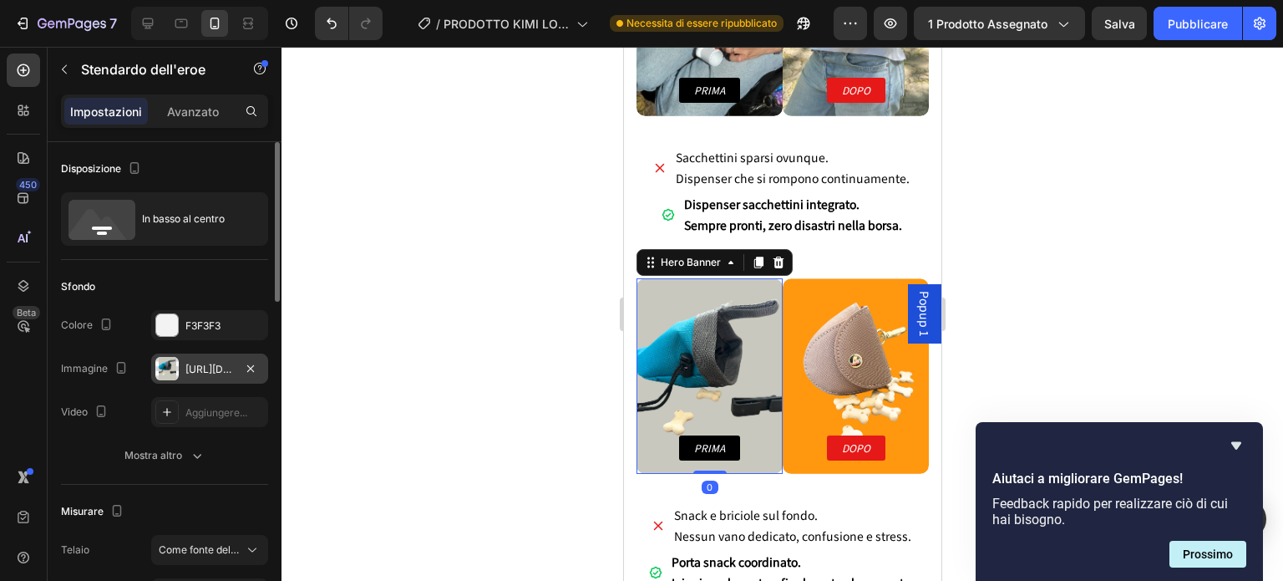
click at [226, 363] on font "[URL][DOMAIN_NAME]" at bounding box center [240, 369] width 108 height 13
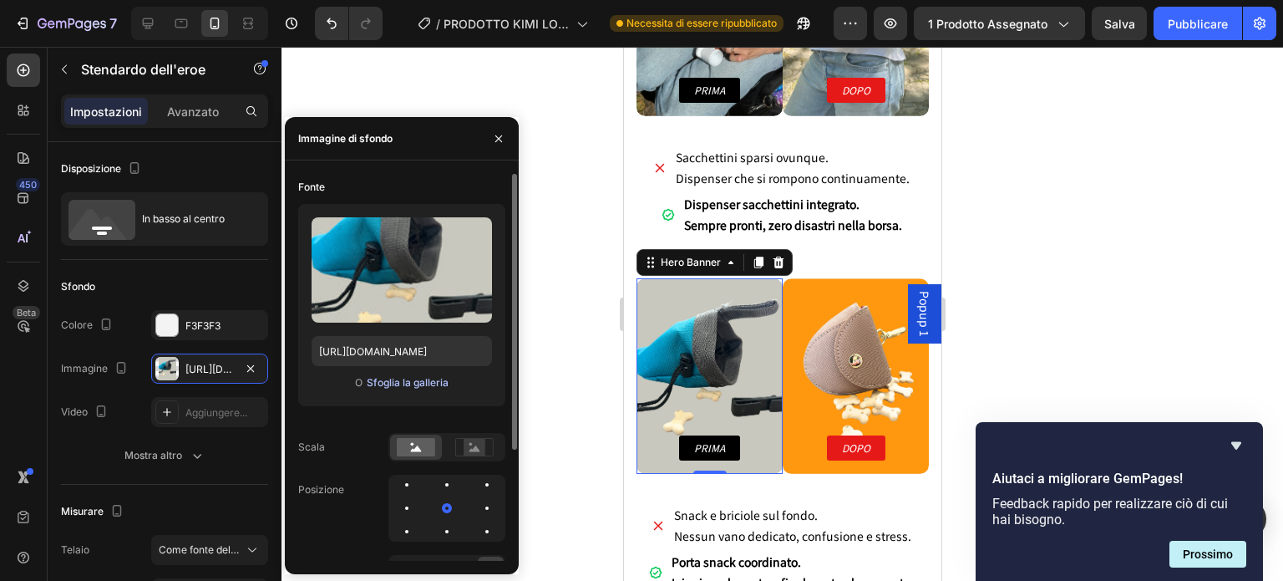
click at [391, 375] on font "Sfoglia la galleria" at bounding box center [408, 382] width 82 height 15
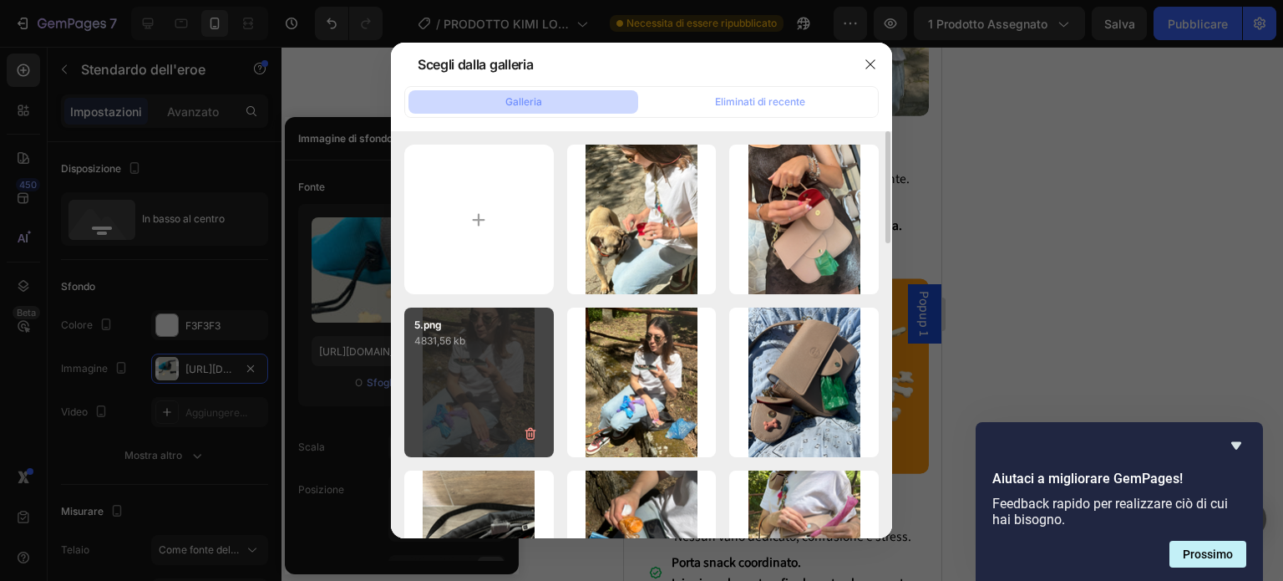
click at [468, 370] on div "5.png 4831,56 kb" at bounding box center [479, 383] width 150 height 150
type input "[URL][DOMAIN_NAME]"
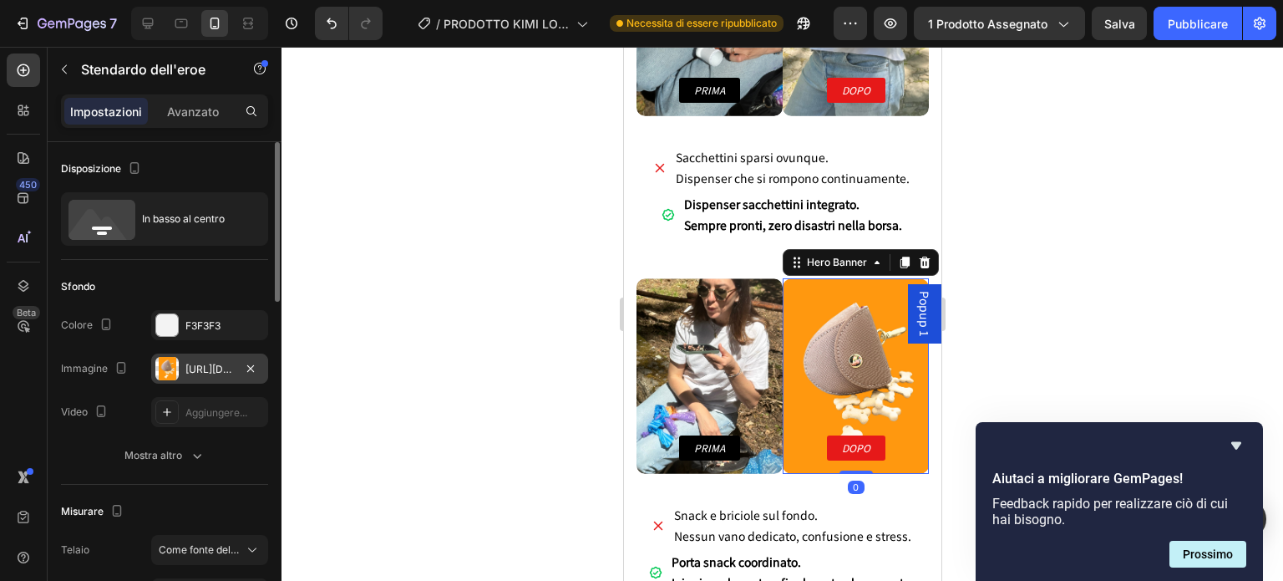
click at [216, 375] on div "[URL][DOMAIN_NAME]" at bounding box center [210, 369] width 48 height 15
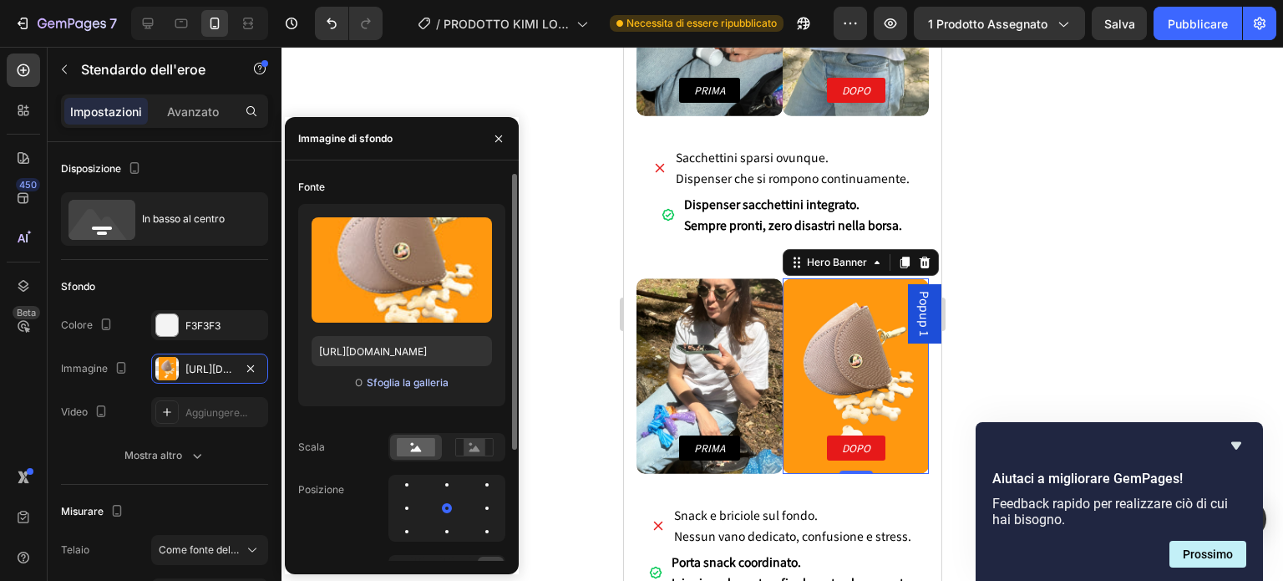
click at [382, 389] on font "Sfoglia la galleria" at bounding box center [408, 382] width 82 height 15
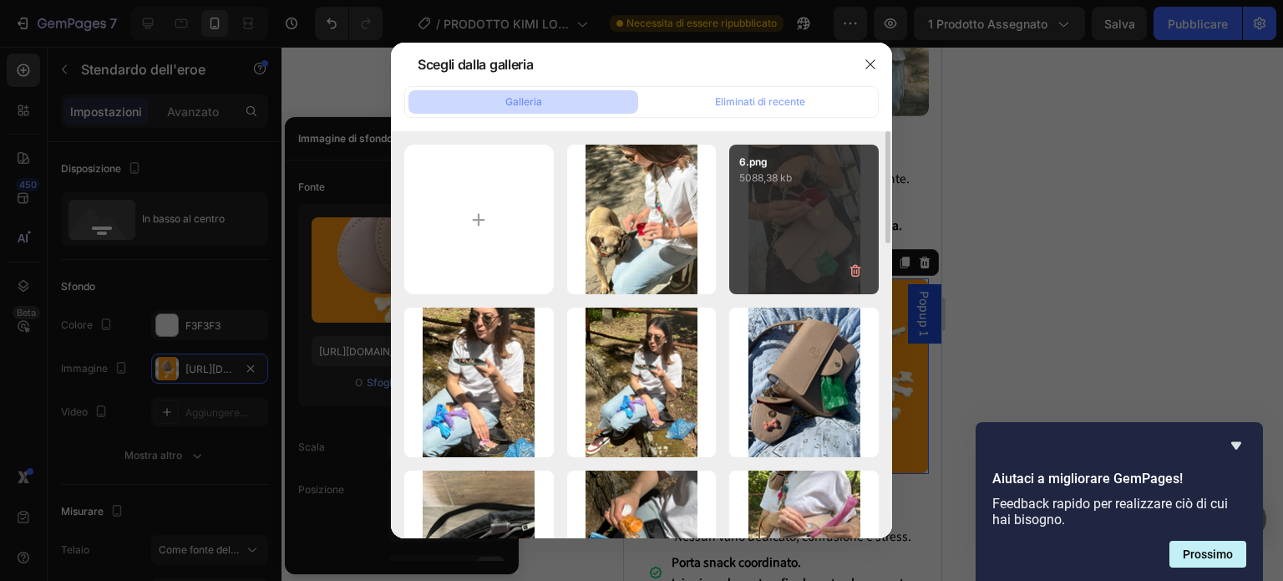
click at [809, 246] on div "6.png 5088,38 kb" at bounding box center [804, 220] width 150 height 150
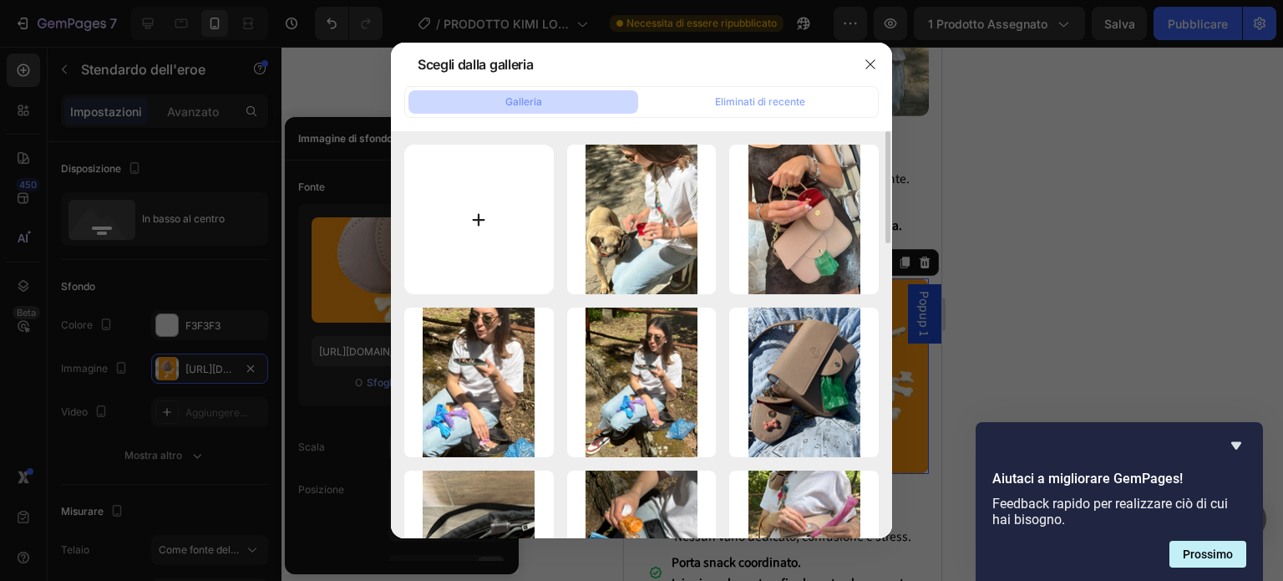
type input "[URL][DOMAIN_NAME]"
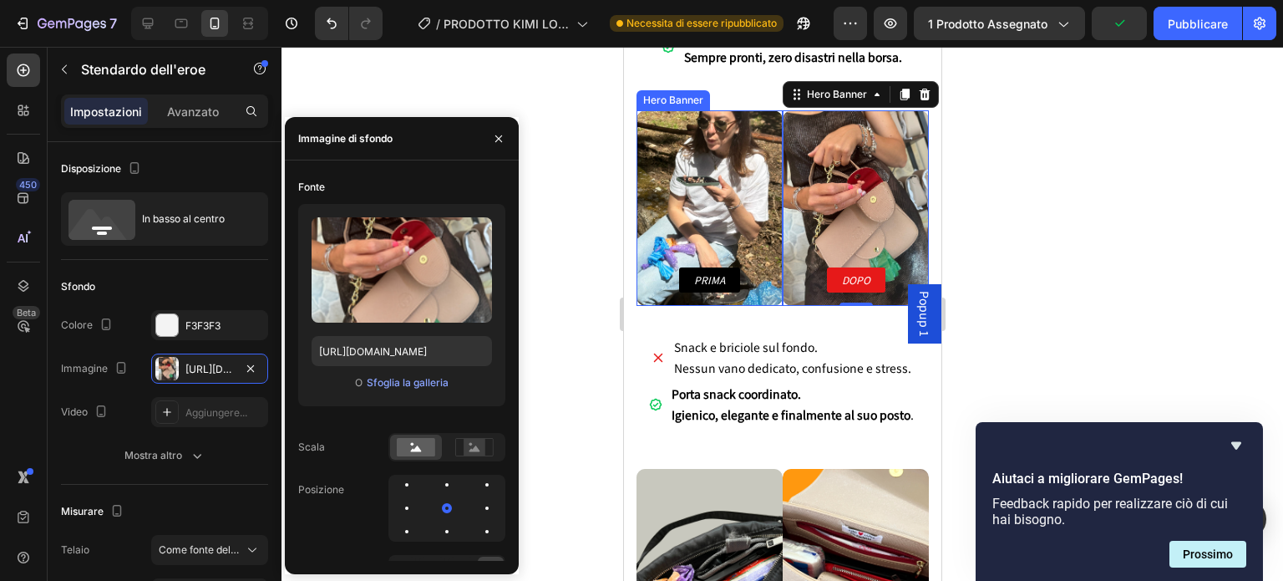
scroll to position [6020, 0]
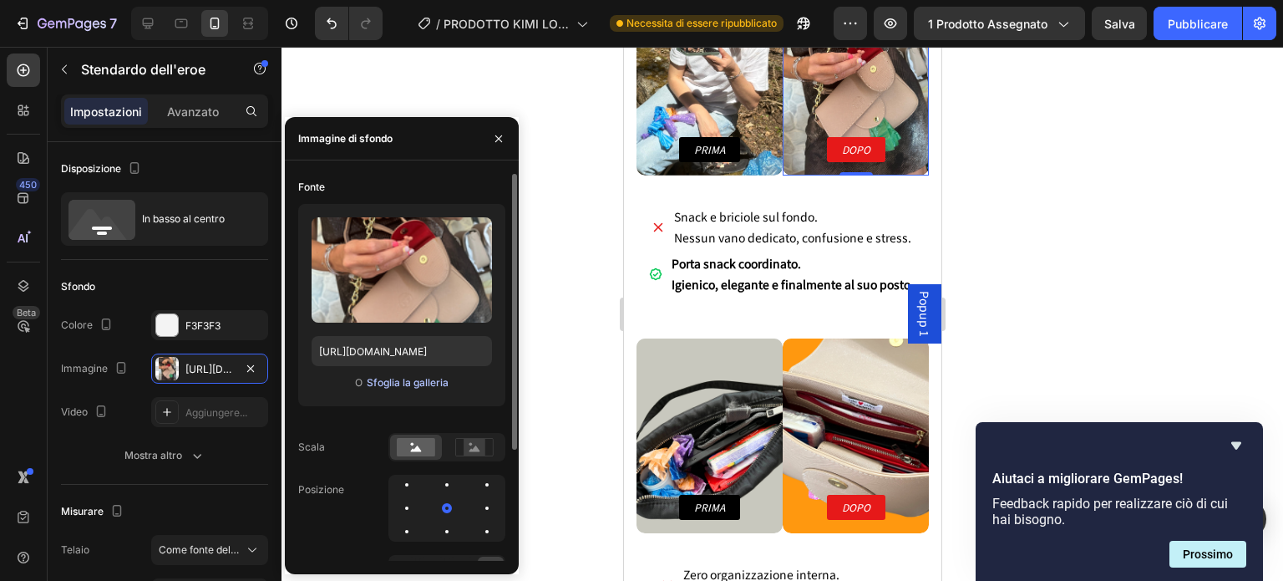
click at [394, 380] on font "Sfoglia la galleria" at bounding box center [408, 382] width 82 height 13
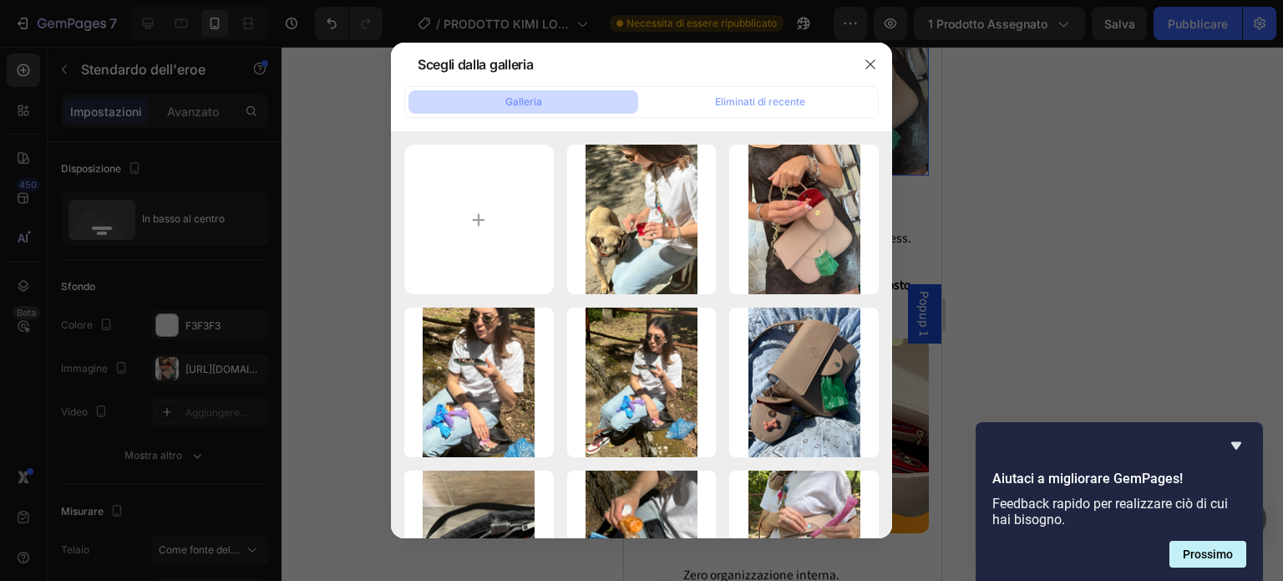
click at [351, 67] on div at bounding box center [641, 290] width 1283 height 581
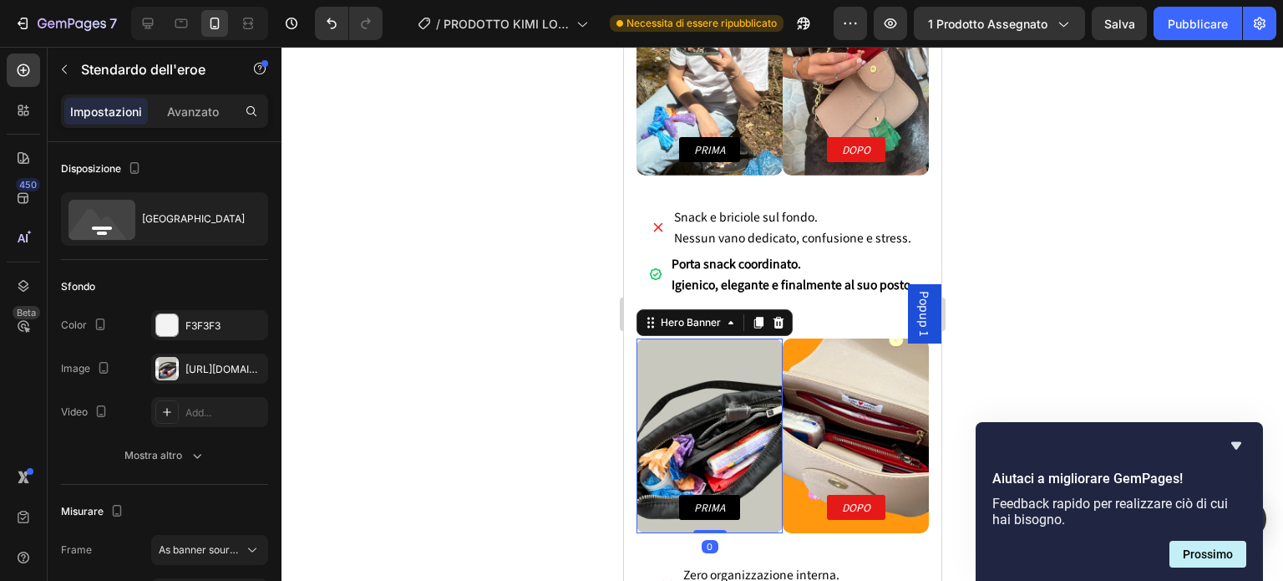
click at [687, 404] on div "Background Image" at bounding box center [709, 435] width 146 height 195
click at [206, 363] on font "[URL][DOMAIN_NAME]" at bounding box center [240, 369] width 108 height 13
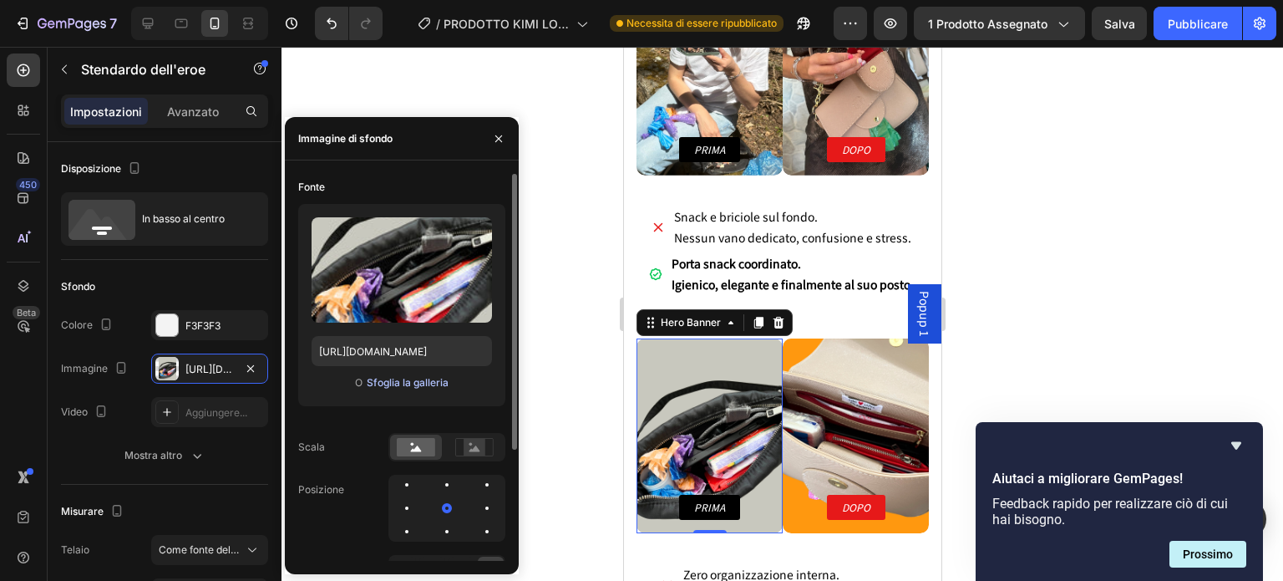
click at [391, 379] on font "Sfoglia la galleria" at bounding box center [408, 382] width 82 height 13
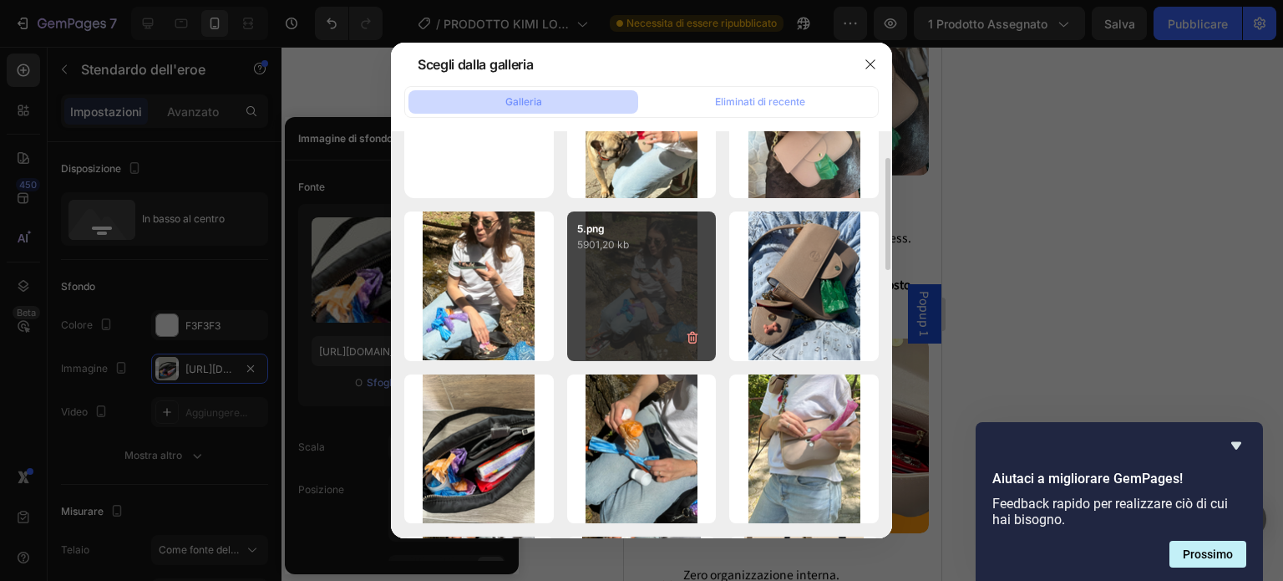
scroll to position [97, 0]
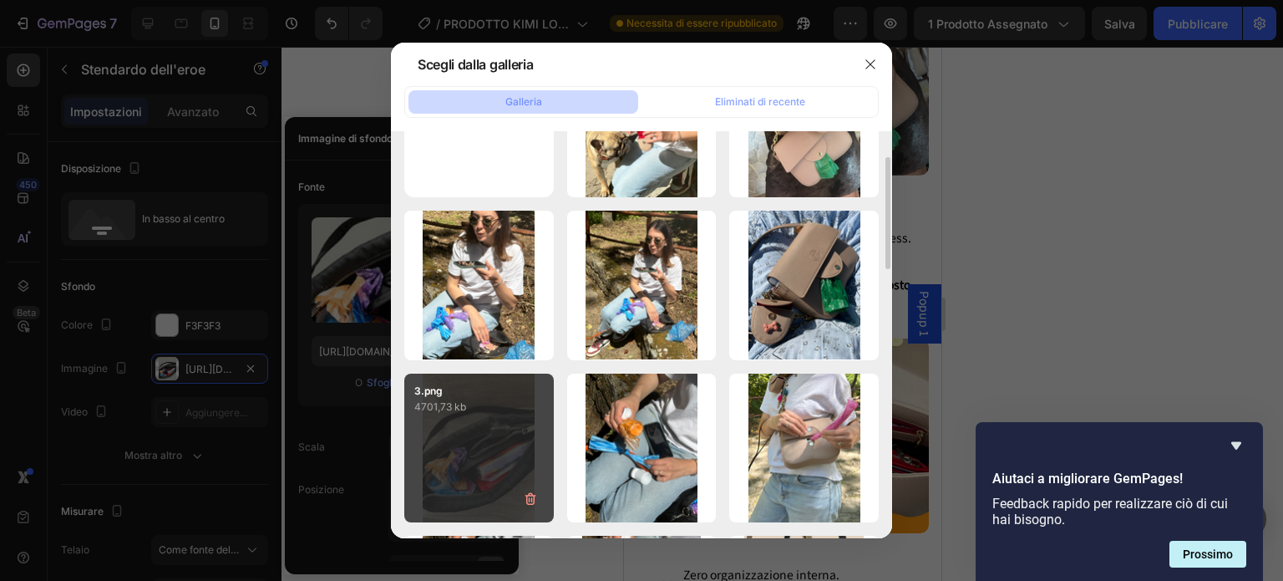
click at [477, 431] on div "3.png 4701,73 kb" at bounding box center [479, 449] width 150 height 150
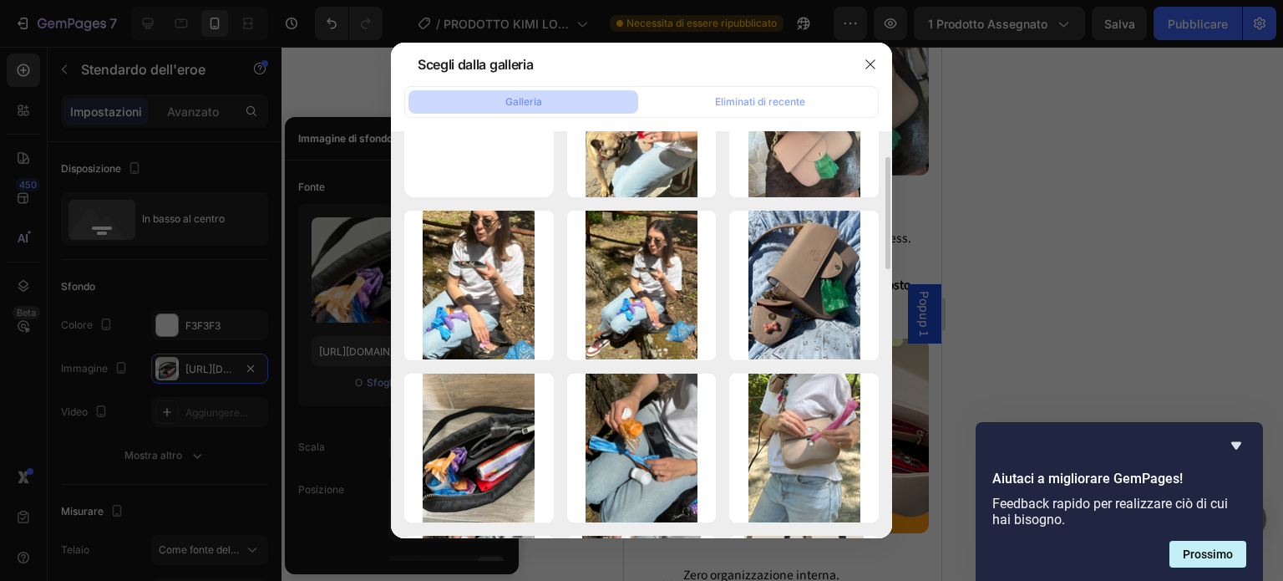
type input "[URL][DOMAIN_NAME]"
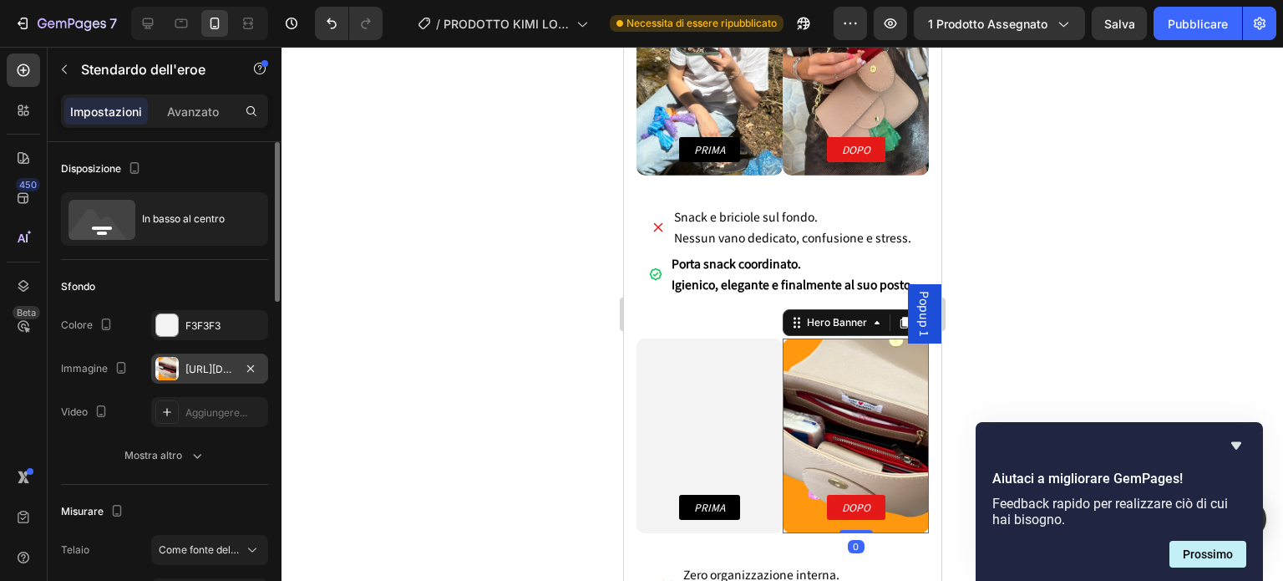
click at [217, 362] on div "[URL][DOMAIN_NAME]" at bounding box center [210, 369] width 48 height 15
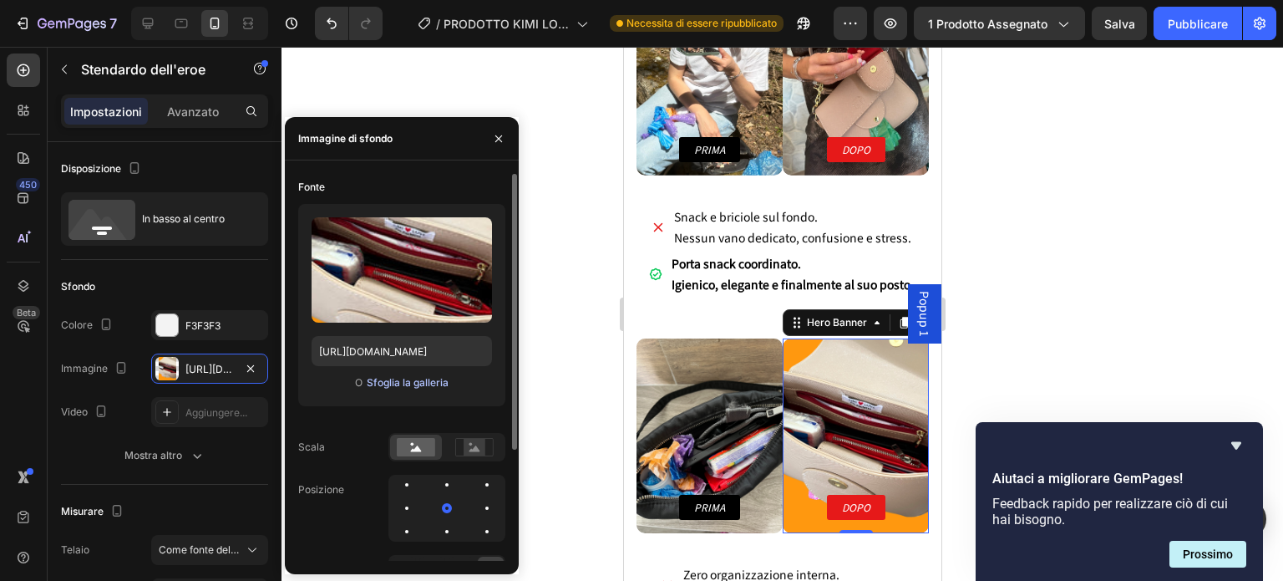
click at [414, 380] on font "Sfoglia la galleria" at bounding box center [408, 382] width 82 height 13
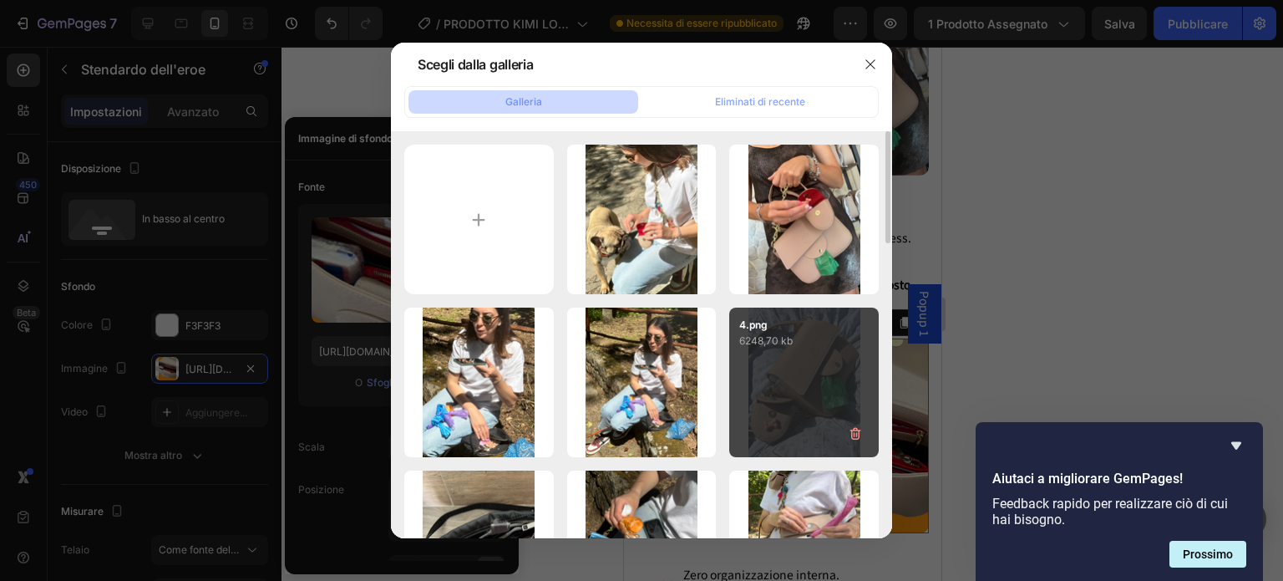
click at [812, 366] on div "4.png 6248,70 kb" at bounding box center [804, 383] width 150 height 150
type input "[URL][DOMAIN_NAME]"
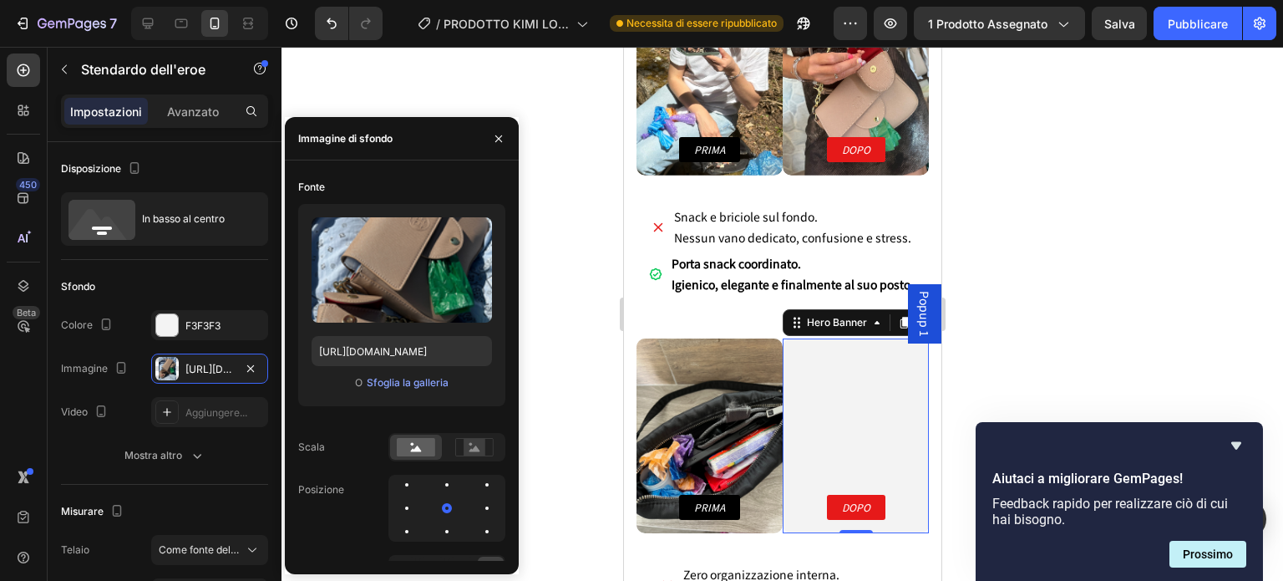
click at [548, 216] on div at bounding box center [783, 314] width 1002 height 534
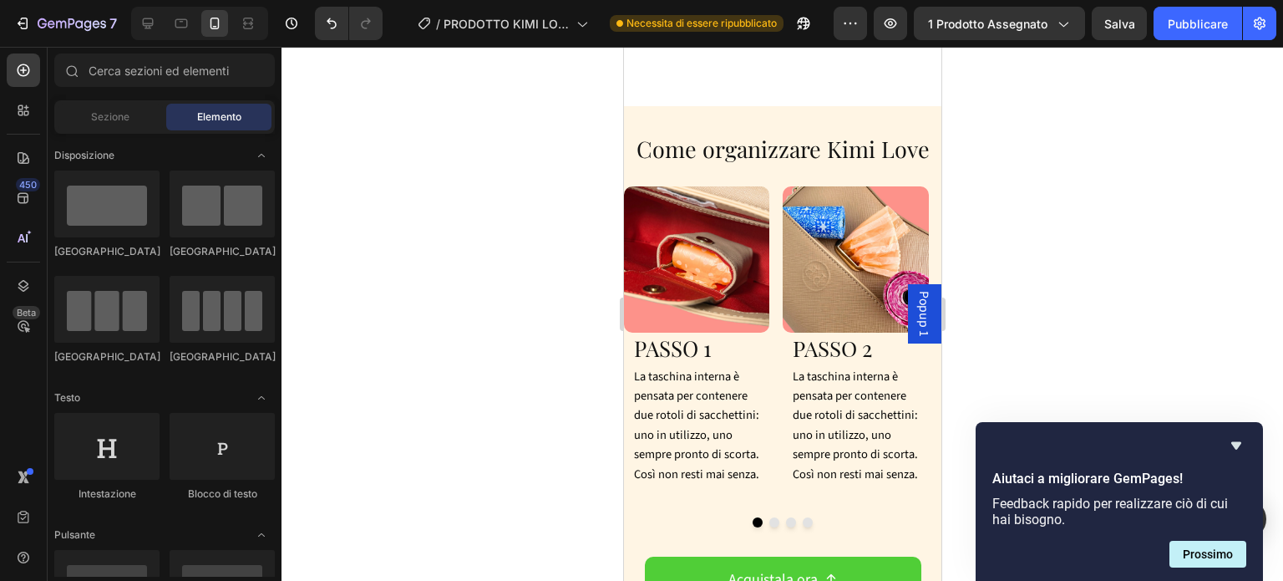
scroll to position [4765, 0]
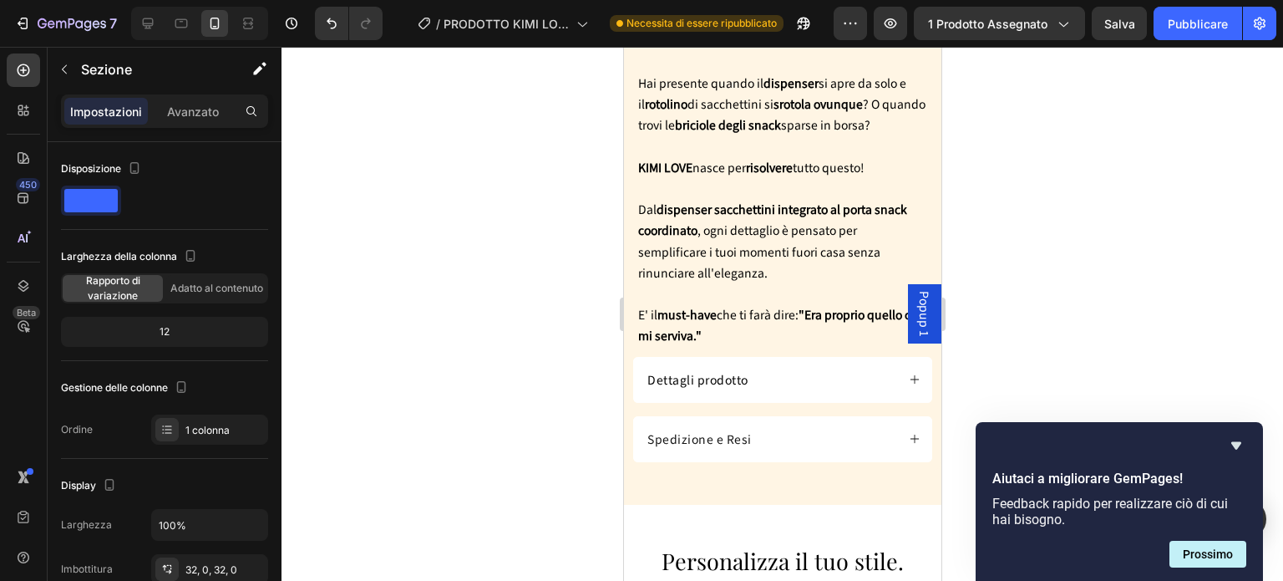
scroll to position [977, 0]
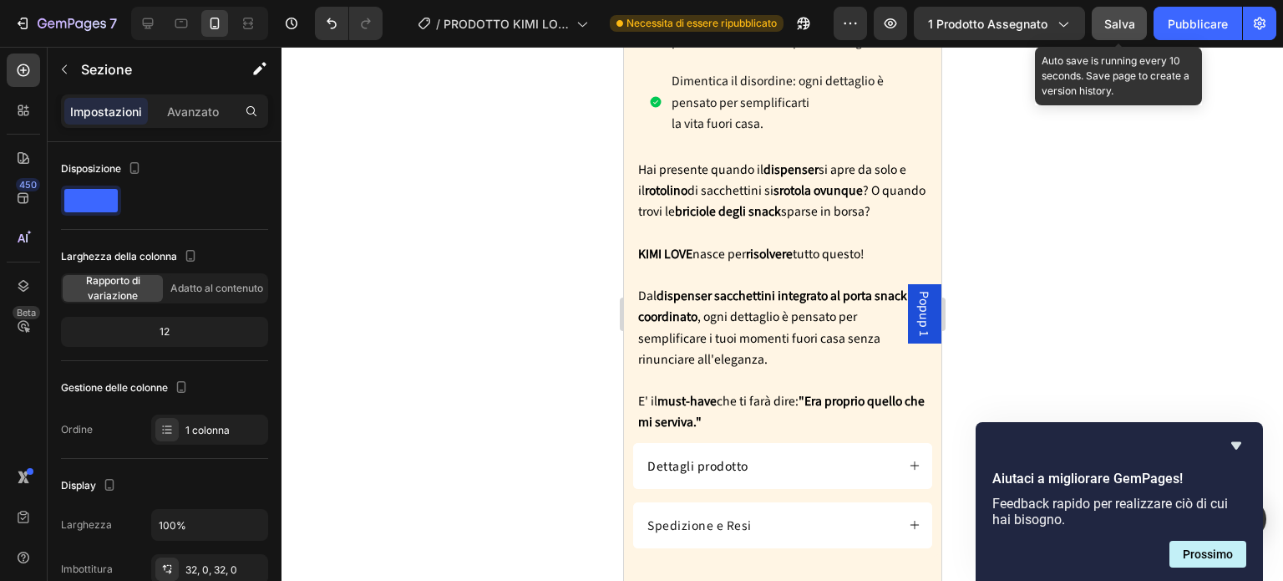
click at [1118, 13] on button "Salva" at bounding box center [1119, 23] width 55 height 33
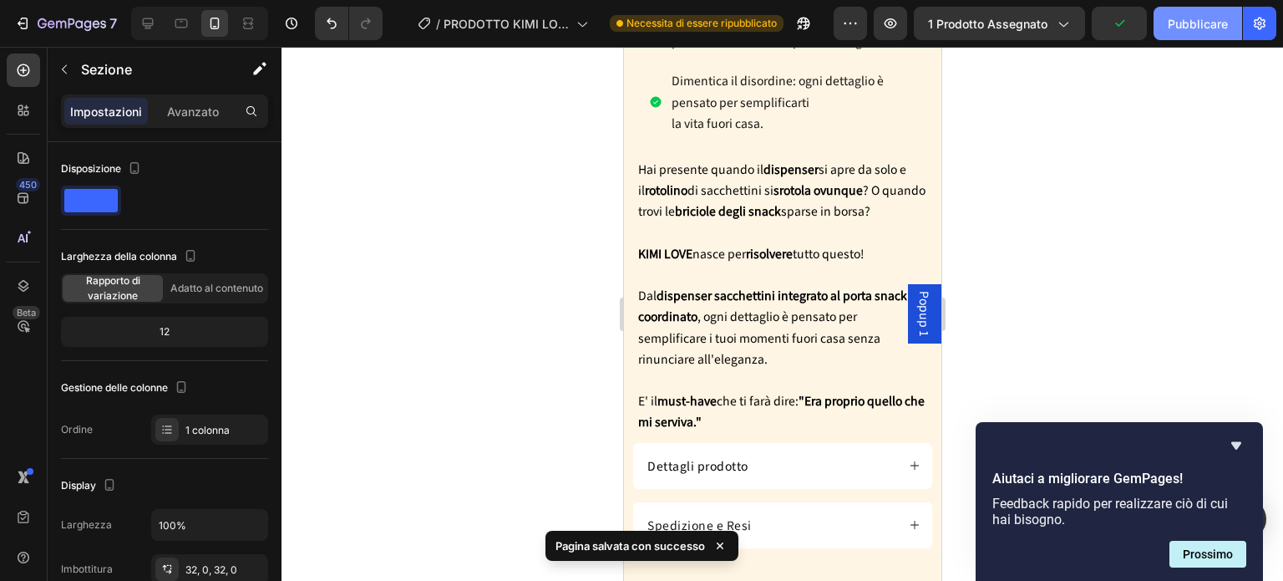
click at [1227, 11] on button "Pubblicare" at bounding box center [1198, 23] width 89 height 33
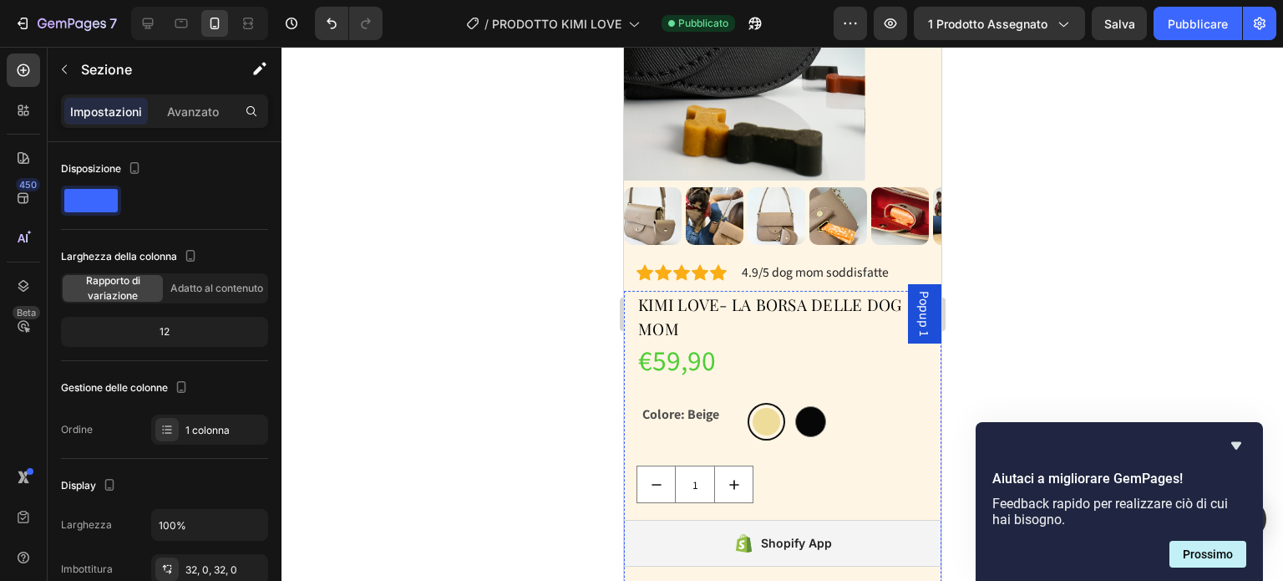
scroll to position [0, 0]
